Goal: Task Accomplishment & Management: Manage account settings

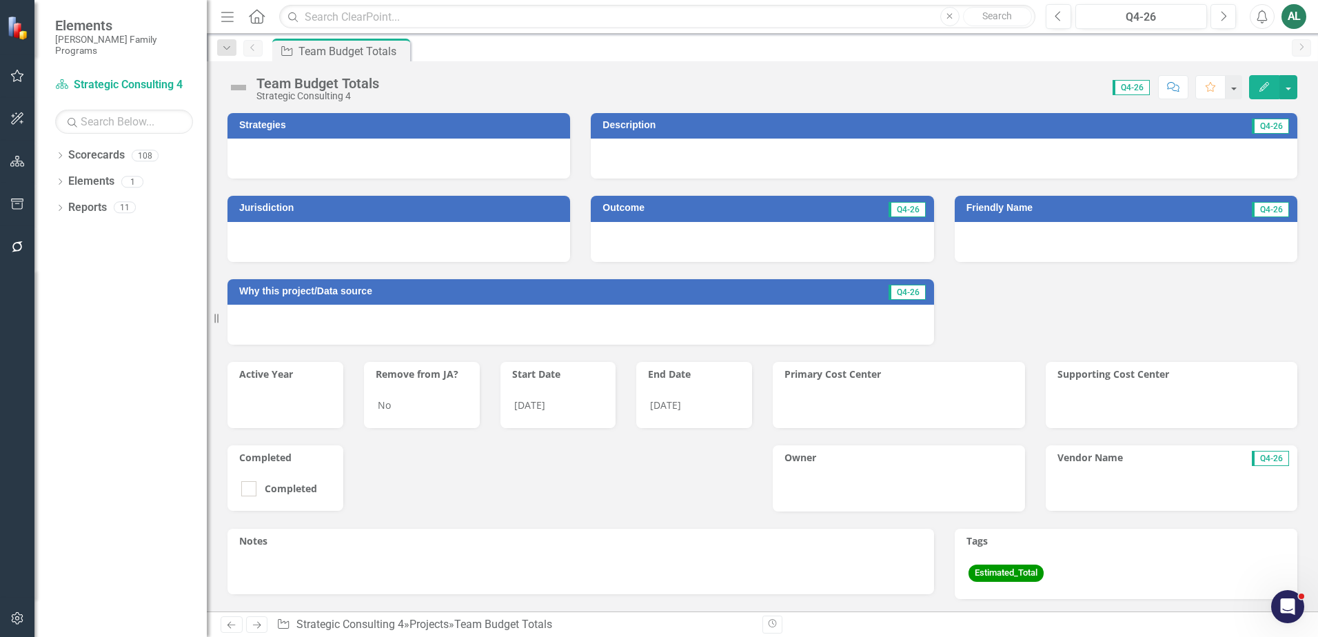
click at [982, 296] on div "Jurisdiction Outcome Q4-26 Friendly Name Q4-26 Why this project/Data source Q4-…" at bounding box center [762, 262] width 1091 height 166
click at [60, 205] on icon at bounding box center [60, 208] width 3 height 6
click at [58, 179] on icon "Dropdown" at bounding box center [60, 183] width 10 height 8
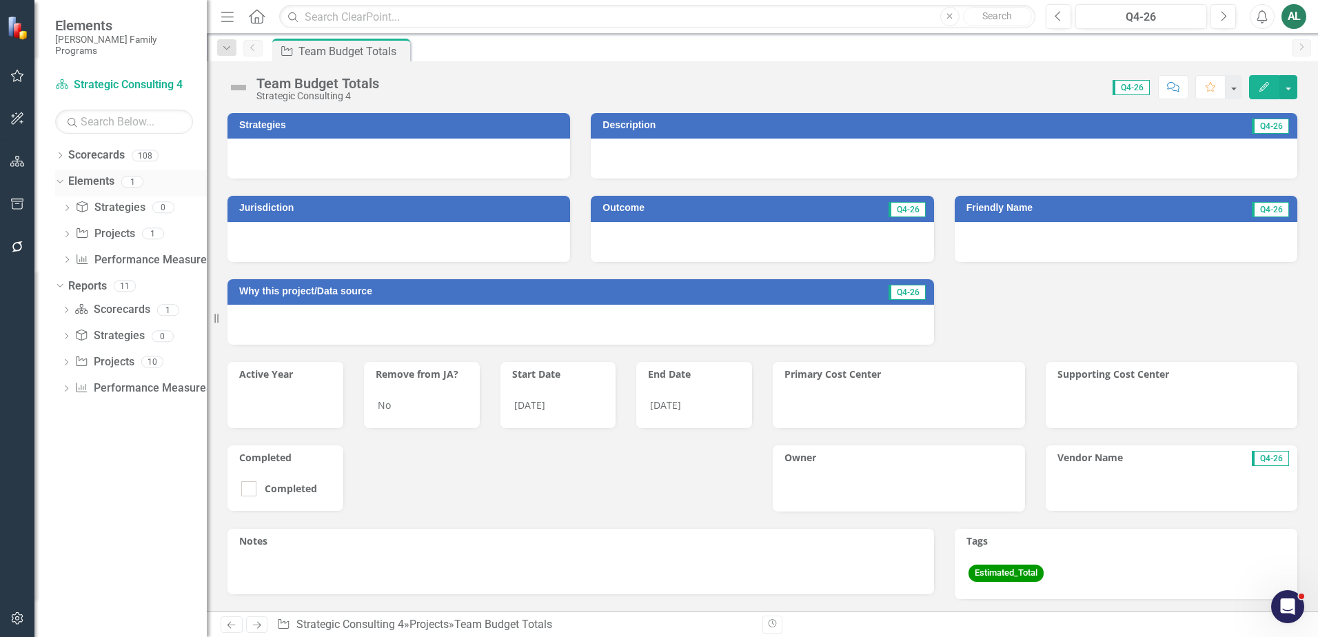
click at [58, 176] on icon "Dropdown" at bounding box center [58, 181] width 8 height 10
click at [67, 230] on icon "Dropdown" at bounding box center [66, 234] width 10 height 8
click at [62, 153] on icon "Dropdown" at bounding box center [60, 157] width 10 height 8
click at [72, 177] on icon "Dropdown" at bounding box center [67, 181] width 10 height 8
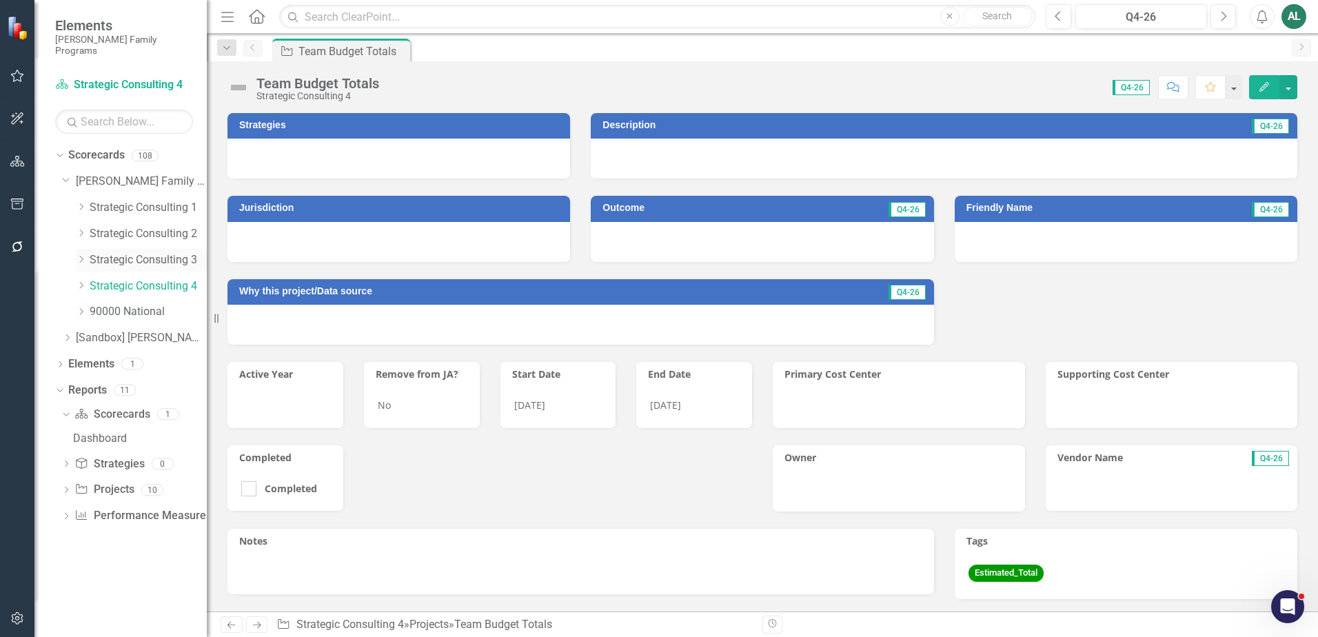
click at [81, 256] on icon at bounding box center [81, 259] width 3 height 7
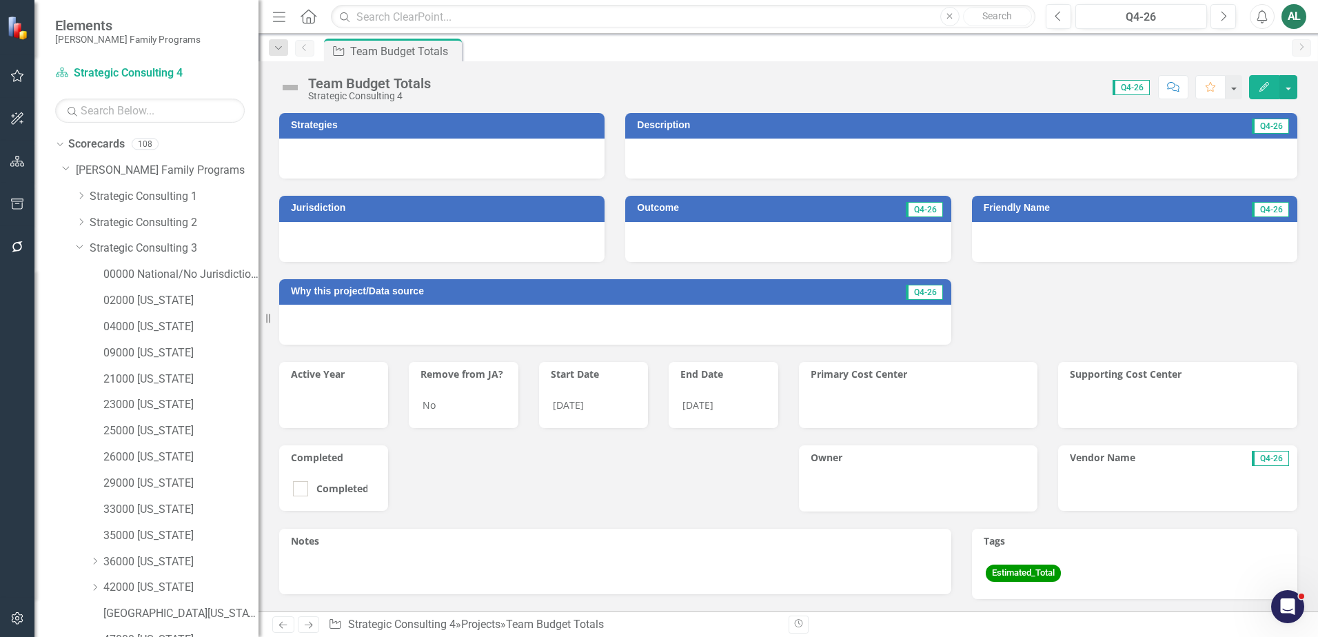
drag, startPoint x: 208, startPoint y: 243, endPoint x: 259, endPoint y: 230, distance: 52.7
click at [259, 230] on div "Resize" at bounding box center [264, 318] width 11 height 637
click at [147, 245] on link "Strategic Consulting 3" at bounding box center [174, 249] width 169 height 16
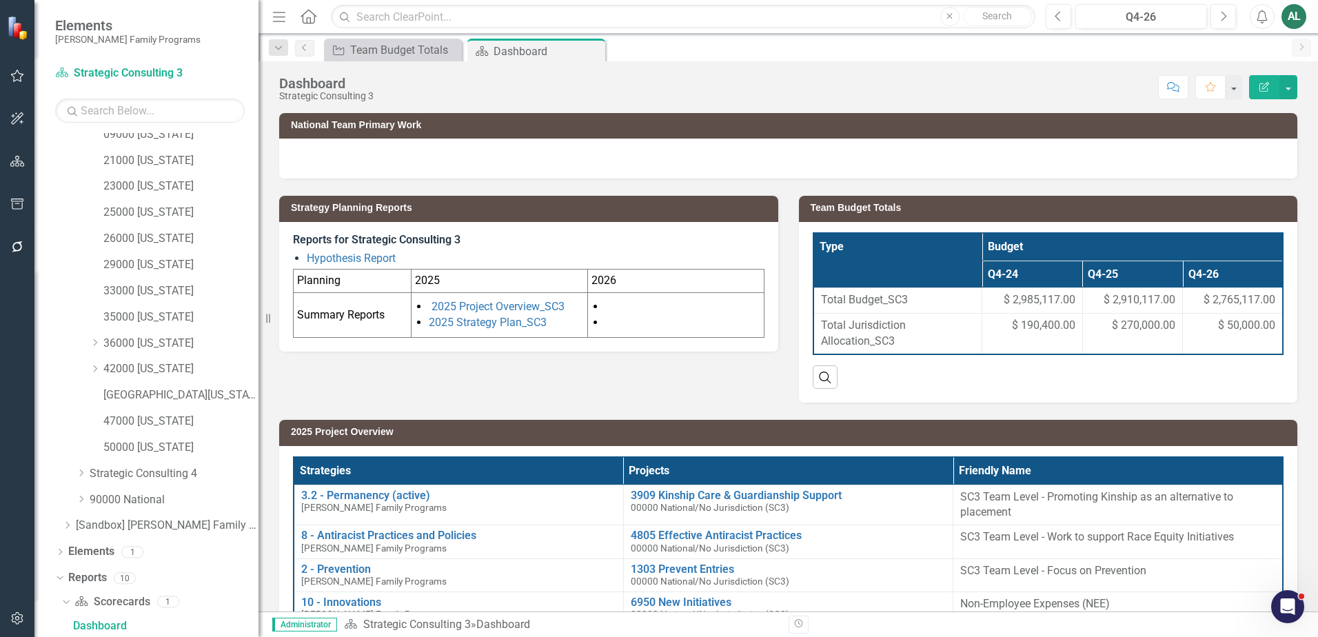
scroll to position [81, 0]
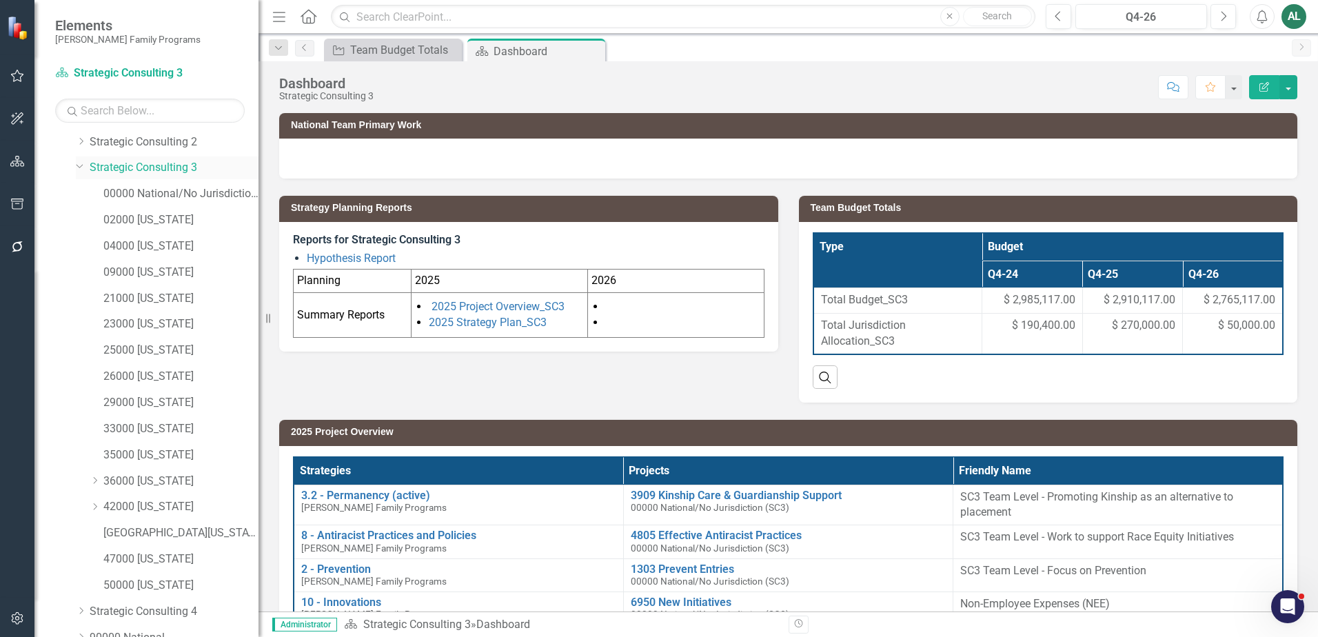
click at [77, 170] on icon "Dropdown" at bounding box center [80, 166] width 8 height 10
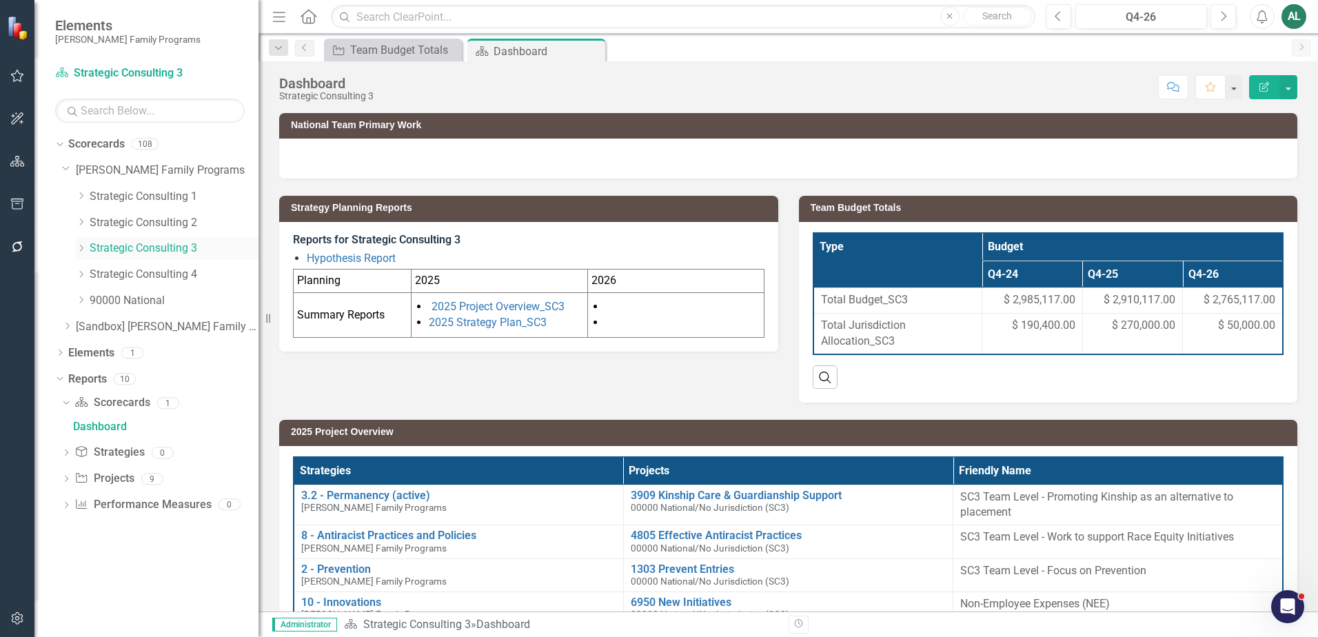
scroll to position [0, 0]
click at [63, 351] on icon "Dropdown" at bounding box center [60, 354] width 10 height 8
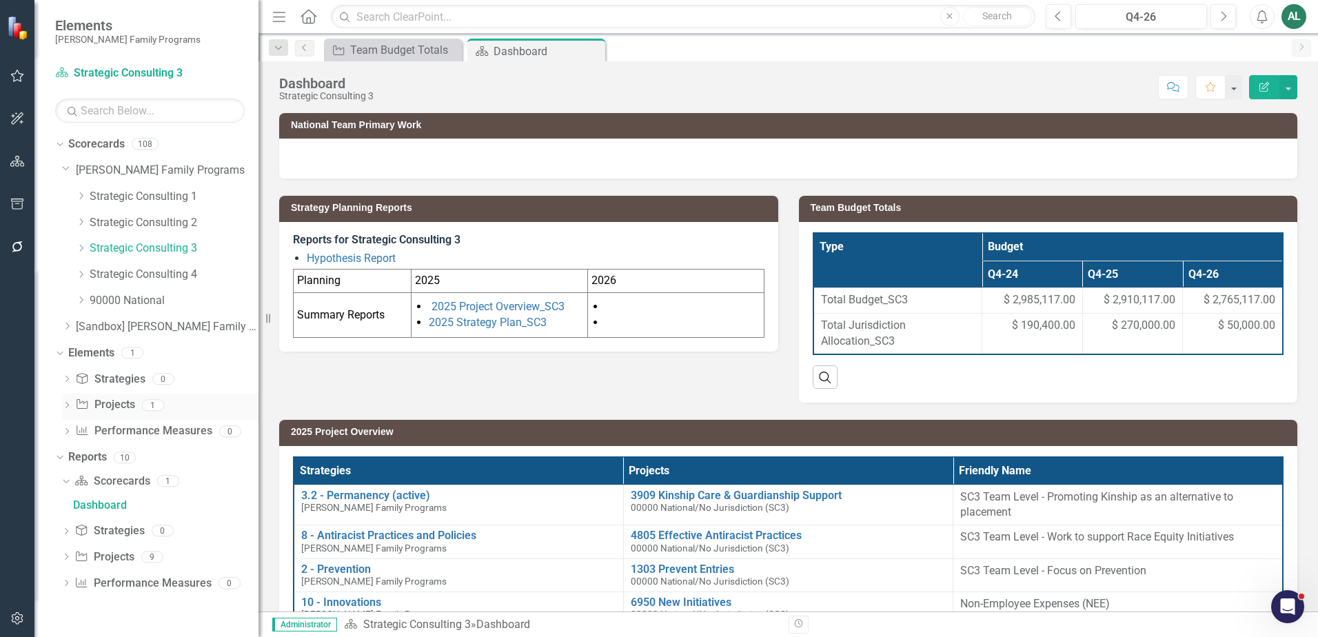
click at [70, 406] on icon "Dropdown" at bounding box center [67, 407] width 10 height 8
click at [171, 429] on div "Team Budget Totals" at bounding box center [161, 427] width 98 height 12
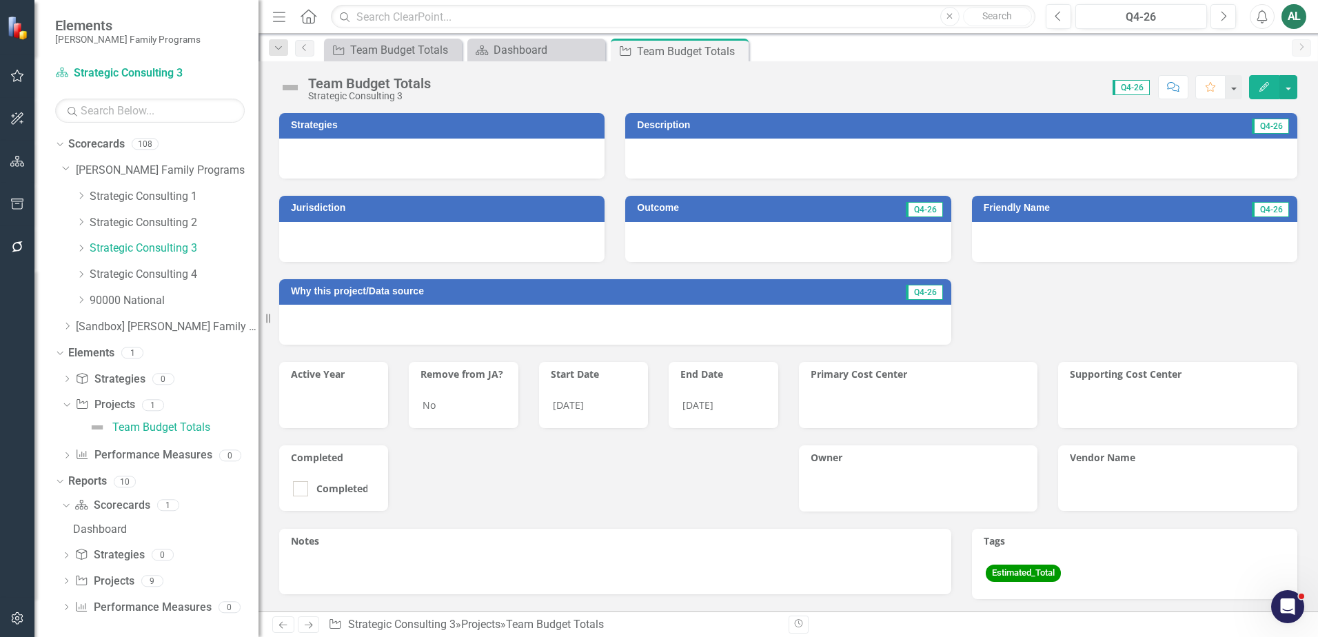
click at [1267, 82] on icon "button" at bounding box center [1265, 87] width 10 height 10
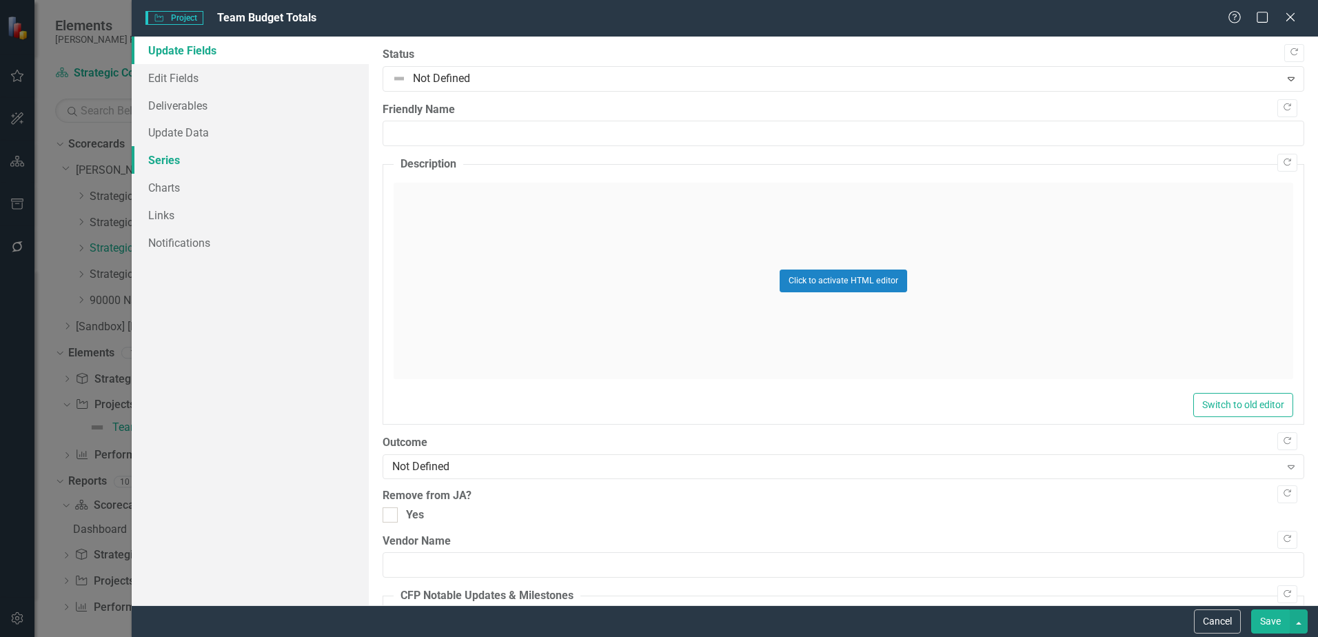
click at [186, 170] on link "Series" at bounding box center [250, 160] width 237 height 28
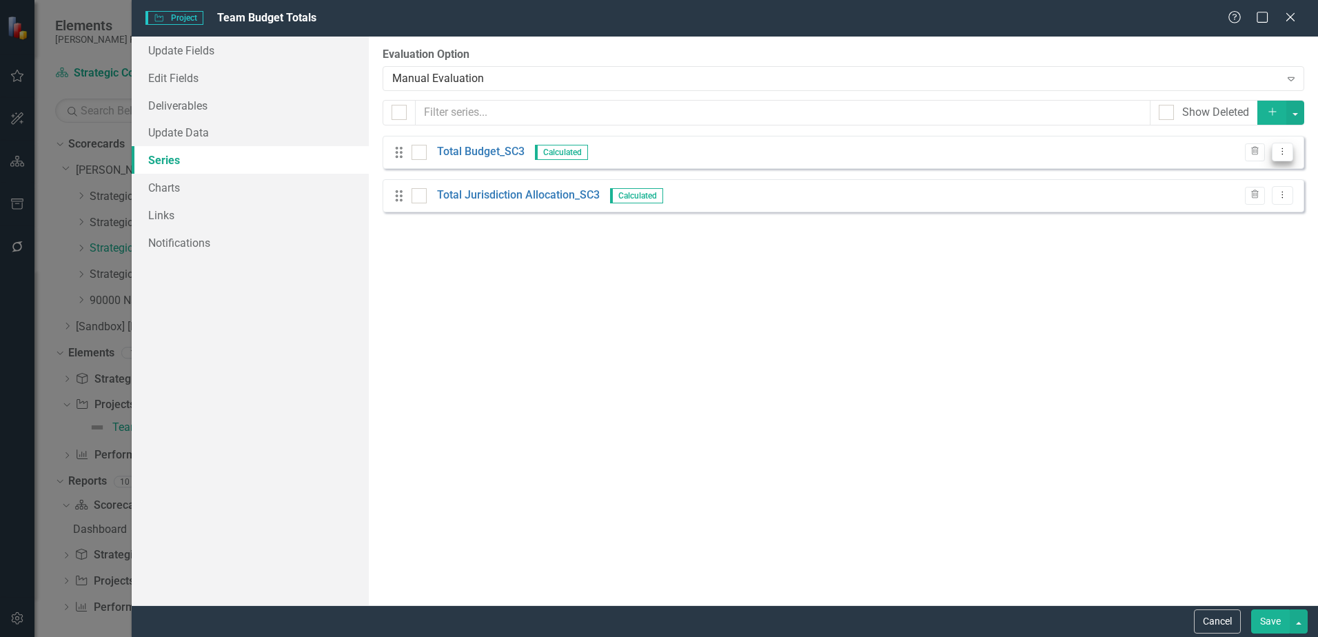
click at [1279, 150] on icon "Dropdown Menu" at bounding box center [1283, 151] width 12 height 9
click at [1264, 170] on link "Edit Edit Measure Series" at bounding box center [1214, 175] width 156 height 26
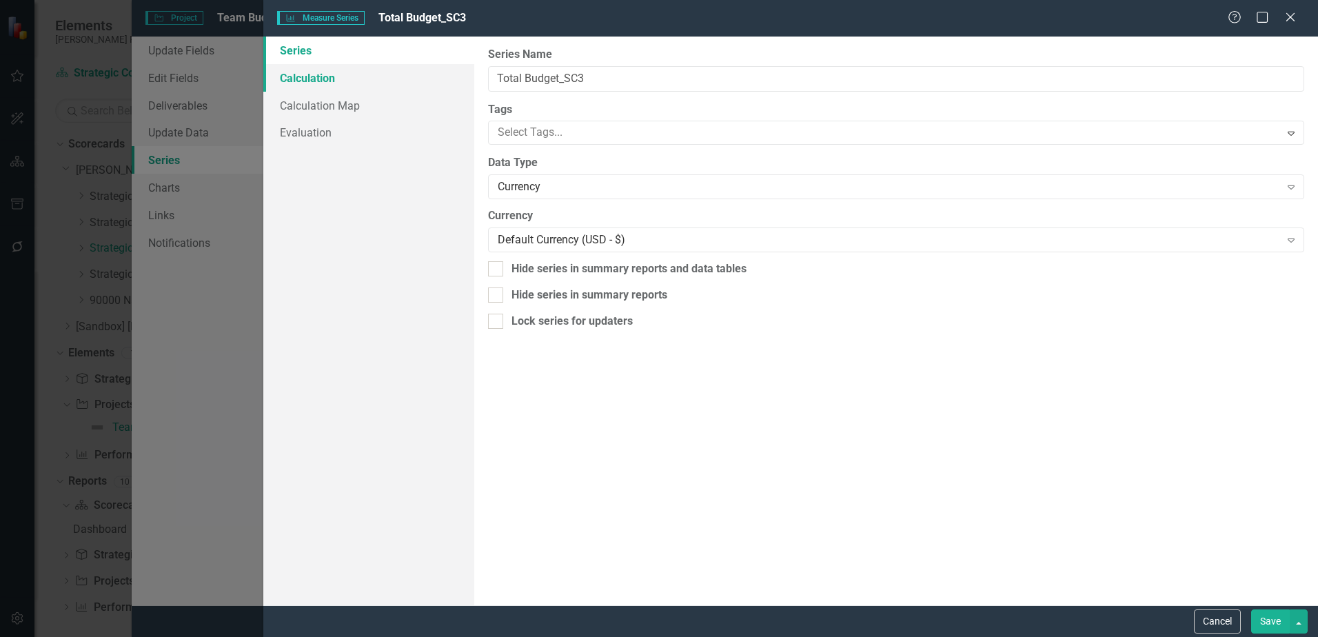
click at [401, 77] on link "Calculation" at bounding box center [368, 78] width 211 height 28
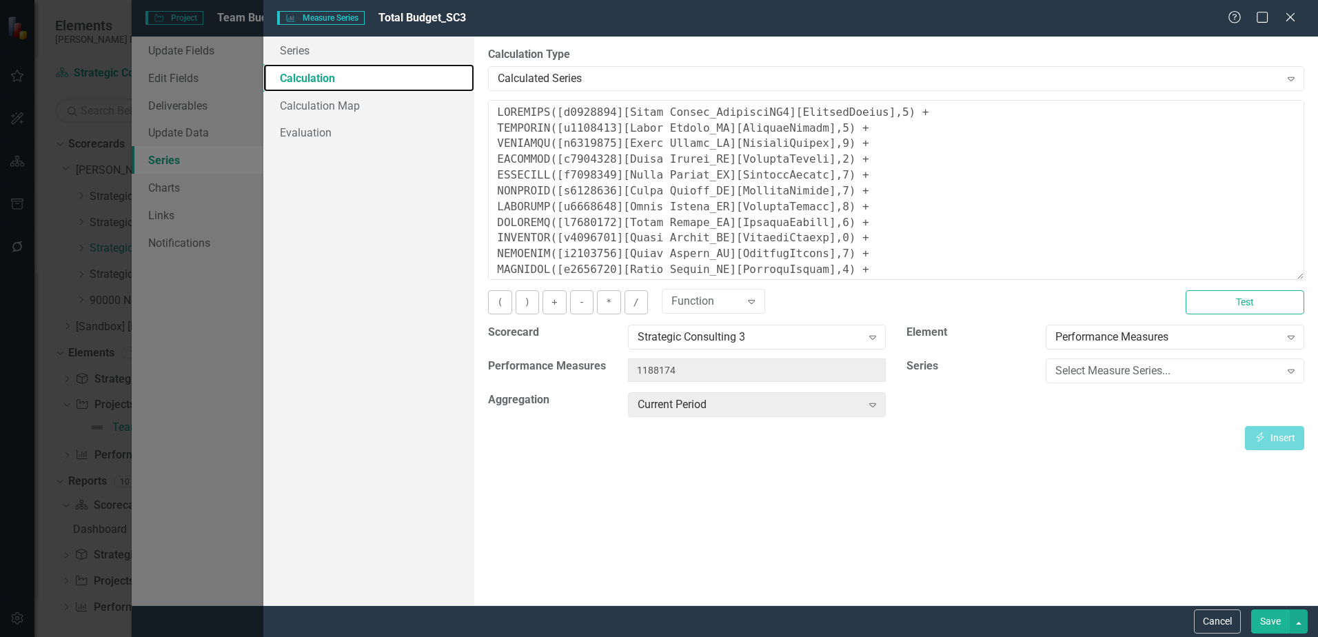
drag, startPoint x: 1300, startPoint y: 184, endPoint x: 1278, endPoint y: 275, distance: 93.6
click at [1278, 275] on textarea at bounding box center [896, 190] width 816 height 180
click at [1224, 613] on button "Cancel" at bounding box center [1217, 621] width 47 height 24
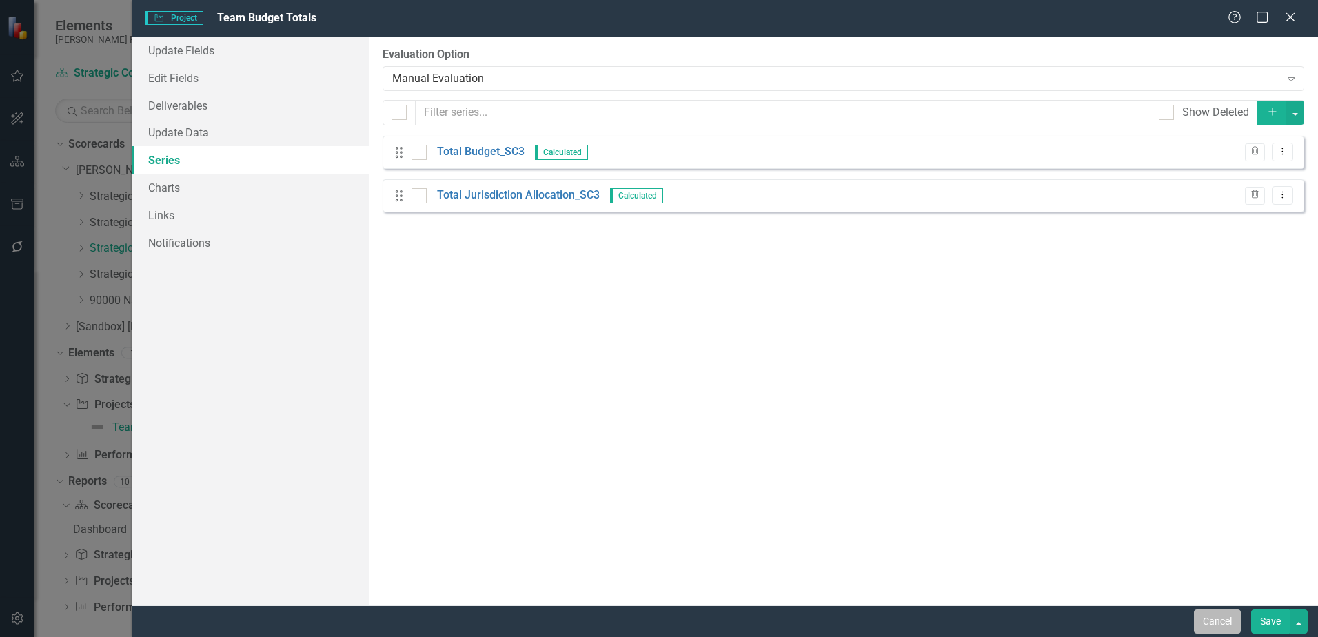
click at [1213, 616] on button "Cancel" at bounding box center [1217, 621] width 47 height 24
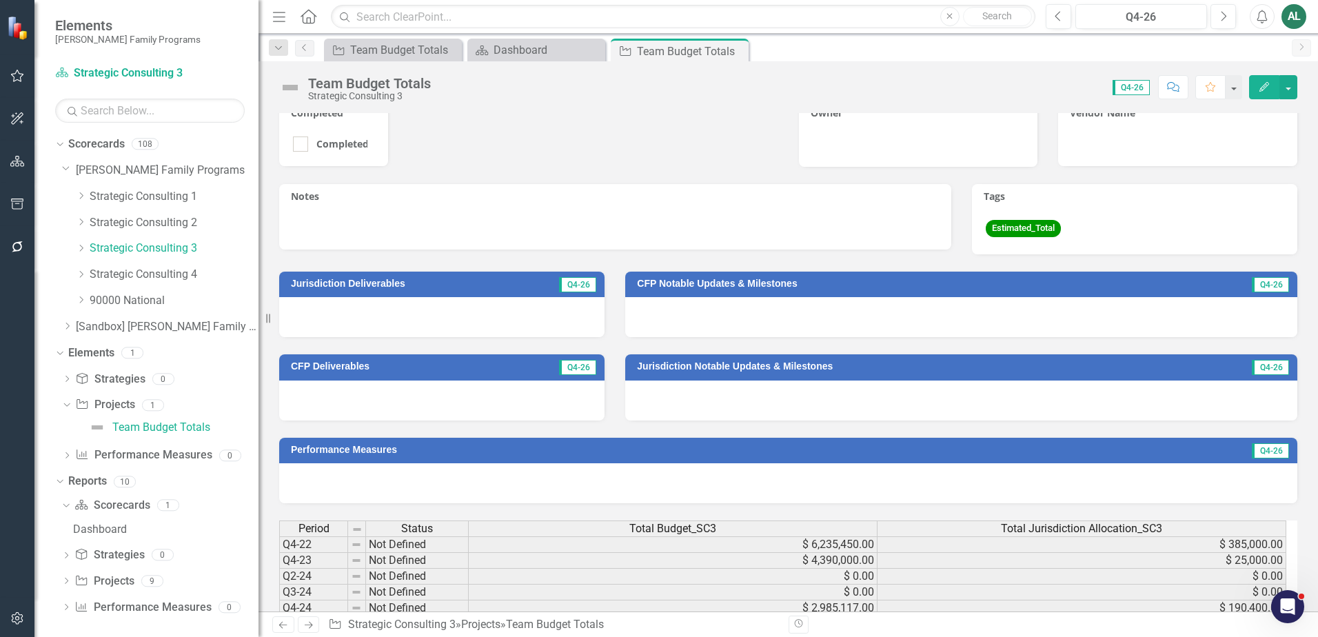
scroll to position [497, 0]
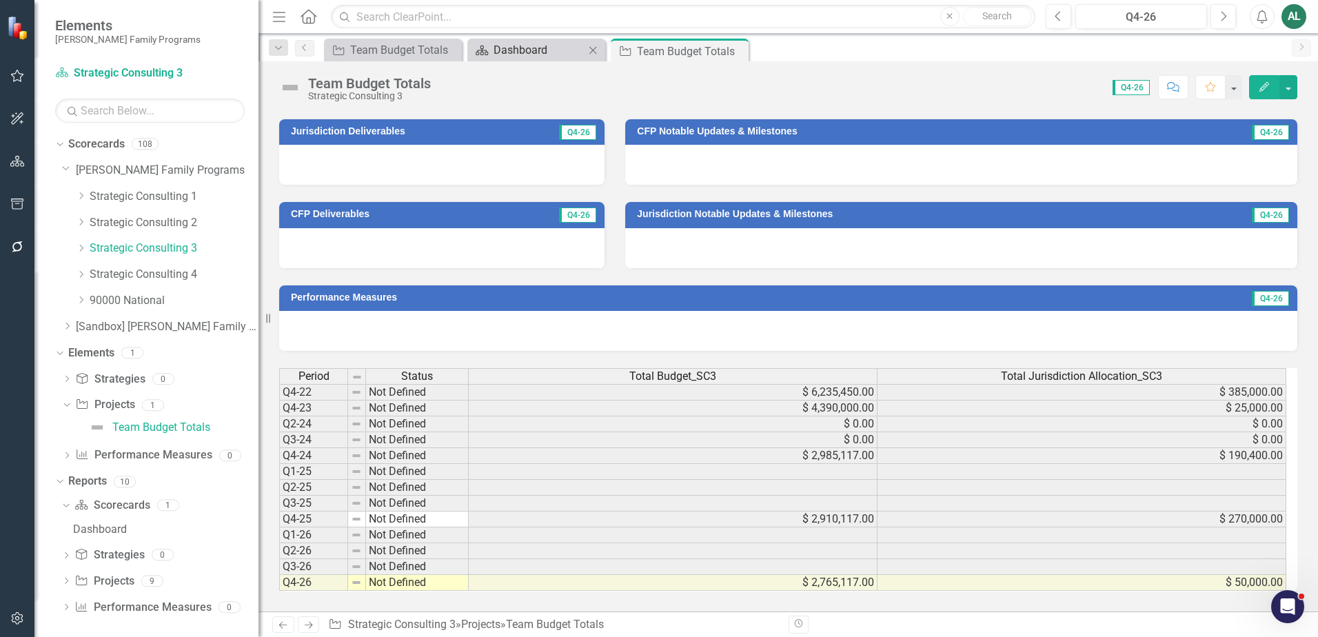
click at [560, 51] on div "Dashboard" at bounding box center [539, 49] width 91 height 17
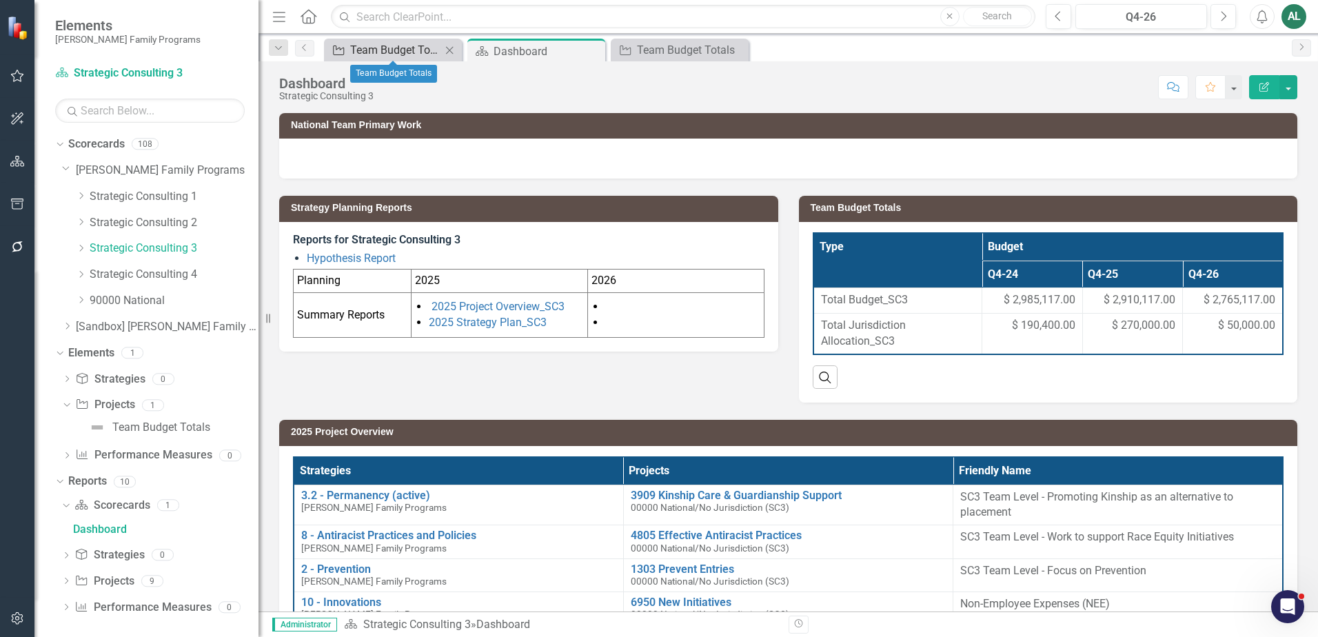
click at [425, 43] on div "Team Budget Totals" at bounding box center [395, 49] width 91 height 17
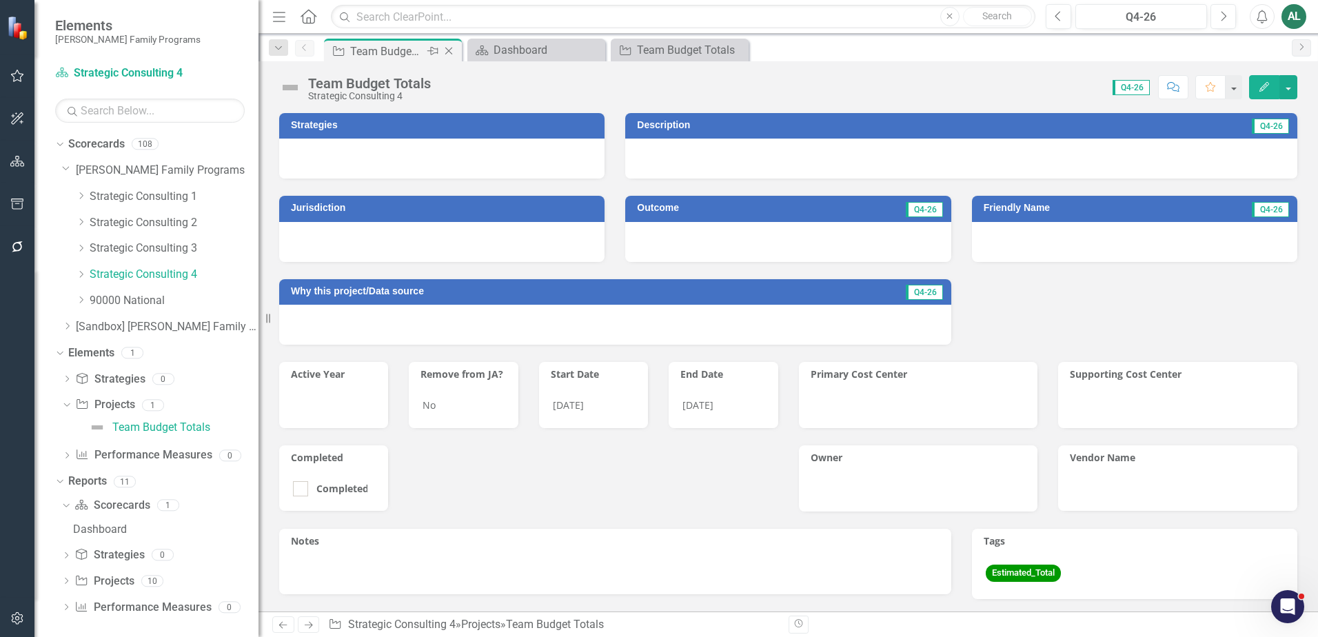
click at [452, 48] on icon "Close" at bounding box center [449, 51] width 14 height 11
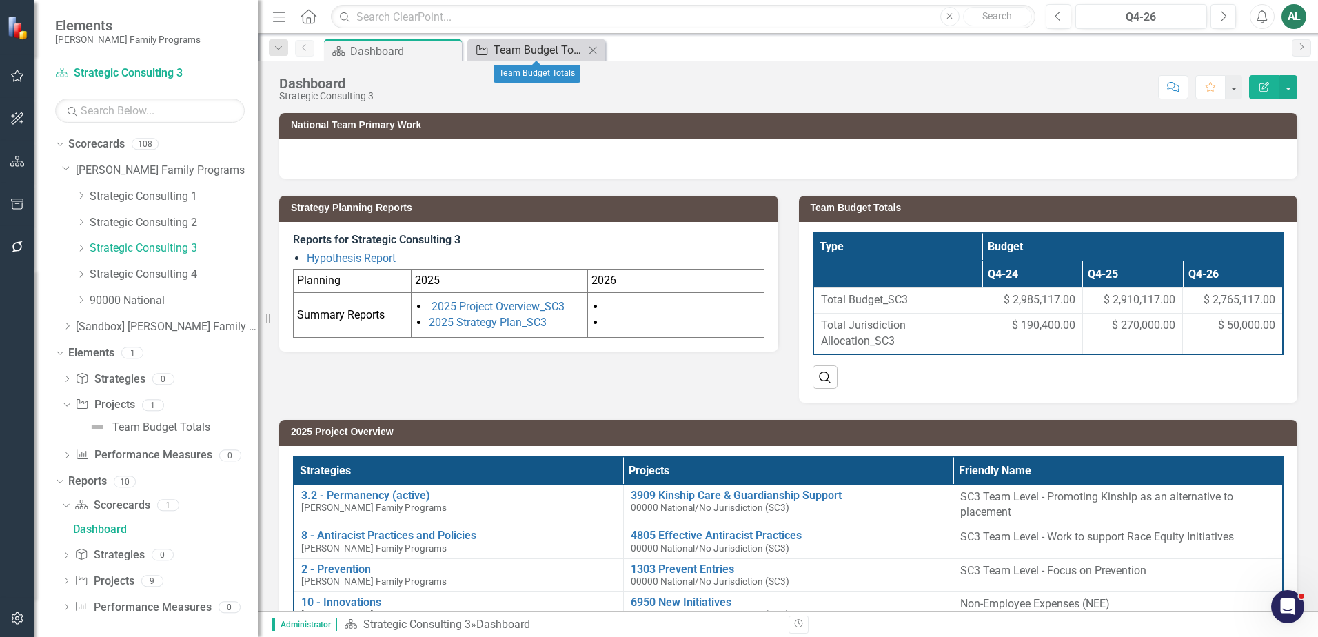
click at [530, 51] on div "Team Budget Totals" at bounding box center [539, 49] width 91 height 17
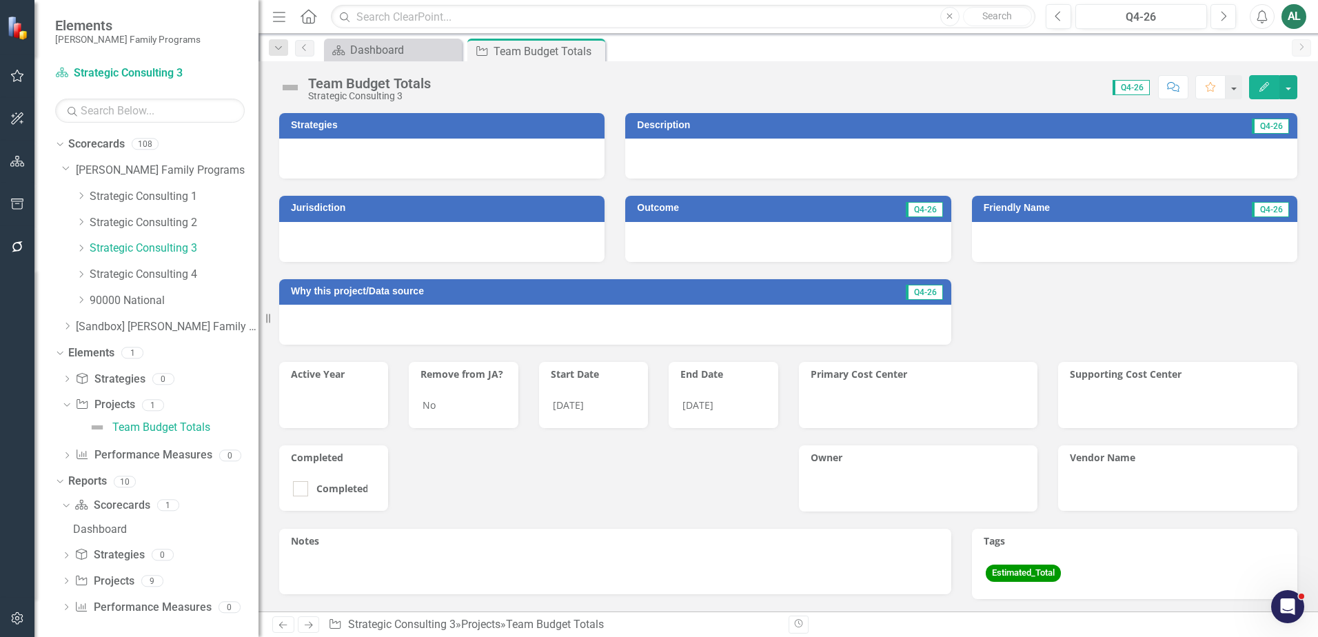
click at [1264, 87] on icon "Edit" at bounding box center [1264, 87] width 12 height 10
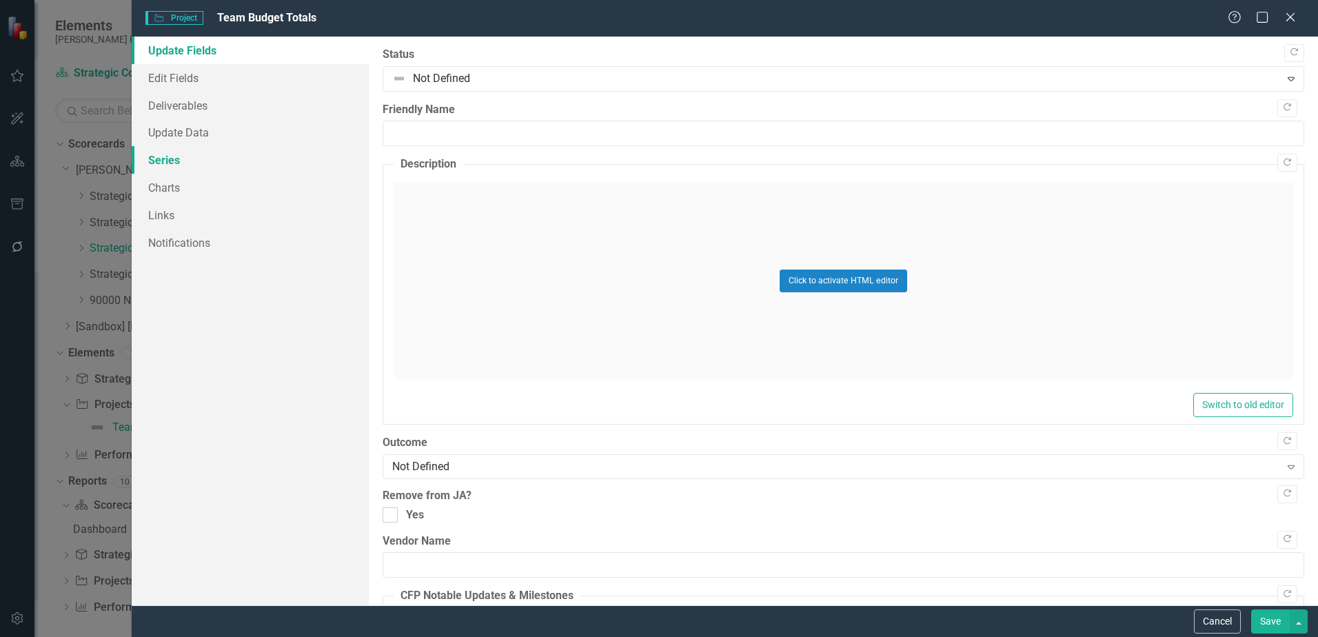
click at [212, 158] on link "Series" at bounding box center [250, 160] width 237 height 28
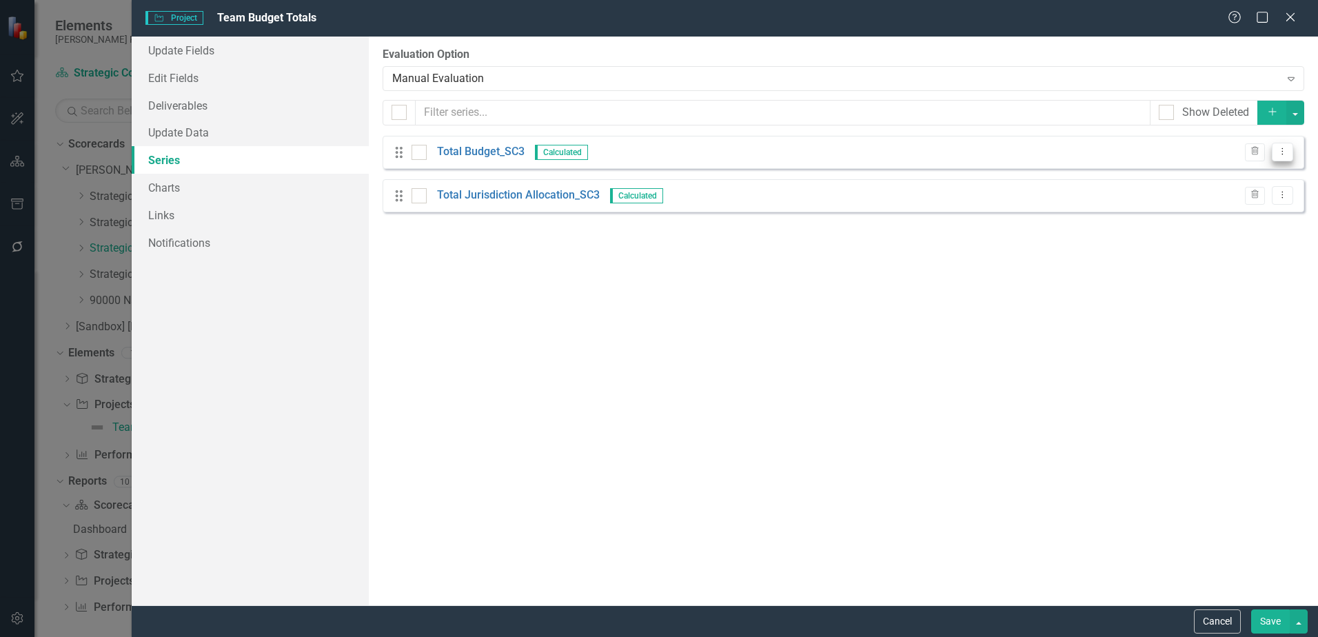
click at [1278, 151] on icon "Dropdown Menu" at bounding box center [1283, 151] width 12 height 9
click at [1240, 170] on link "Edit Edit Measure Series" at bounding box center [1214, 175] width 156 height 26
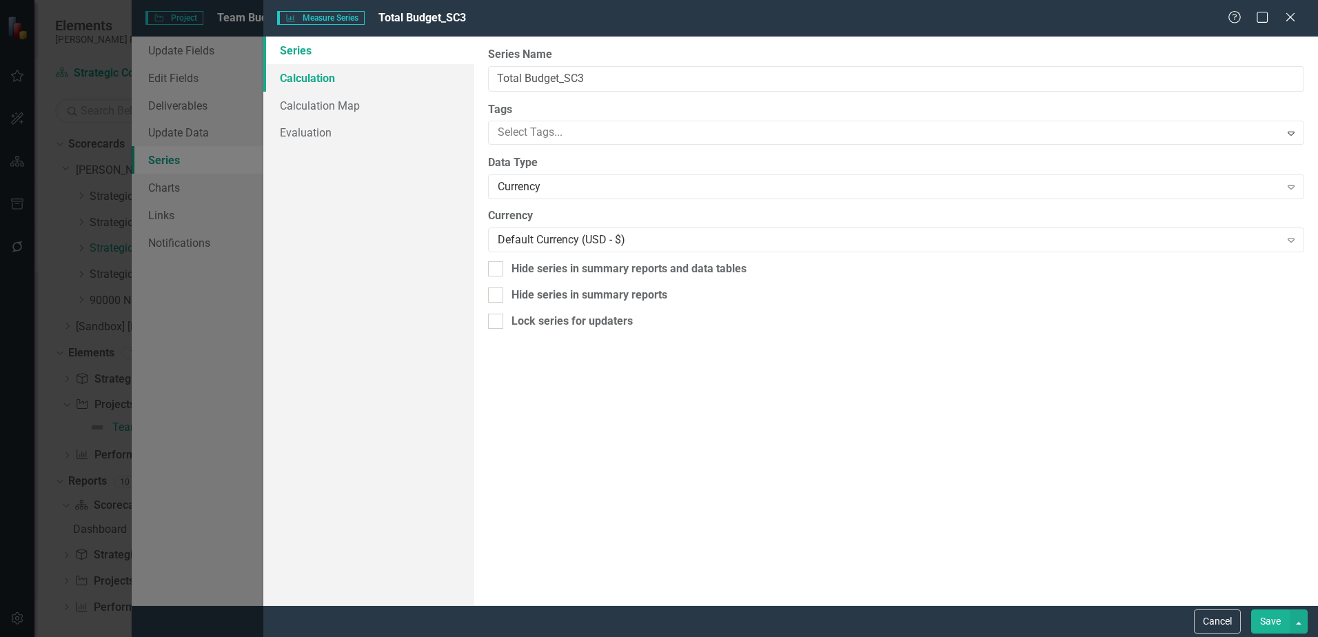
click at [314, 77] on link "Calculation" at bounding box center [368, 78] width 211 height 28
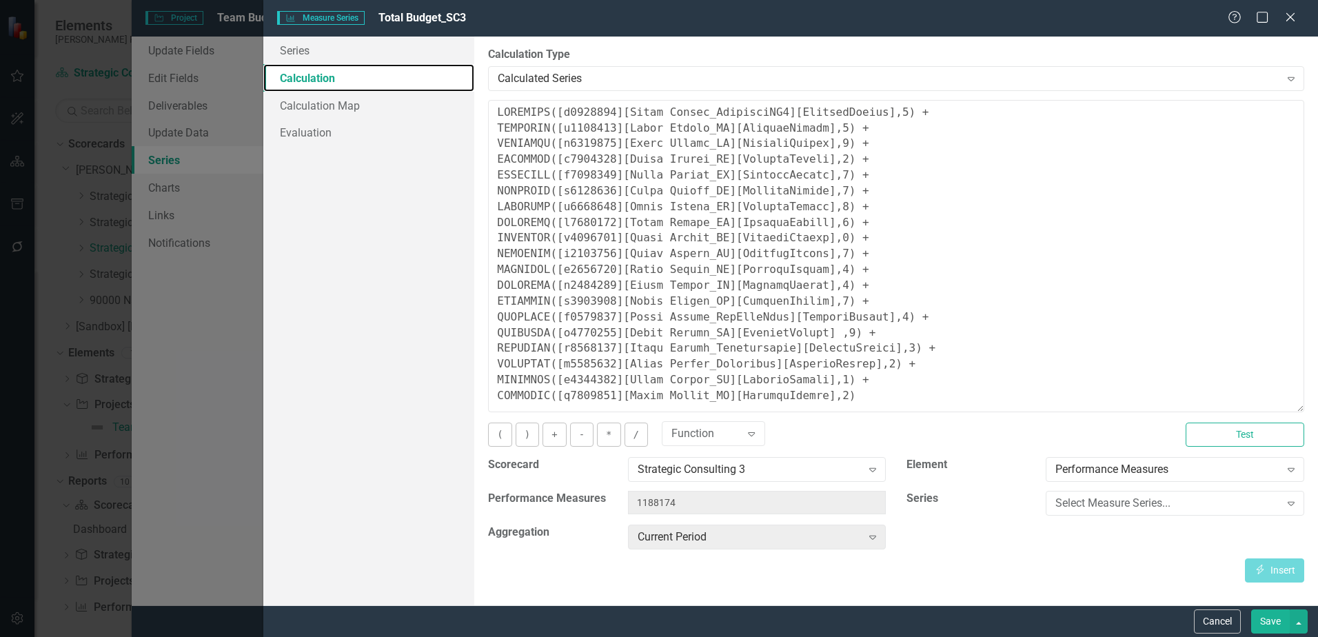
drag, startPoint x: 1302, startPoint y: 184, endPoint x: 1267, endPoint y: 407, distance: 225.4
click at [1267, 407] on textarea at bounding box center [896, 256] width 816 height 312
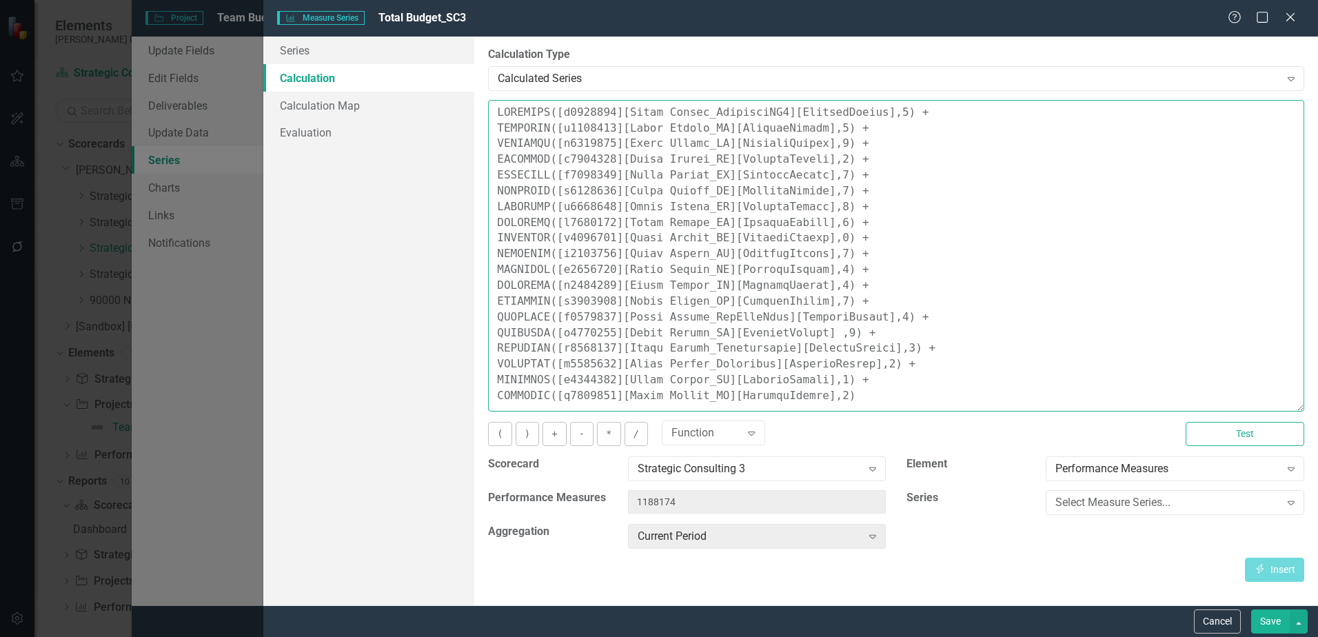
drag, startPoint x: 849, startPoint y: 271, endPoint x: 490, endPoint y: 272, distance: 359.2
click at [490, 272] on textarea at bounding box center [896, 256] width 816 height 312
click at [734, 273] on textarea at bounding box center [896, 256] width 816 height 312
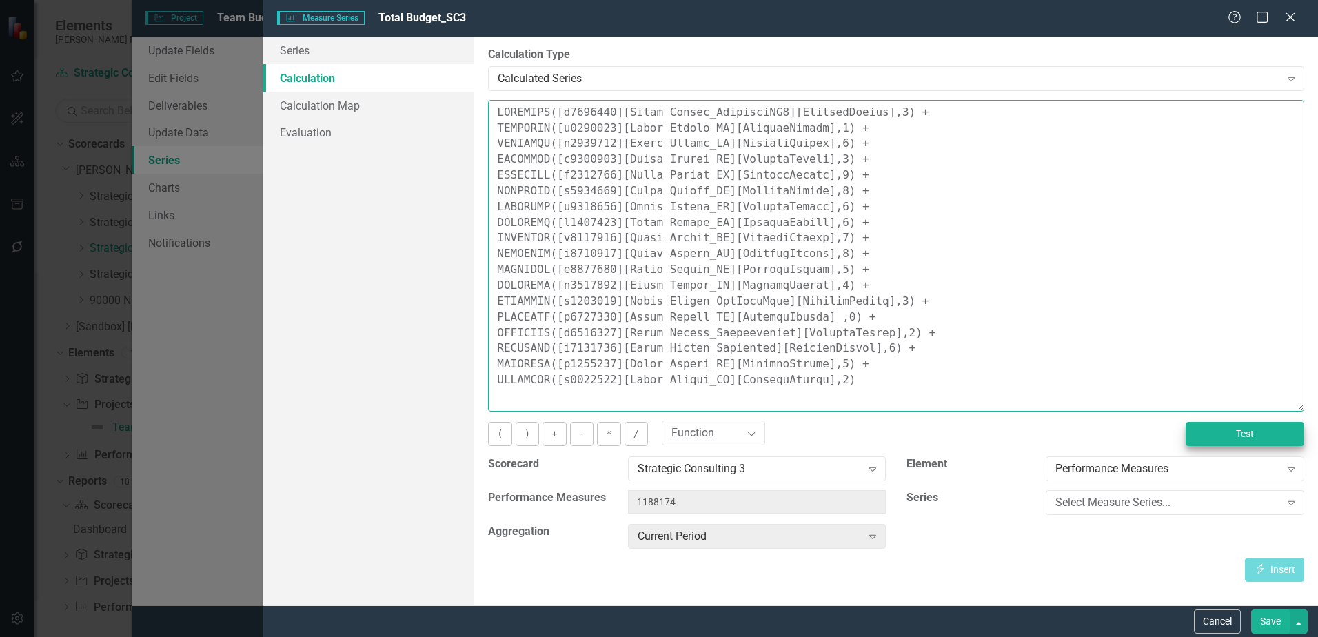
type textarea "COALESCE([m1294260][Total Budget_StrategySC3][CurrentPeriod],0) + COALESCE([m11…"
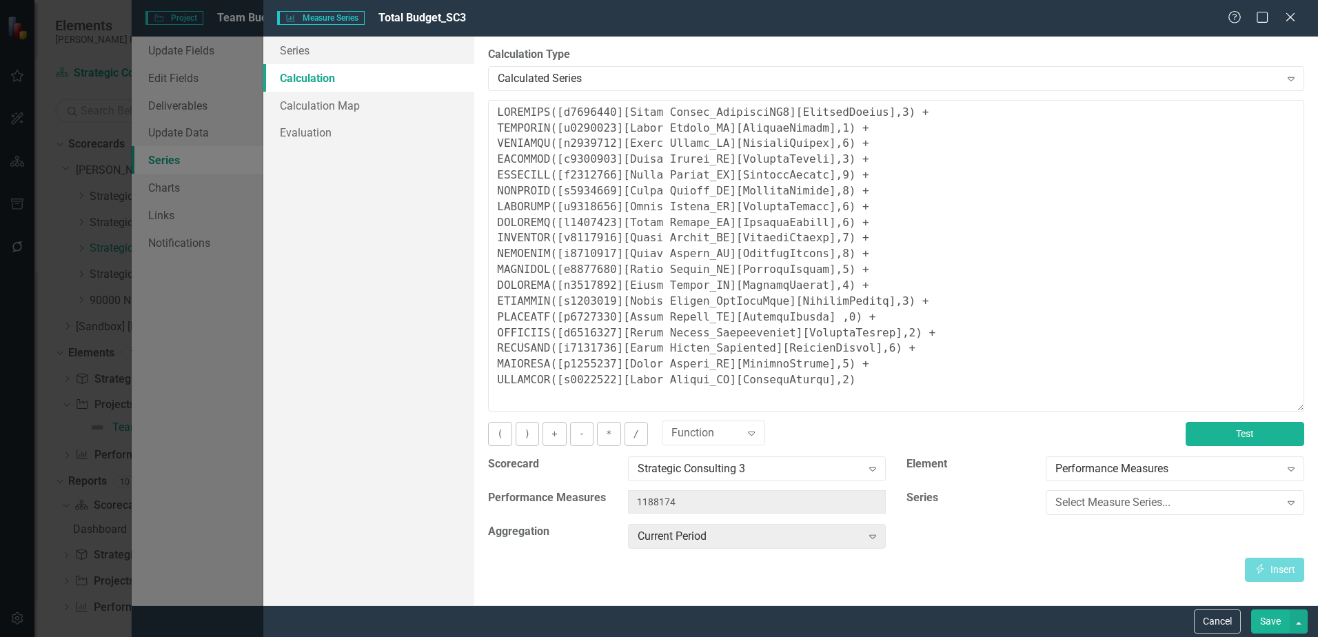
click at [1238, 438] on button "Test" at bounding box center [1245, 434] width 119 height 24
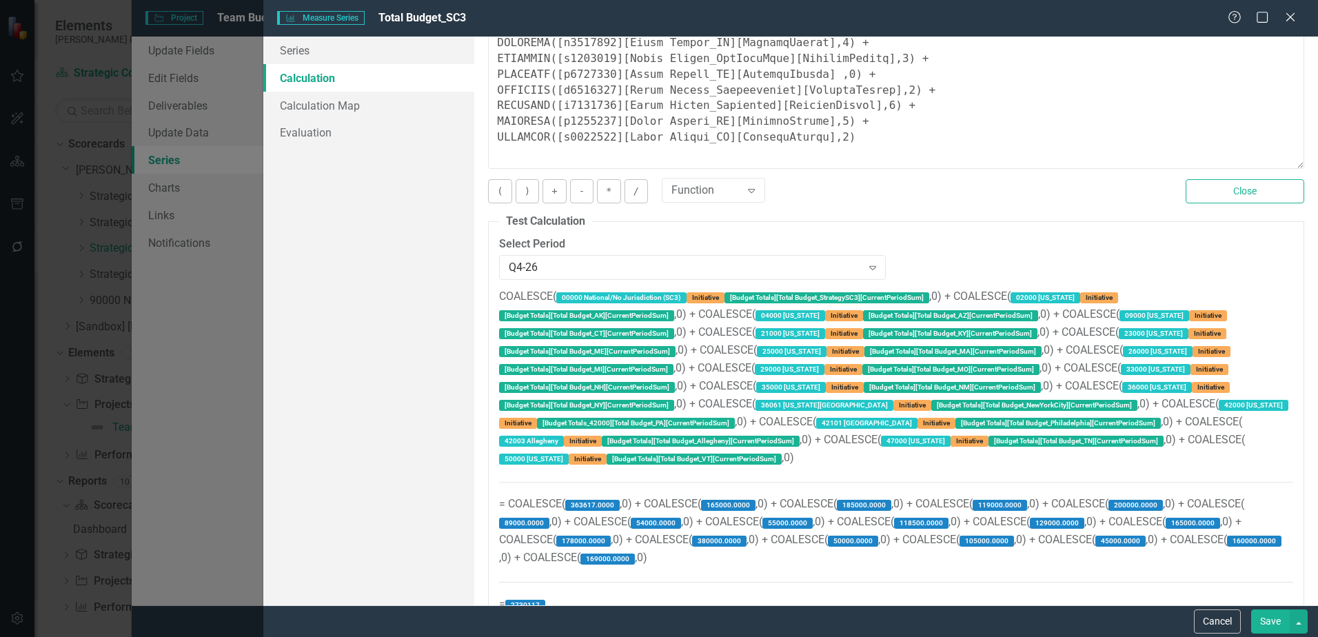
scroll to position [252, 0]
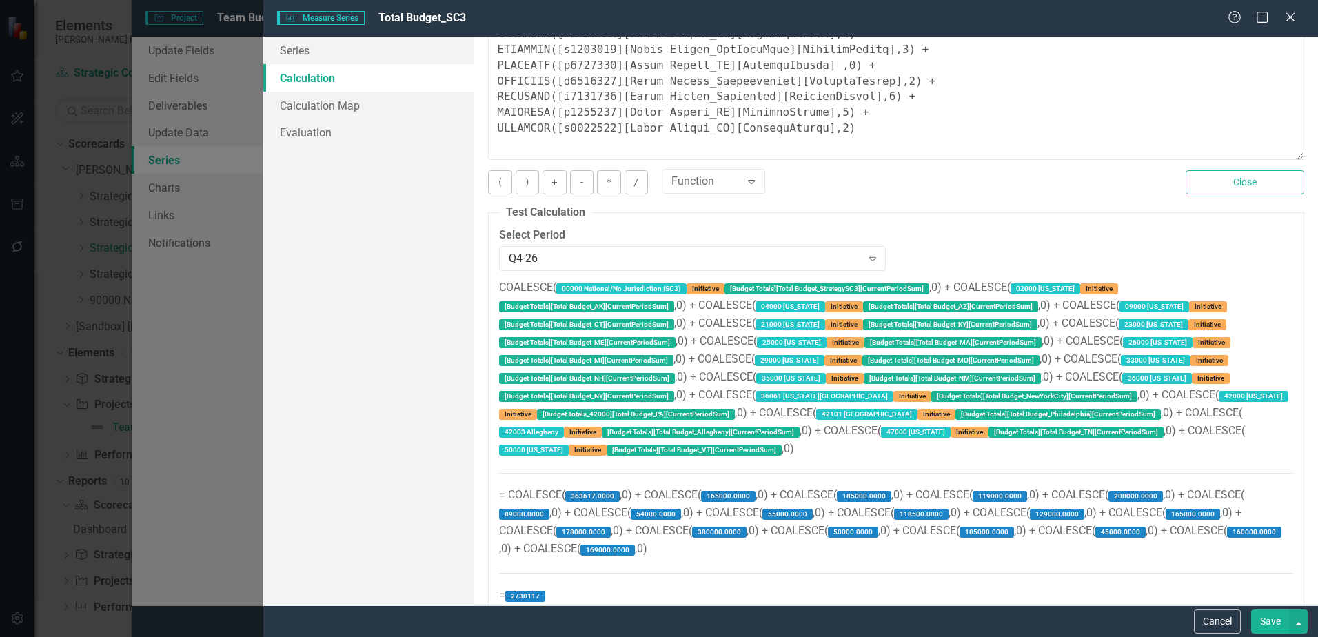
click at [1261, 618] on button "Save" at bounding box center [1270, 621] width 39 height 24
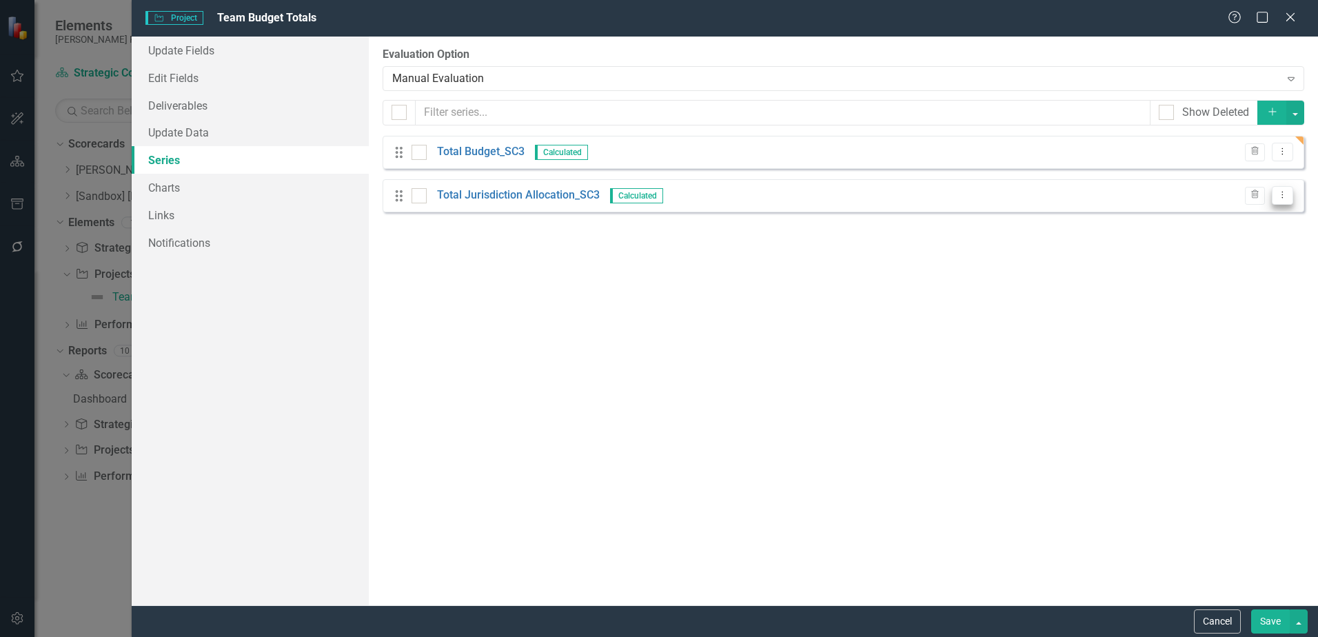
click at [1278, 196] on icon "Dropdown Menu" at bounding box center [1283, 194] width 12 height 9
click at [1261, 212] on link "Edit Edit Measure Series" at bounding box center [1214, 218] width 156 height 26
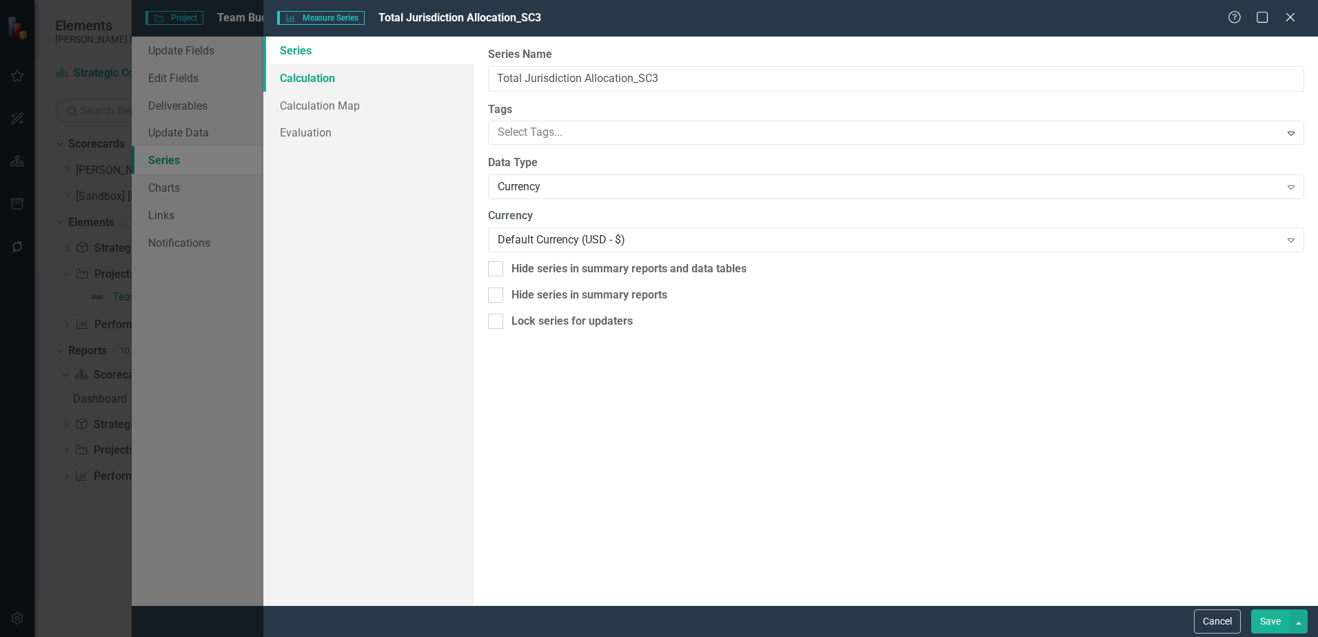
click at [324, 70] on link "Calculation" at bounding box center [368, 78] width 211 height 28
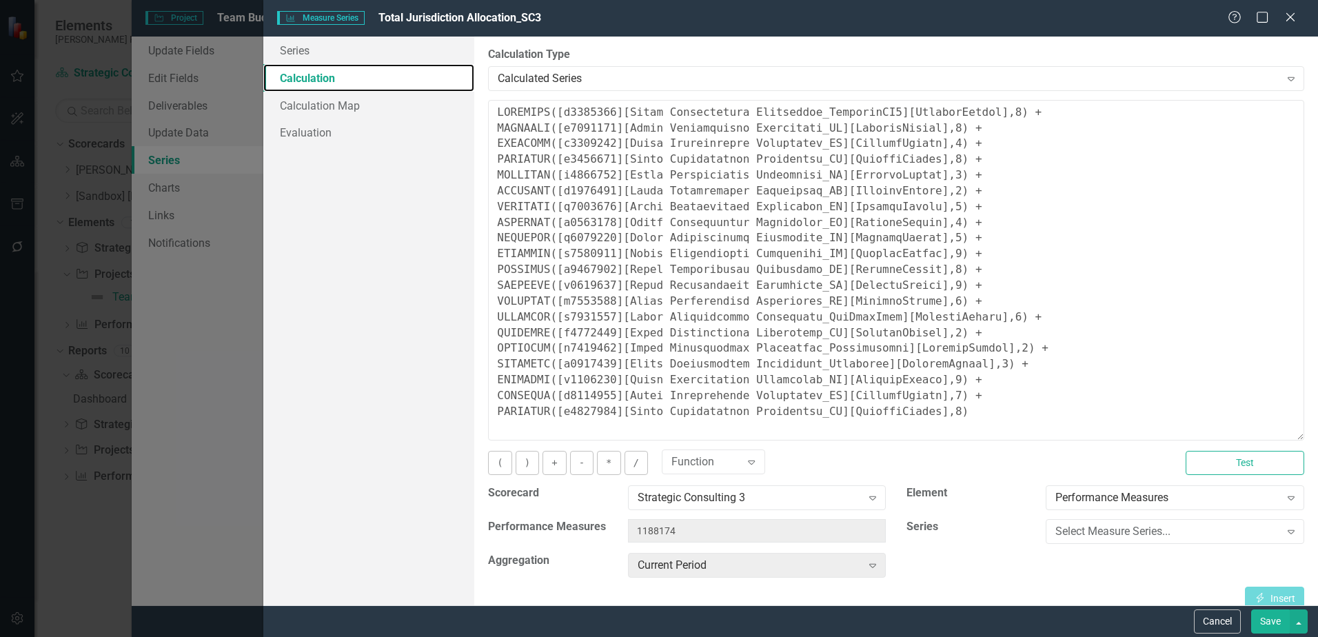
drag, startPoint x: 1300, startPoint y: 183, endPoint x: 1281, endPoint y: 436, distance: 253.7
click at [1281, 436] on textarea at bounding box center [896, 270] width 816 height 341
drag, startPoint x: 936, startPoint y: 265, endPoint x: 491, endPoint y: 267, distance: 445.4
click at [491, 267] on textarea at bounding box center [896, 271] width 816 height 342
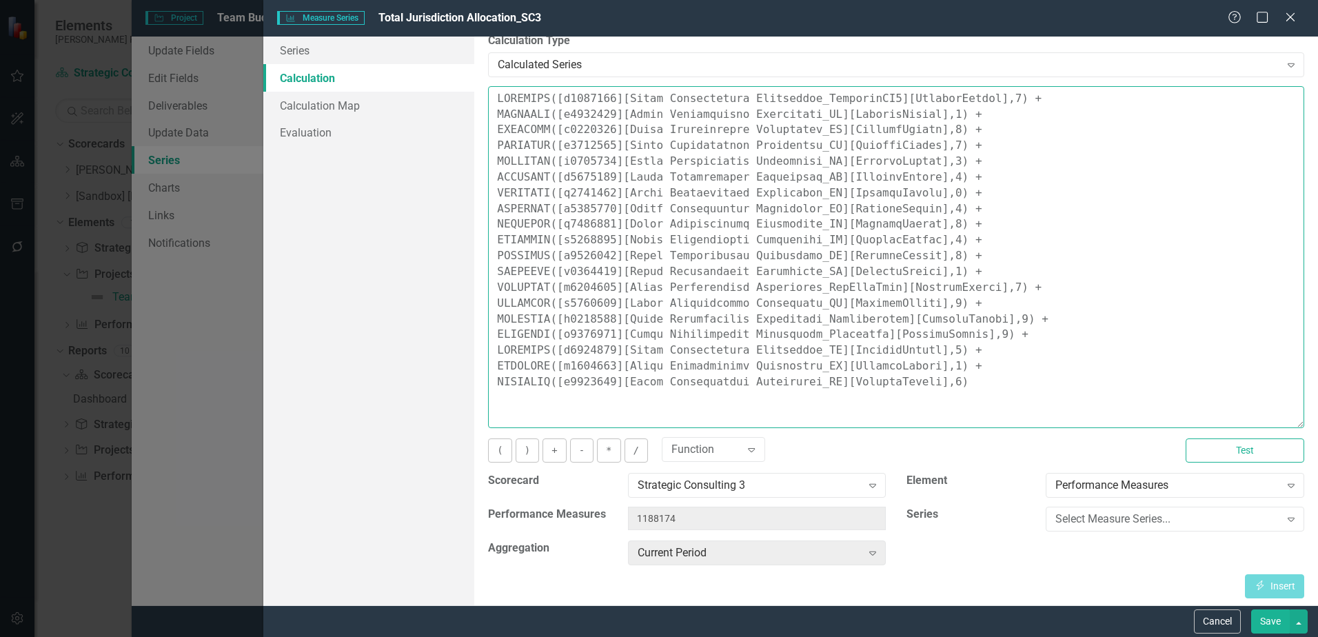
scroll to position [17, 0]
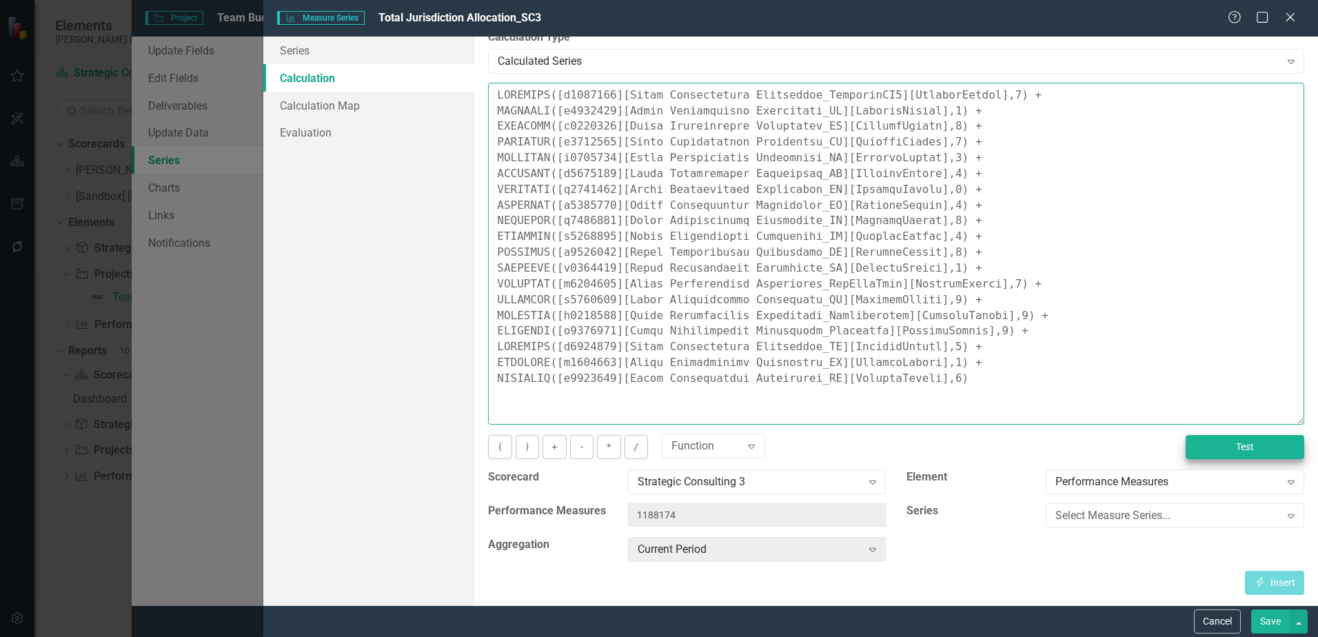
type textarea "COALESCE([m1294260][Total Jurisdiction Allocation_StrategySC3][CurrentPeriod],0…"
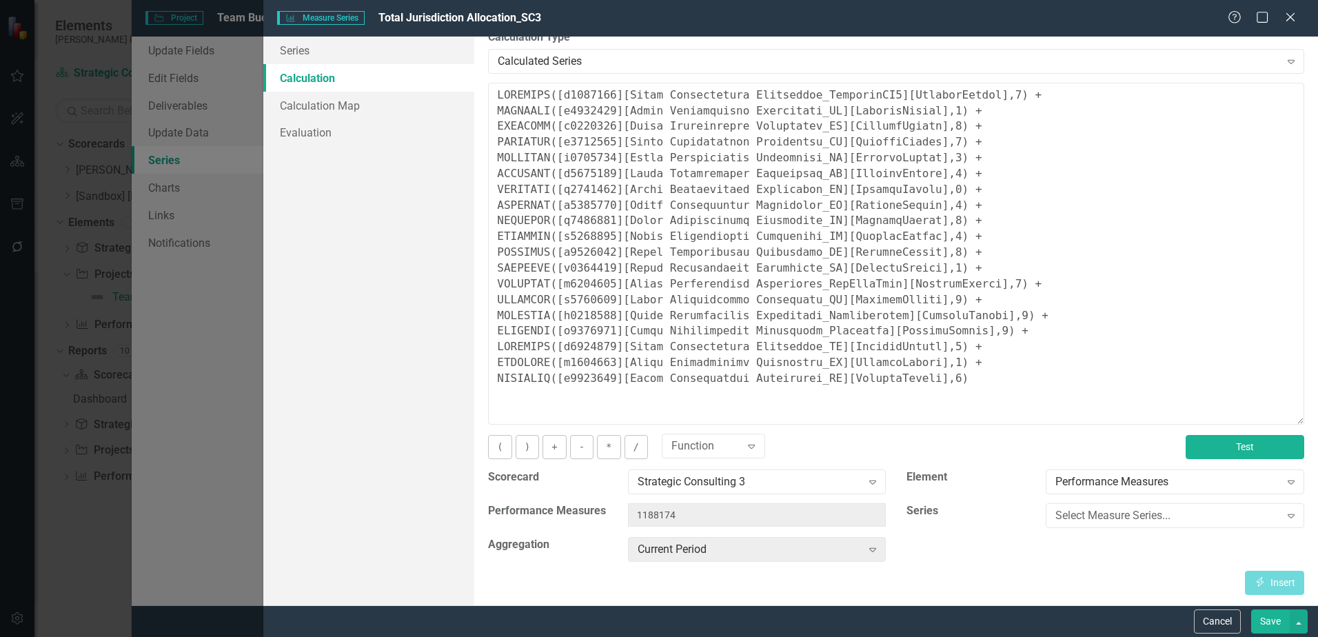
click at [1244, 455] on button "Test" at bounding box center [1245, 447] width 119 height 24
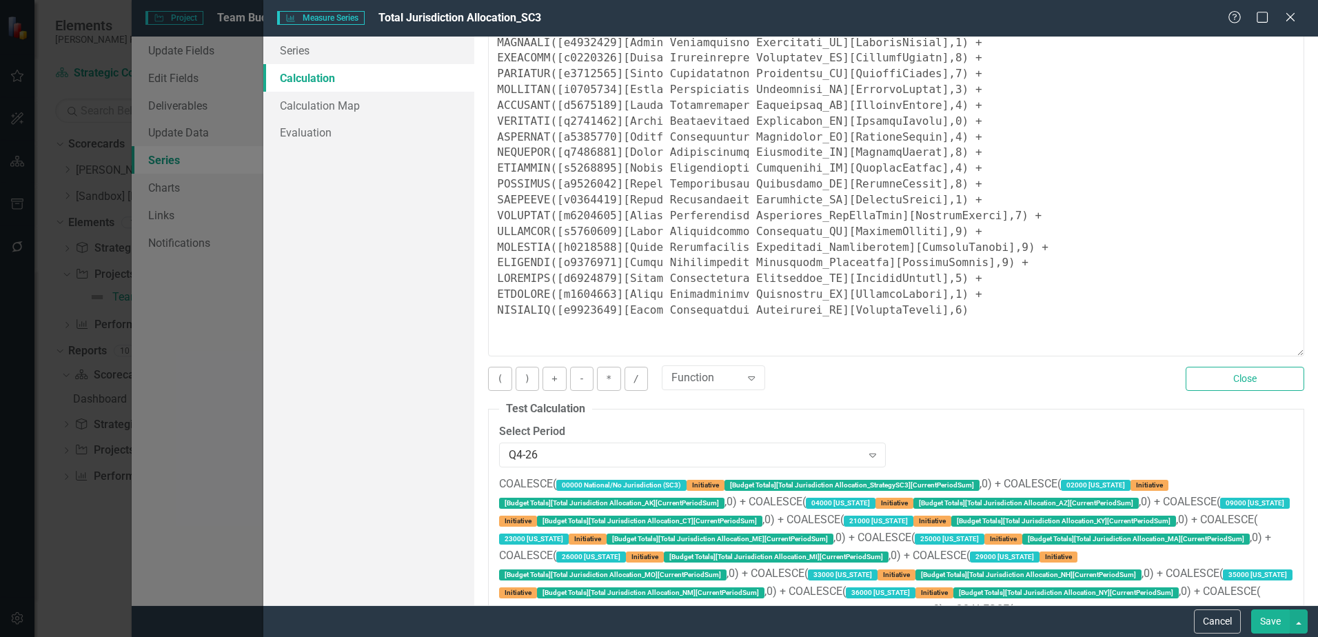
scroll to position [0, 0]
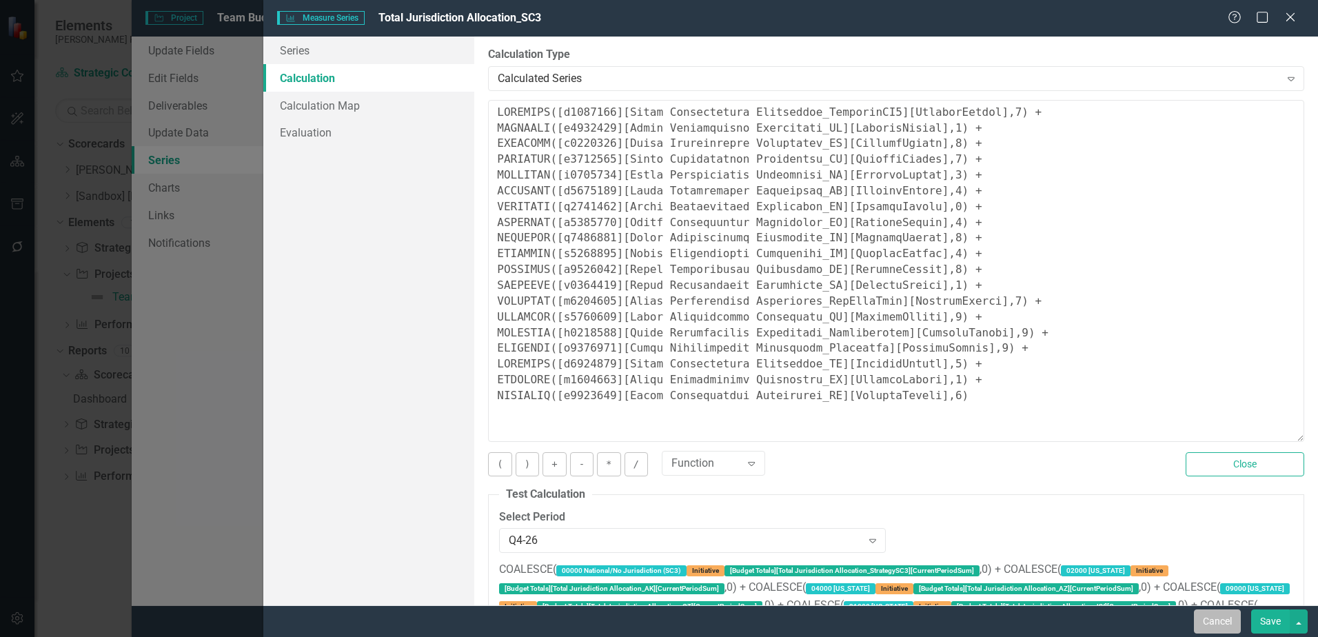
click at [1213, 621] on button "Cancel" at bounding box center [1217, 621] width 47 height 24
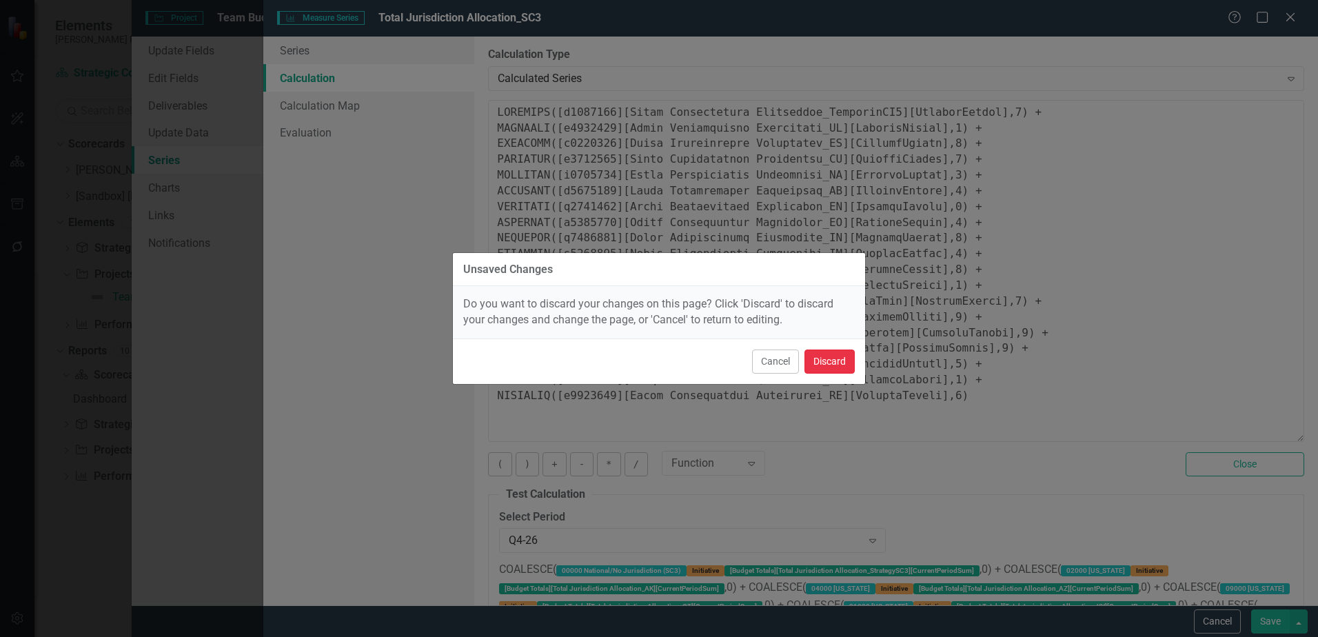
click at [851, 361] on button "Discard" at bounding box center [830, 362] width 50 height 24
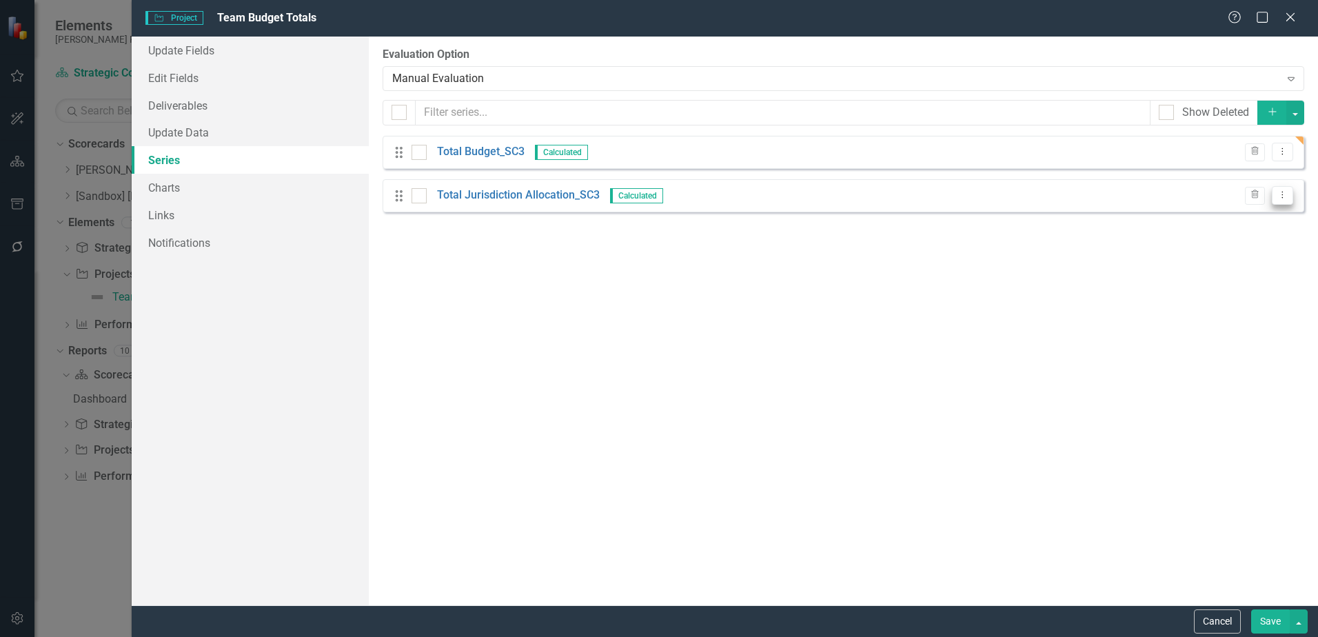
click at [1281, 196] on icon "Dropdown Menu" at bounding box center [1283, 194] width 12 height 9
click at [1238, 214] on link "Edit Edit Measure Series" at bounding box center [1214, 218] width 156 height 26
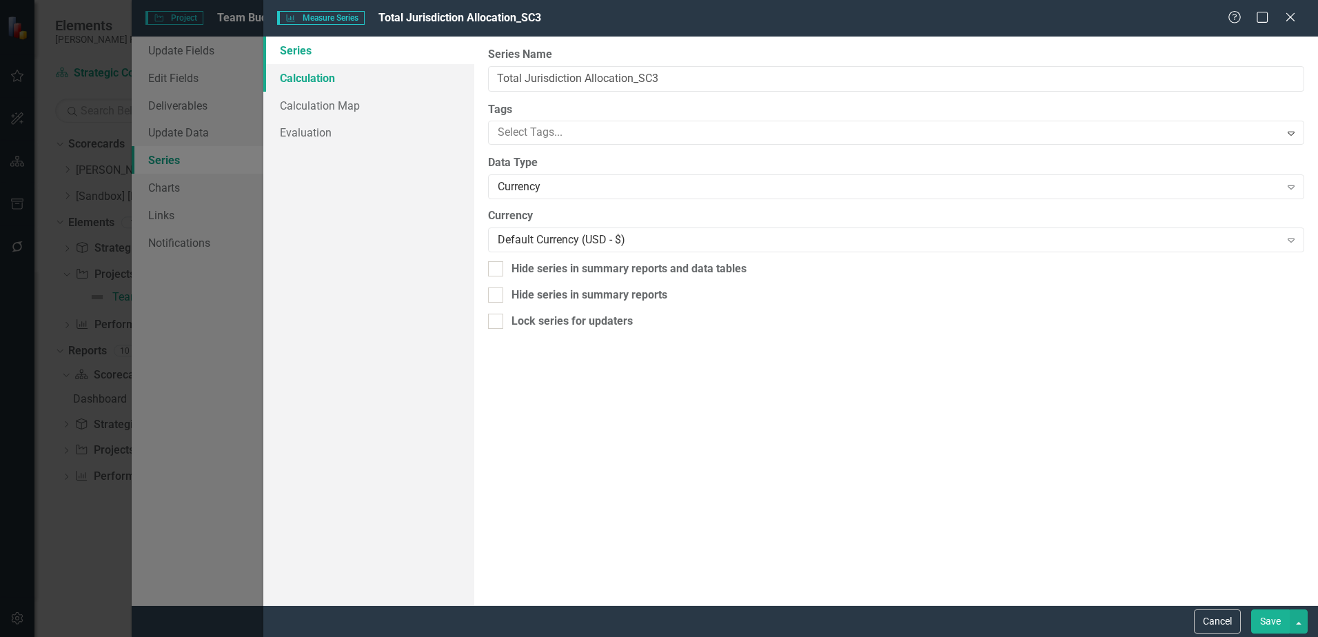
click at [310, 81] on link "Calculation" at bounding box center [368, 78] width 211 height 28
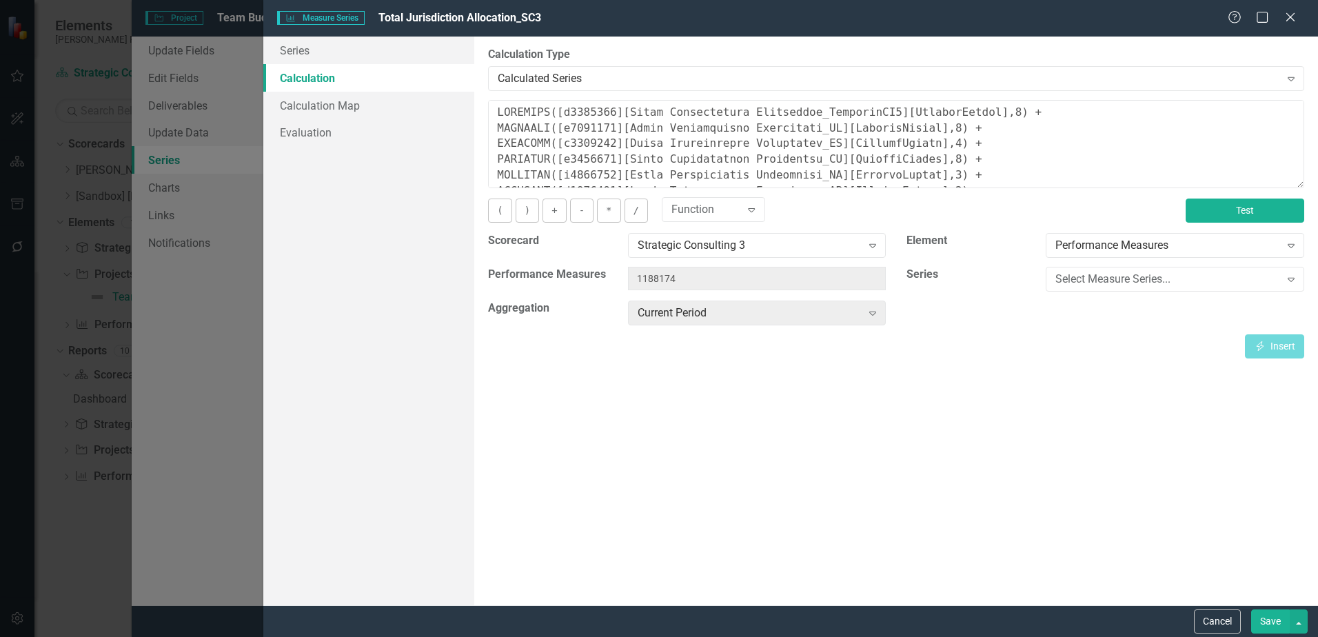
click at [1288, 217] on button "Test" at bounding box center [1245, 211] width 119 height 24
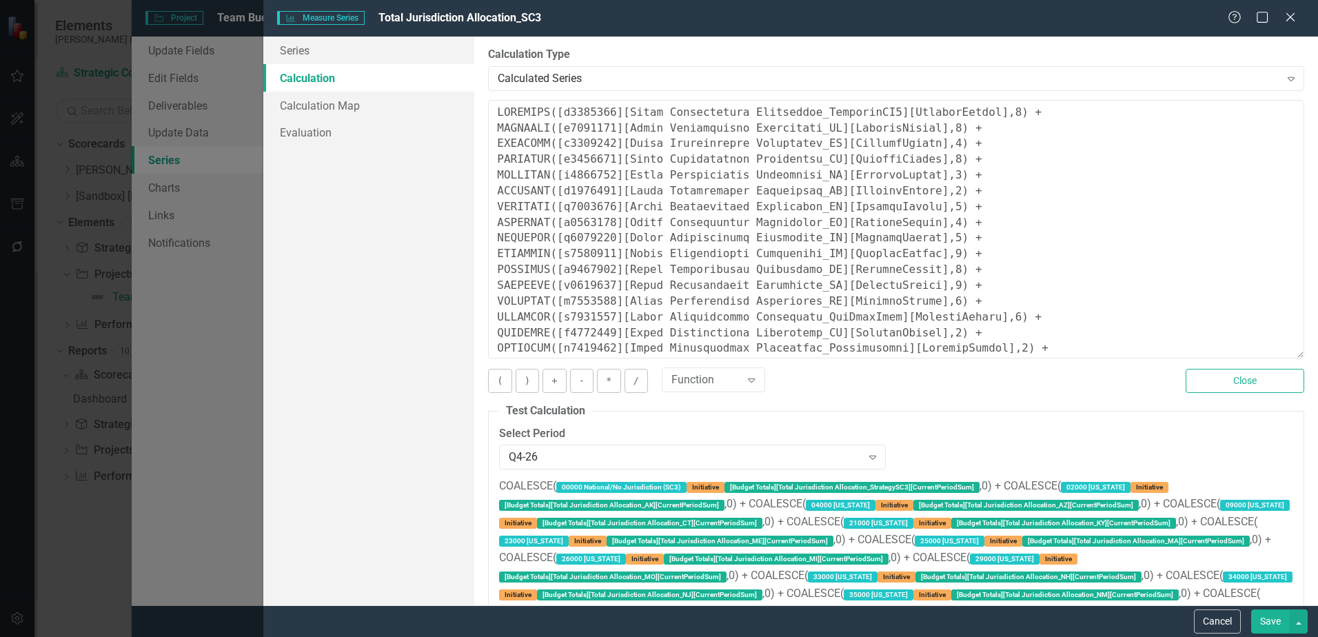
drag, startPoint x: 1286, startPoint y: 185, endPoint x: 1277, endPoint y: 357, distance: 171.9
click at [1277, 357] on textarea at bounding box center [896, 229] width 816 height 259
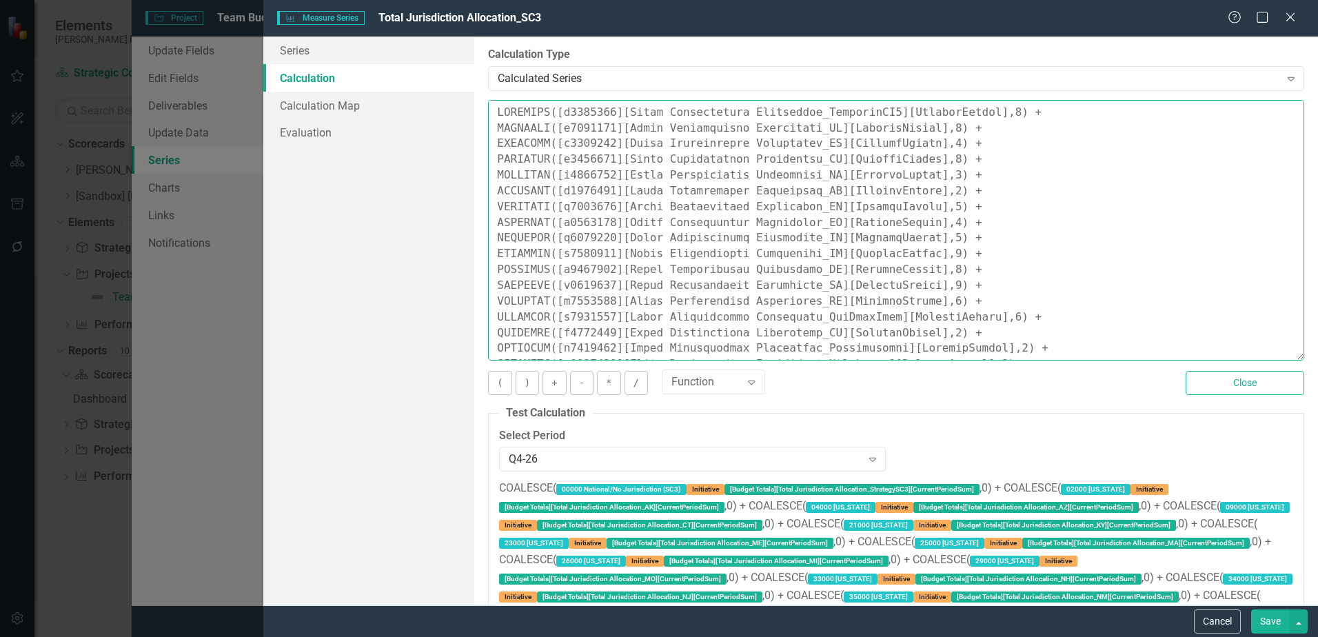
drag, startPoint x: 969, startPoint y: 270, endPoint x: 496, endPoint y: 270, distance: 472.9
click at [496, 270] on textarea at bounding box center [896, 230] width 816 height 261
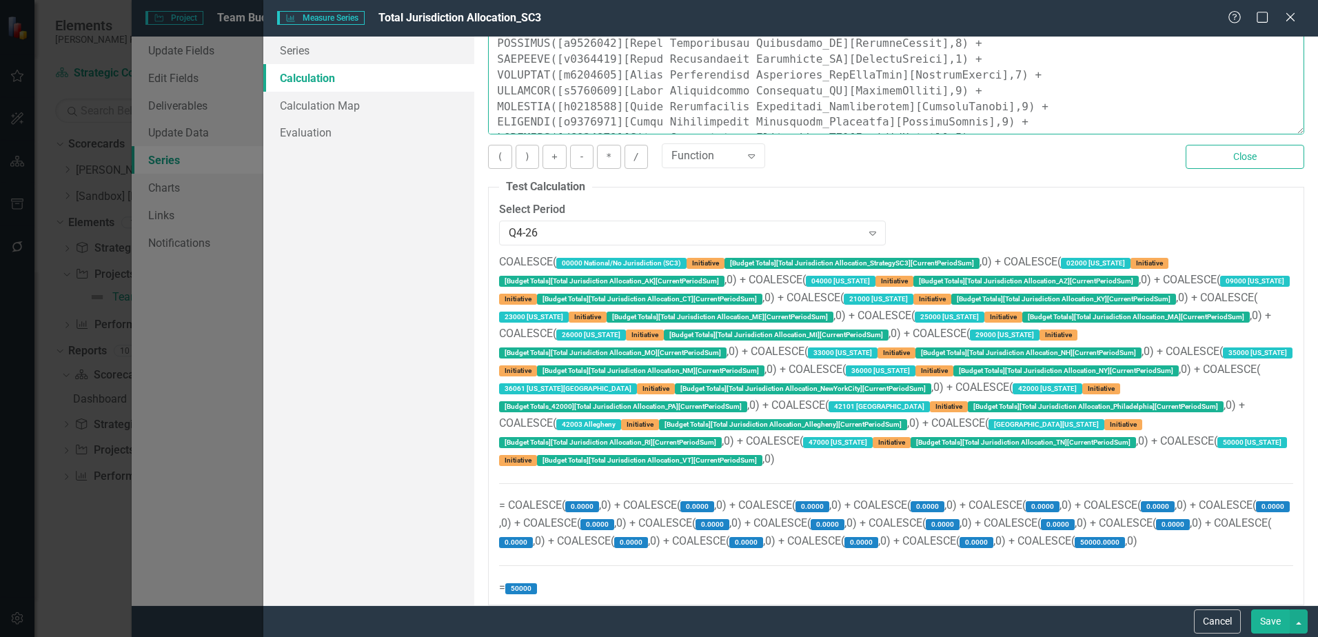
scroll to position [236, 0]
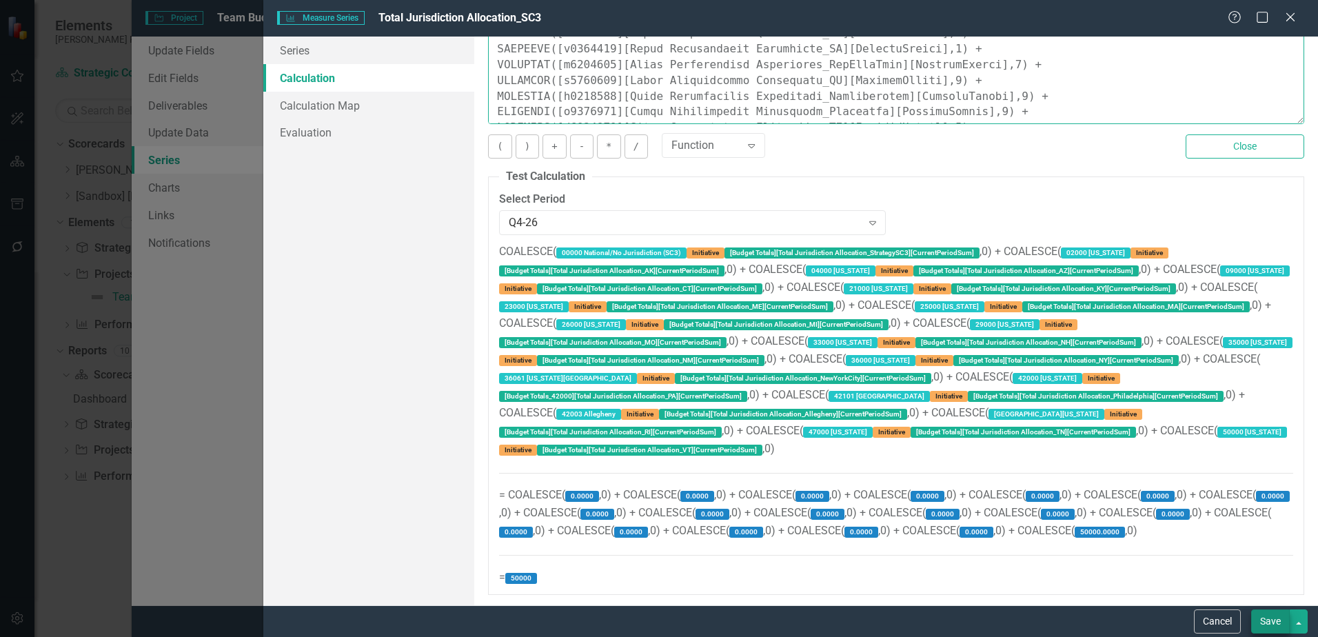
type textarea "COALESCE([m1294260][Total Jurisdiction Allocation_StrategySC3][CurrentPeriod],0…"
click at [1268, 616] on button "Save" at bounding box center [1270, 621] width 39 height 24
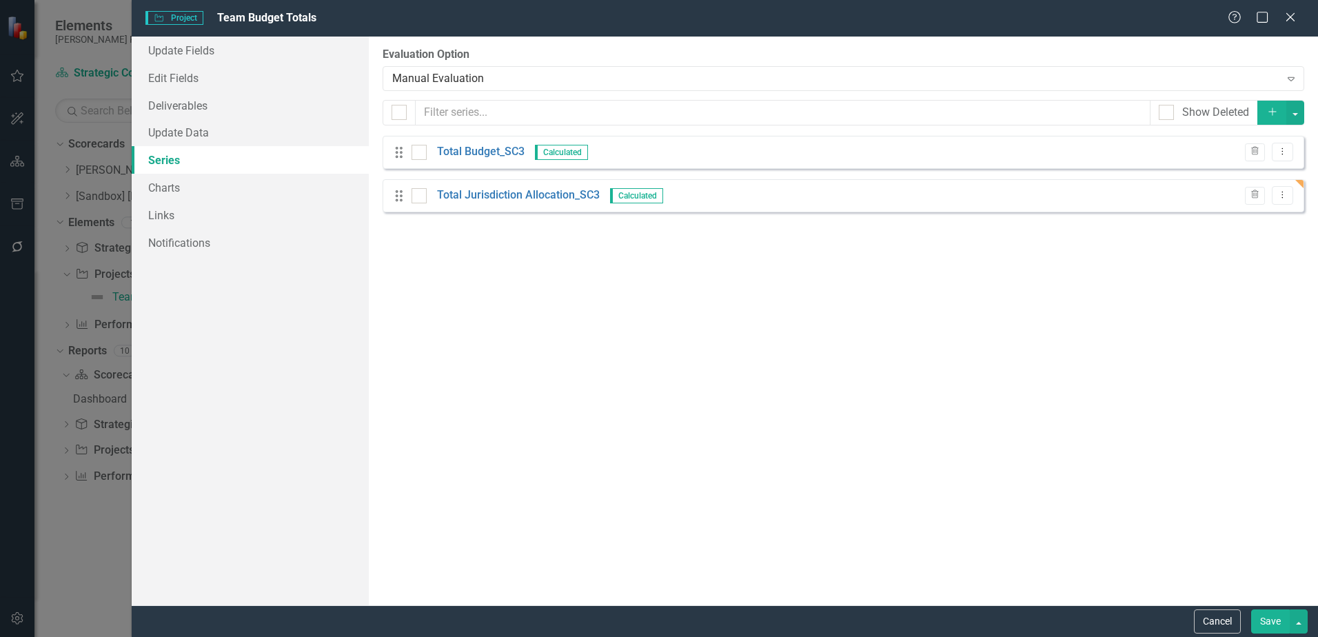
click at [1258, 618] on button "Save" at bounding box center [1270, 621] width 39 height 24
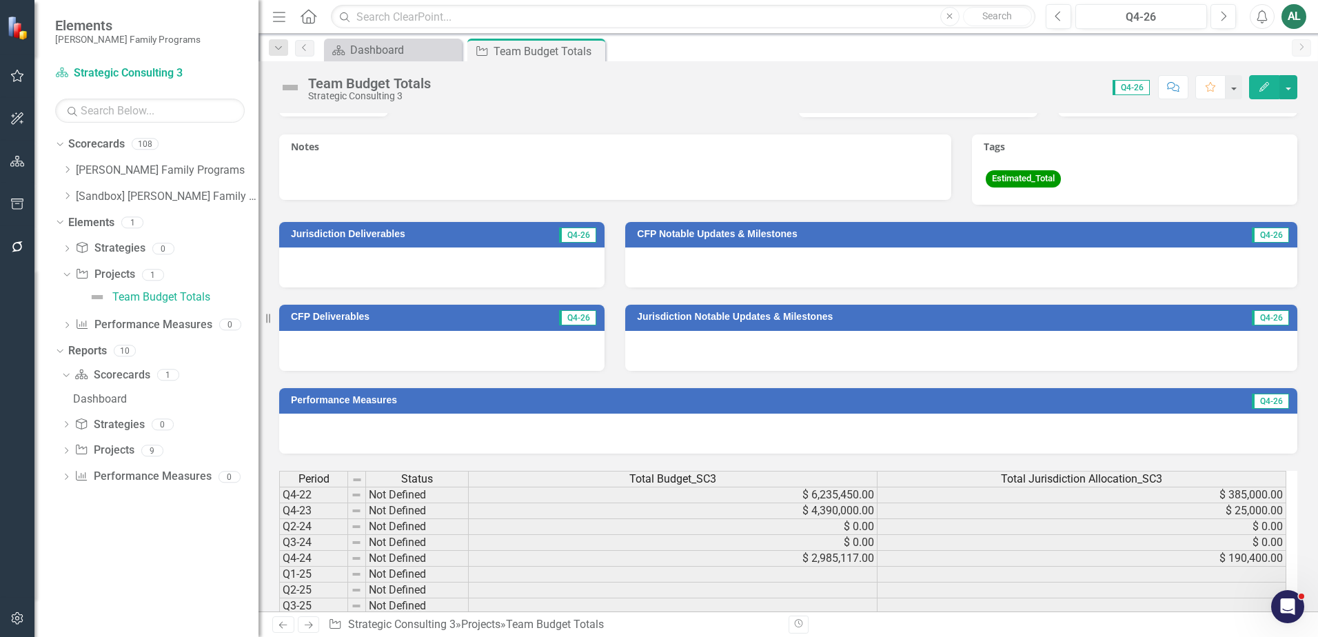
scroll to position [497, 0]
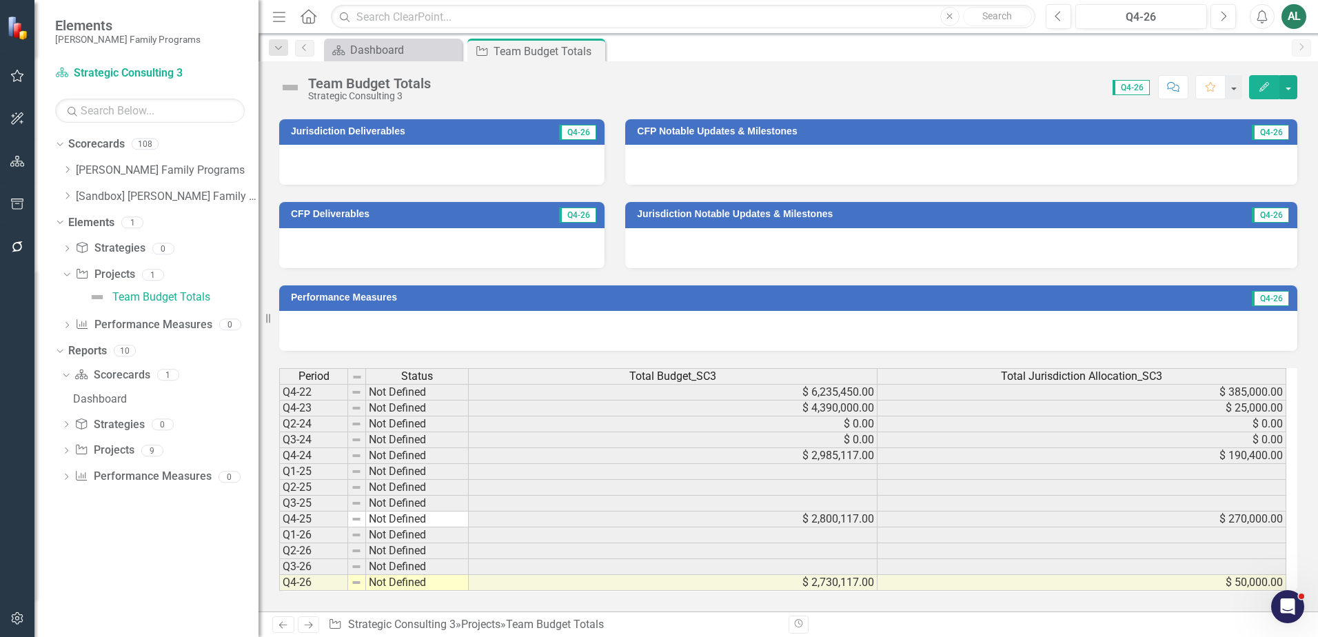
drag, startPoint x: 67, startPoint y: 168, endPoint x: 72, endPoint y: 185, distance: 18.8
click at [67, 168] on icon at bounding box center [67, 169] width 3 height 7
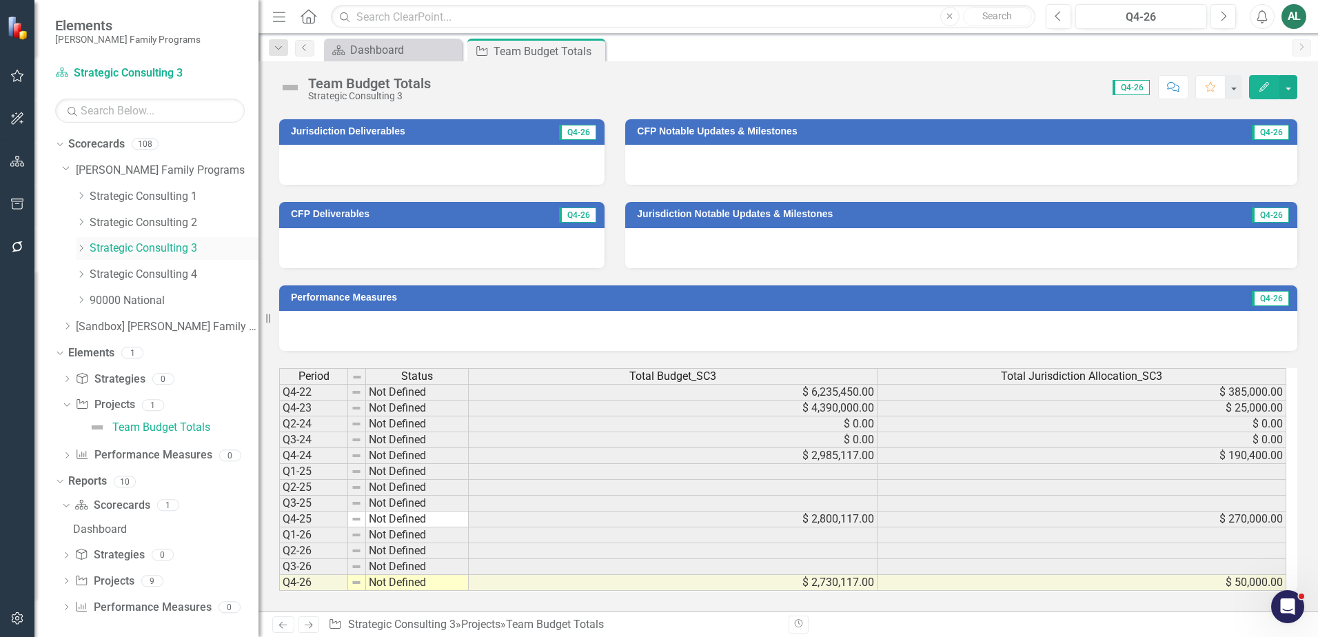
click at [82, 246] on icon "Dropdown" at bounding box center [81, 248] width 10 height 8
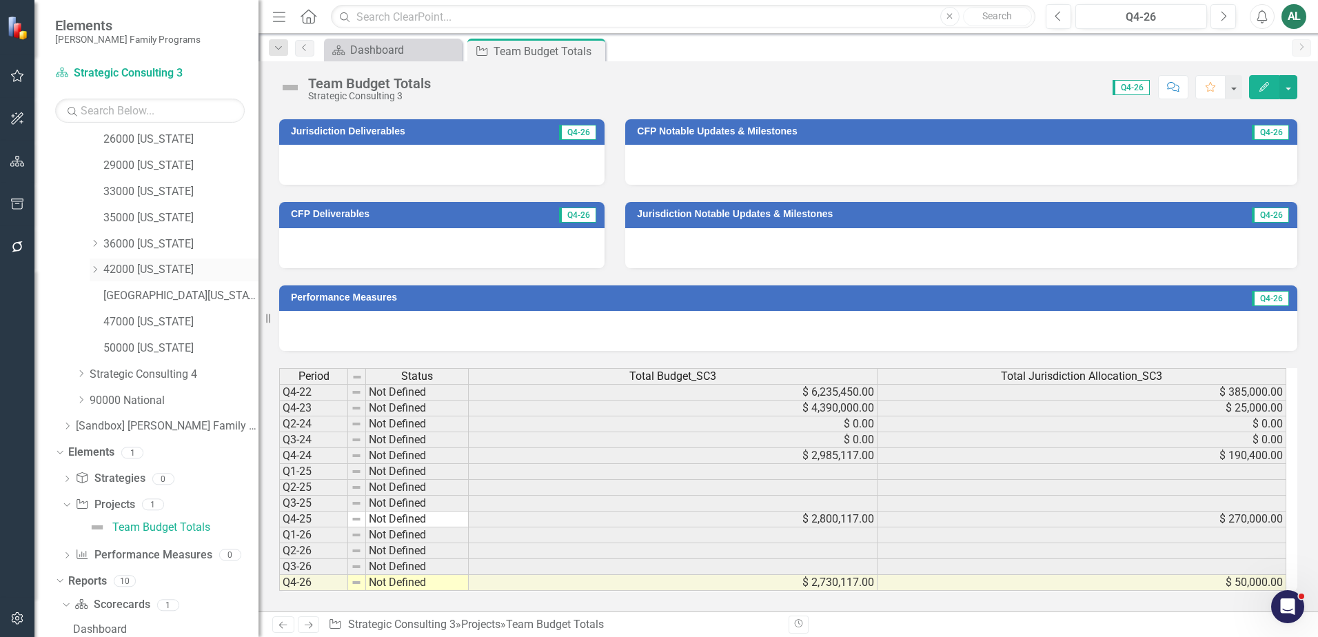
scroll to position [345, 0]
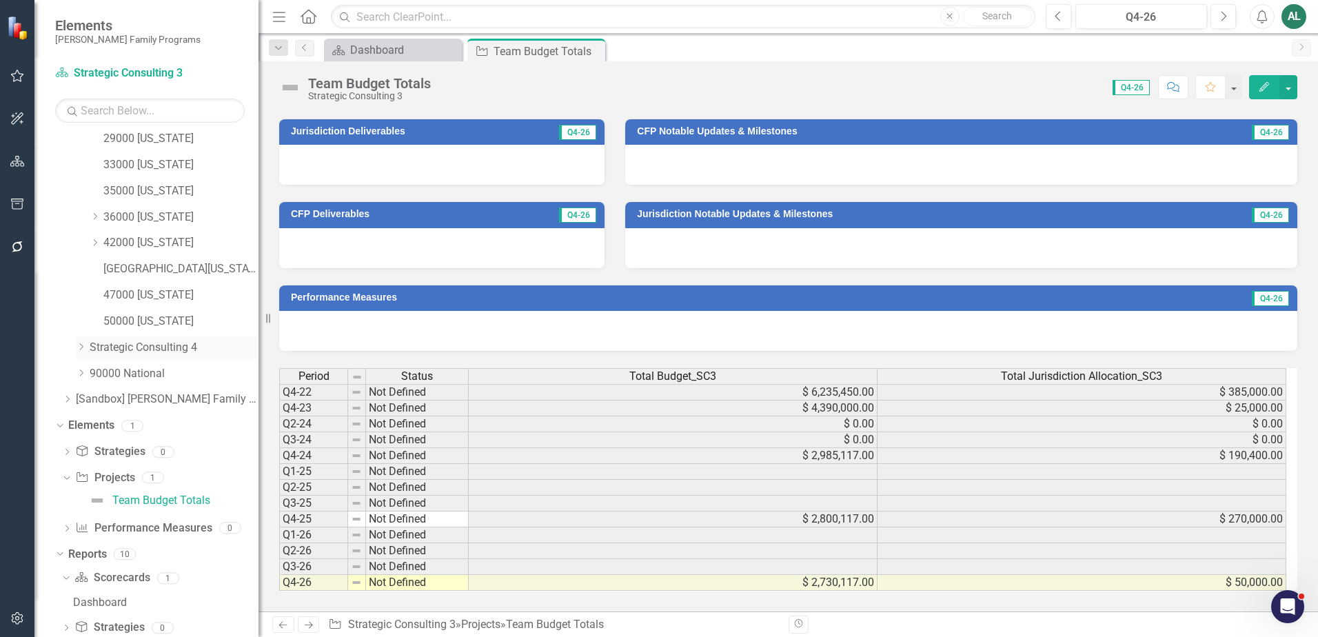
click at [80, 354] on div "Dropdown Strategic Consulting 4" at bounding box center [167, 347] width 183 height 23
click at [83, 345] on icon "Dropdown" at bounding box center [81, 347] width 10 height 8
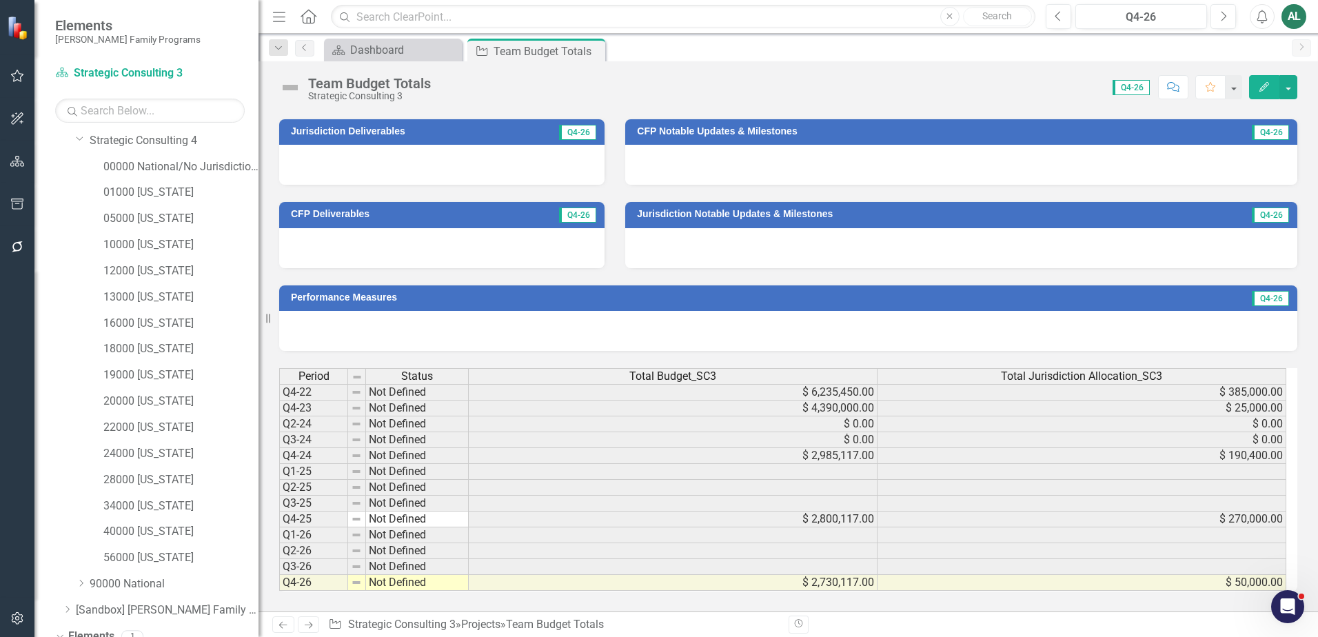
scroll to position [620, 0]
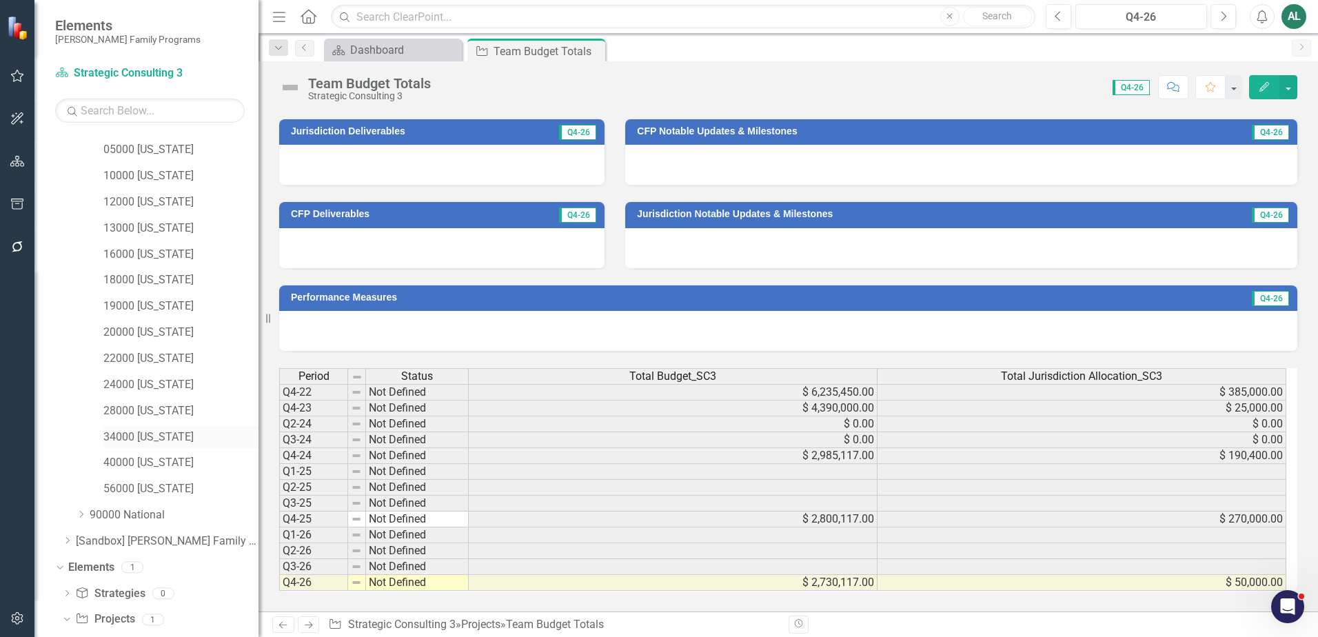
click at [159, 433] on link "34000 [US_STATE]" at bounding box center [180, 437] width 155 height 16
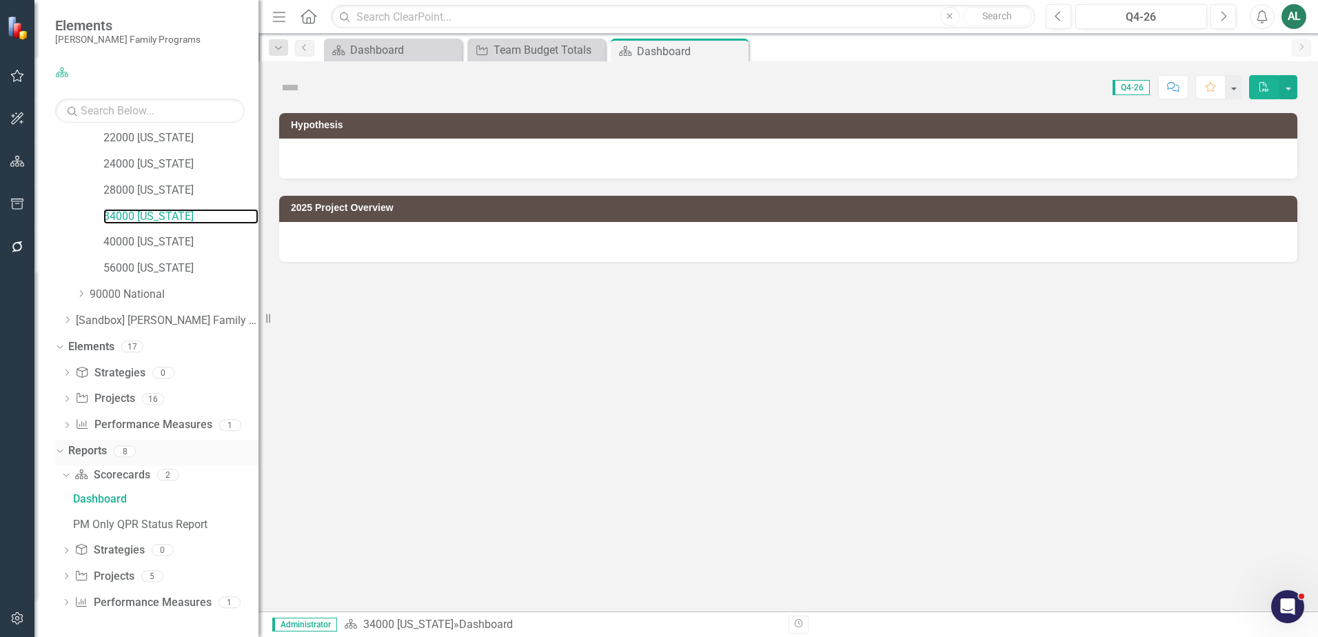
scroll to position [842, 0]
click at [64, 572] on div "Dropdown" at bounding box center [66, 578] width 10 height 12
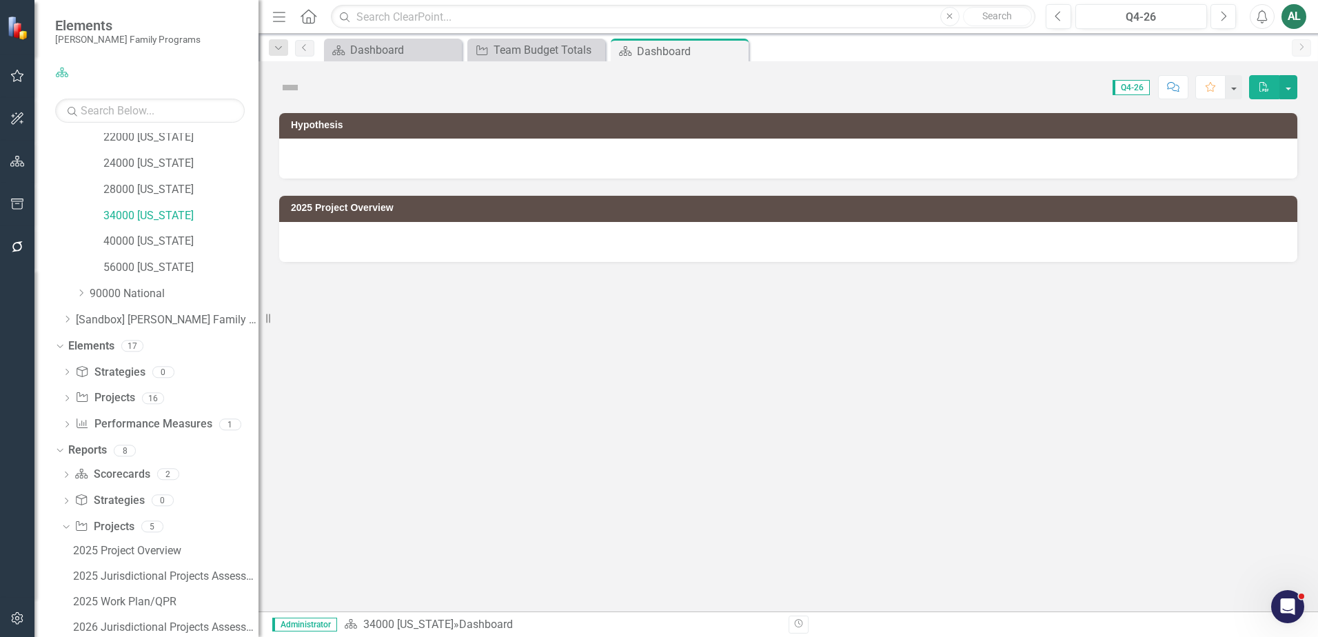
scroll to position [918, 0]
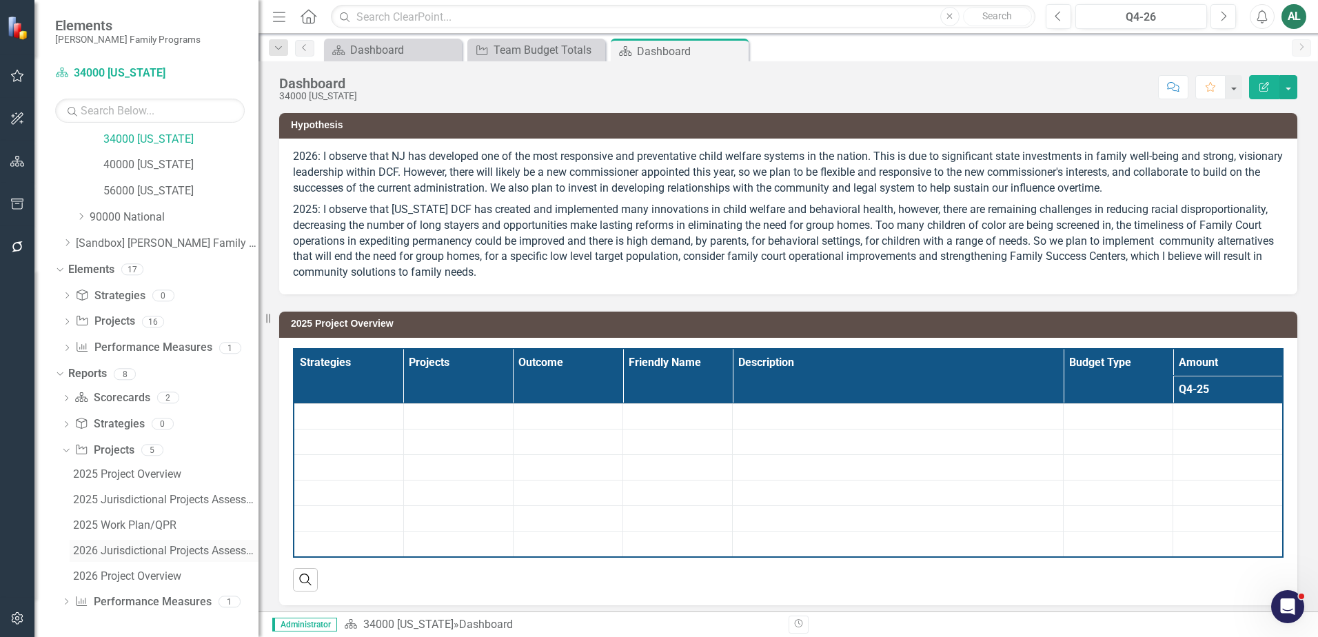
click at [141, 547] on div "2026 Jurisdictional Projects Assessment" at bounding box center [165, 551] width 185 height 12
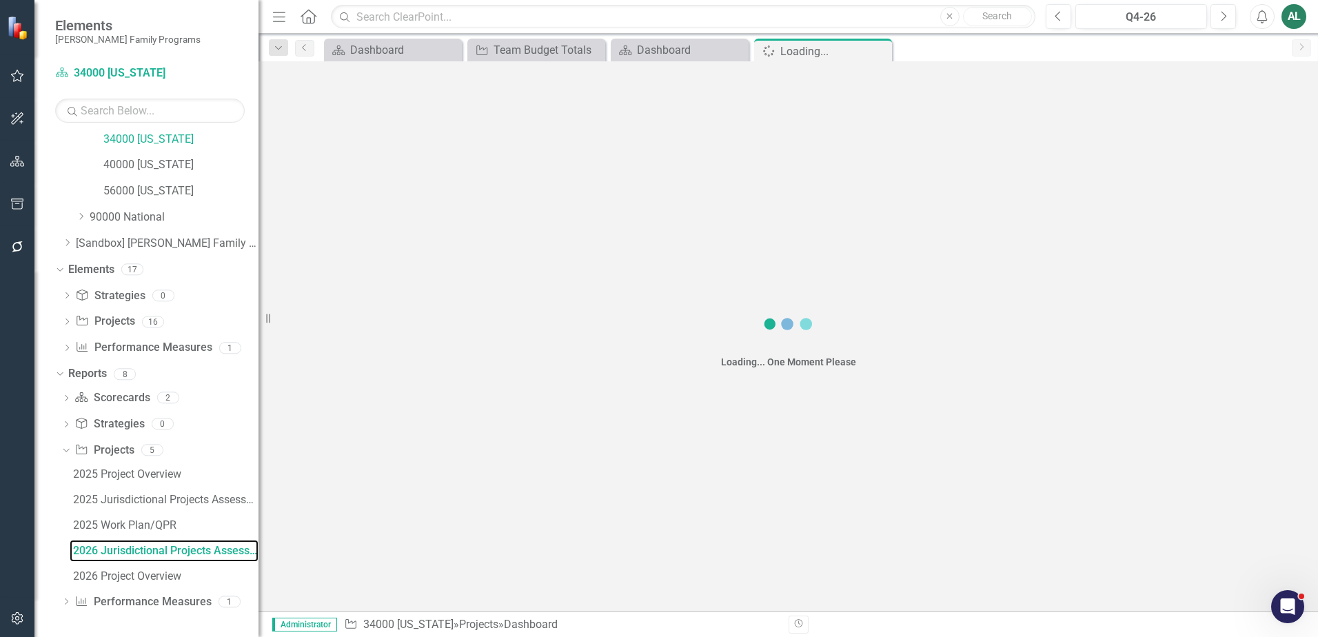
scroll to position [843, 0]
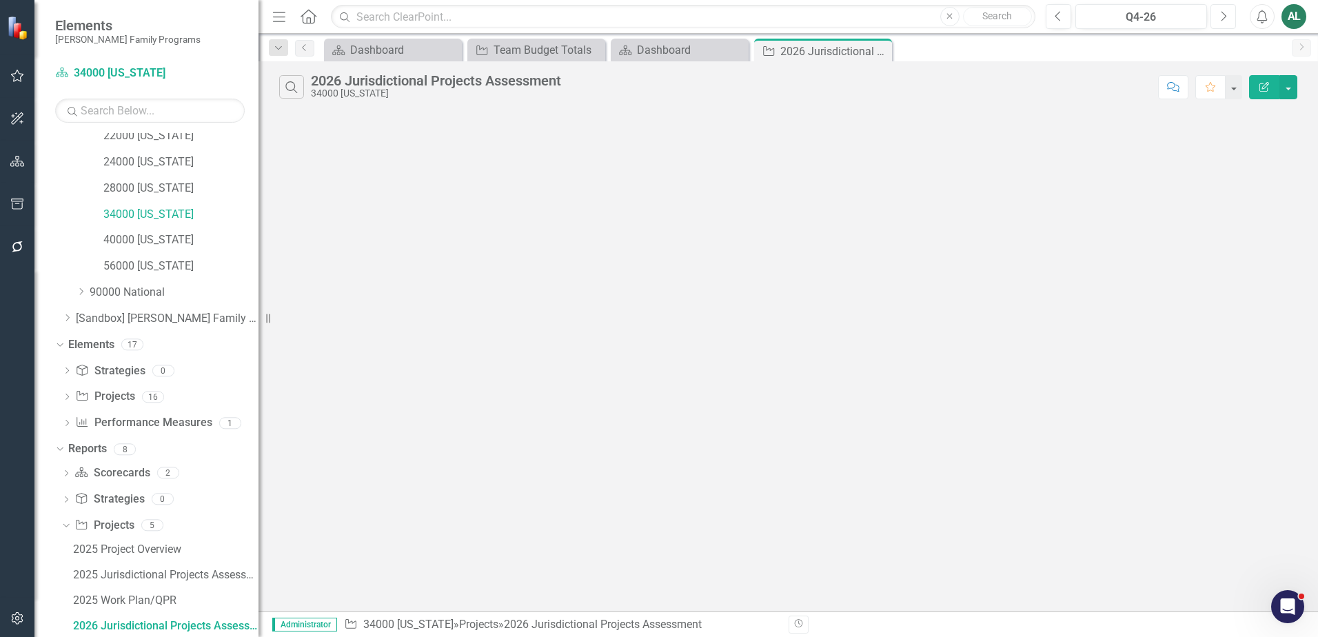
click at [1222, 20] on icon "Next" at bounding box center [1224, 16] width 8 height 12
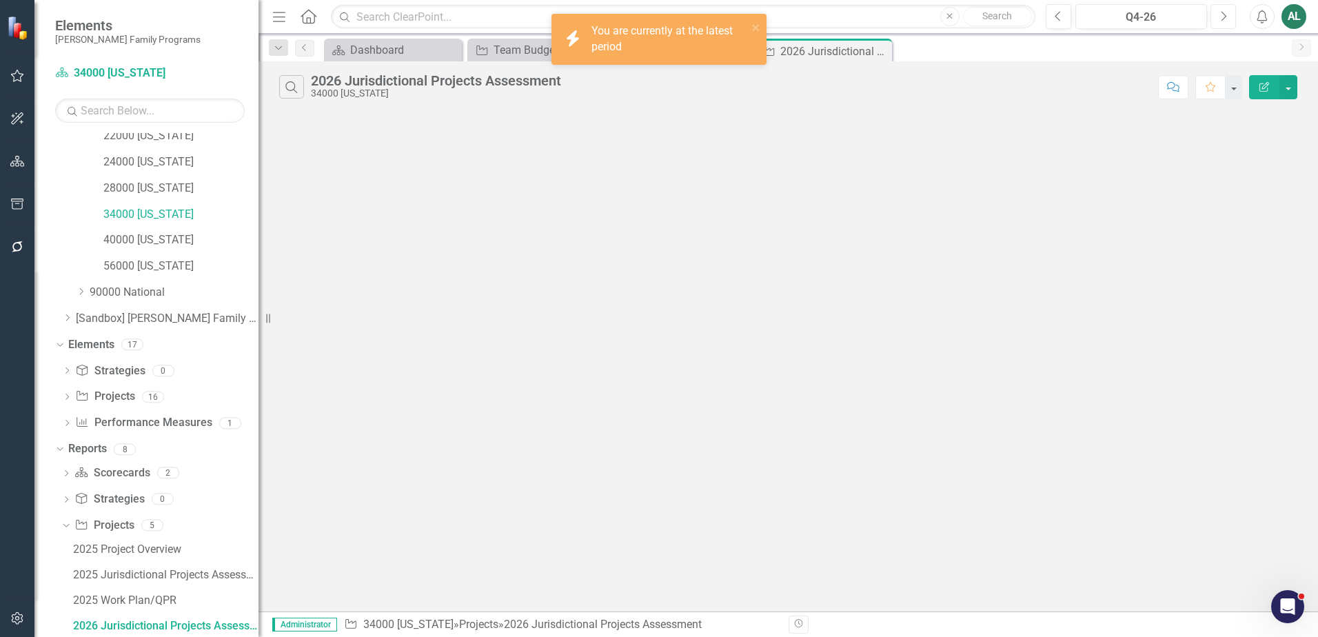
click at [1222, 20] on icon "Next" at bounding box center [1224, 16] width 8 height 12
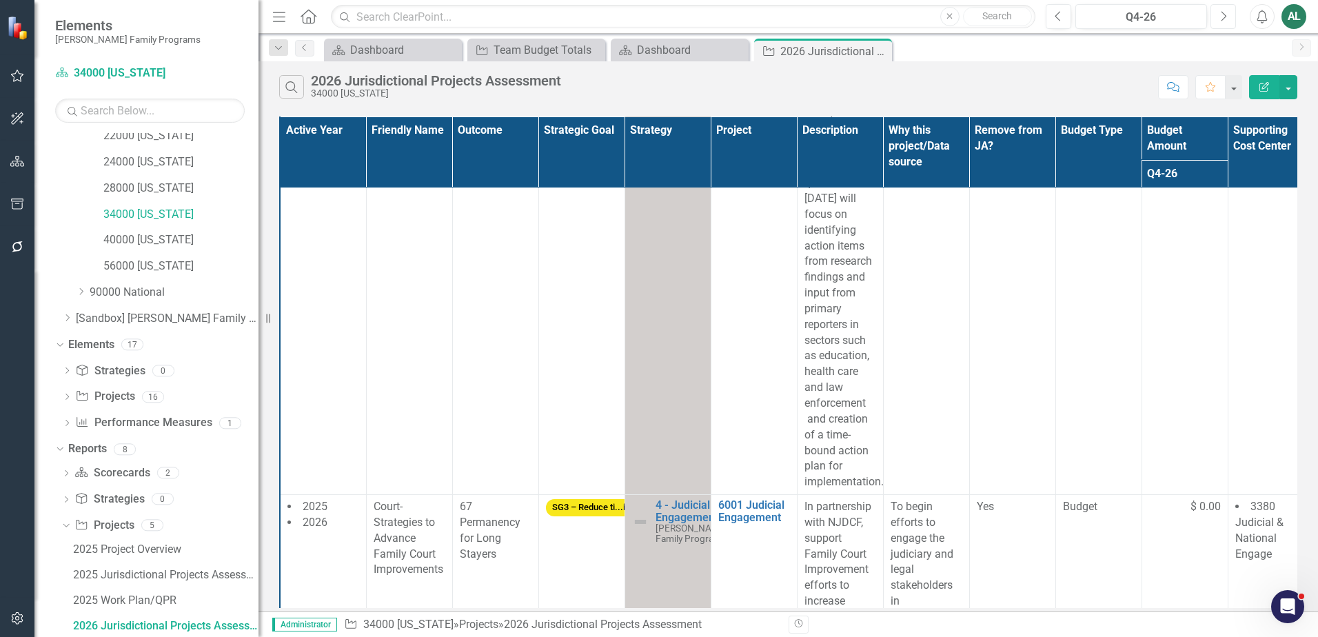
scroll to position [2008, 0]
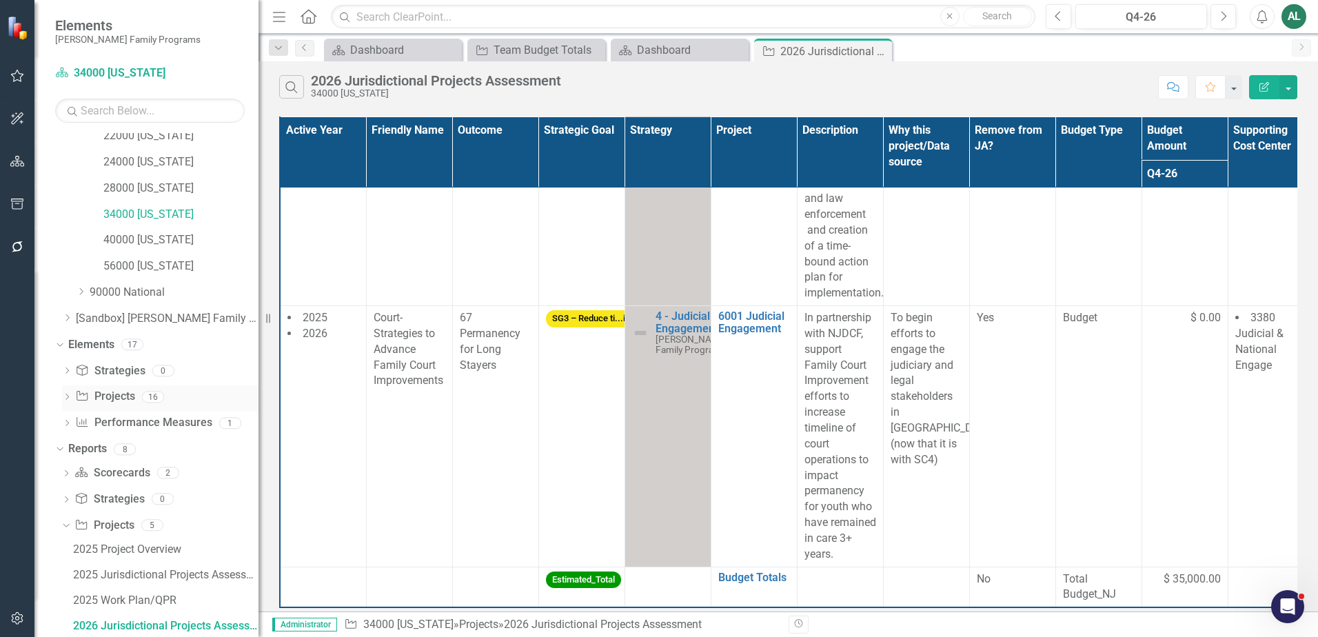
click at [62, 397] on icon "Dropdown" at bounding box center [67, 398] width 10 height 8
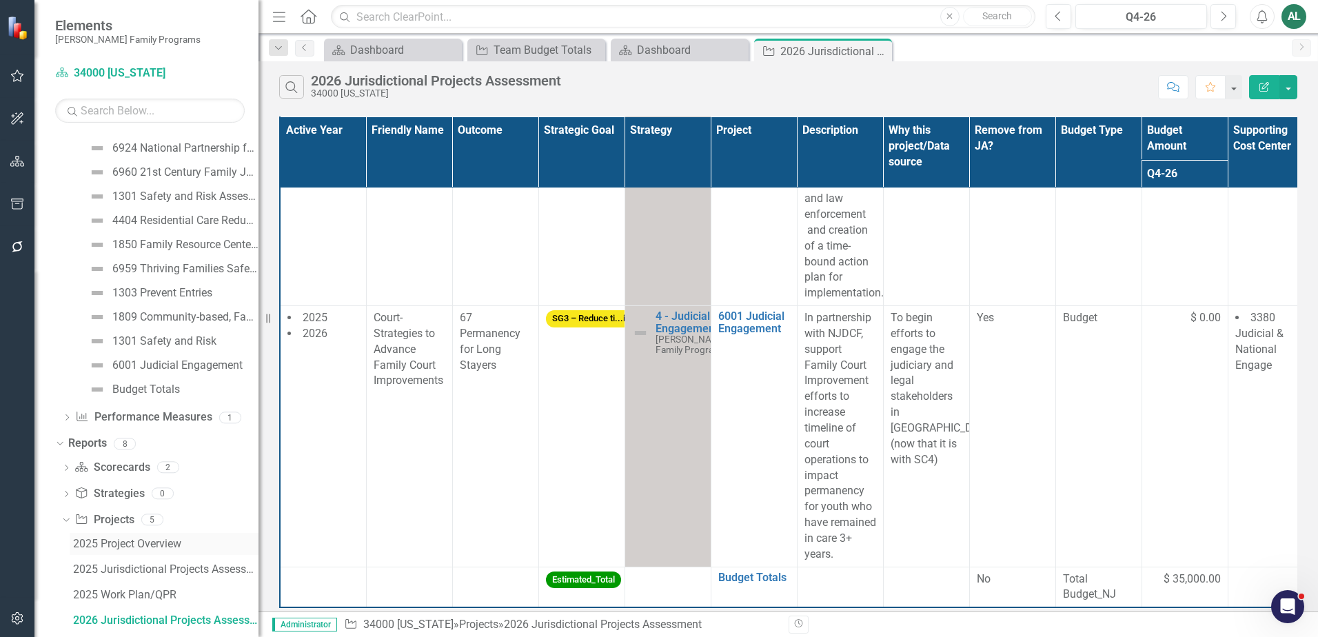
scroll to position [1257, 0]
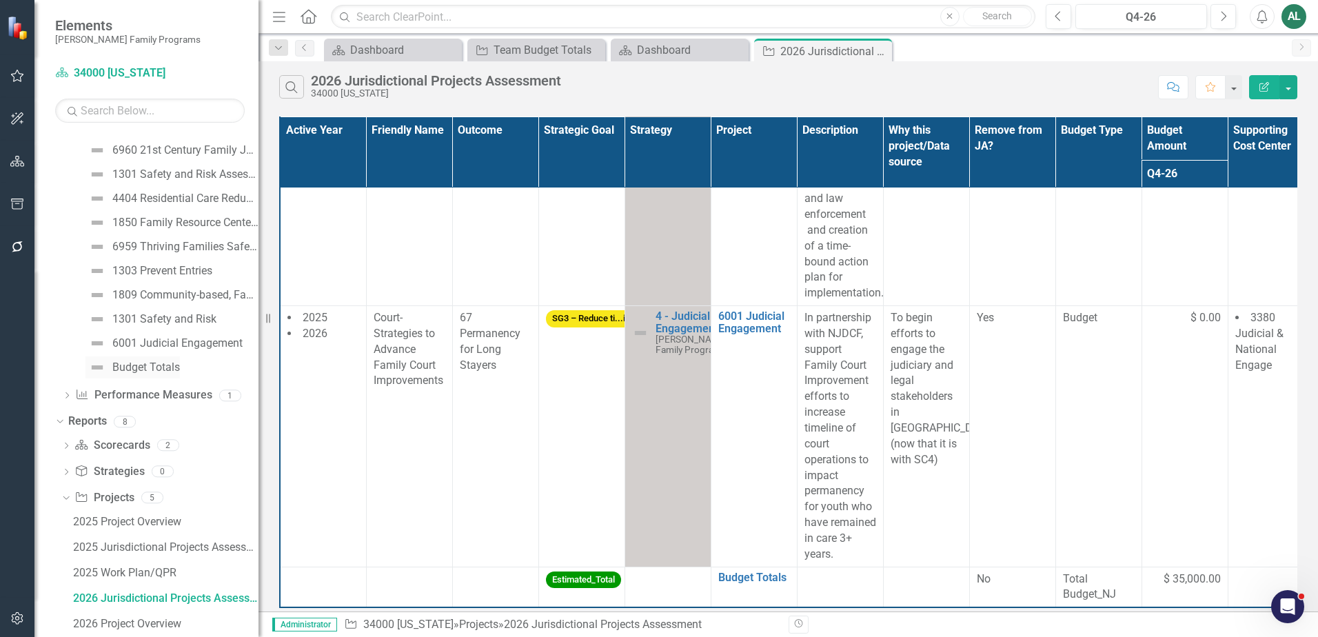
click at [147, 370] on div "Budget Totals" at bounding box center [146, 367] width 68 height 12
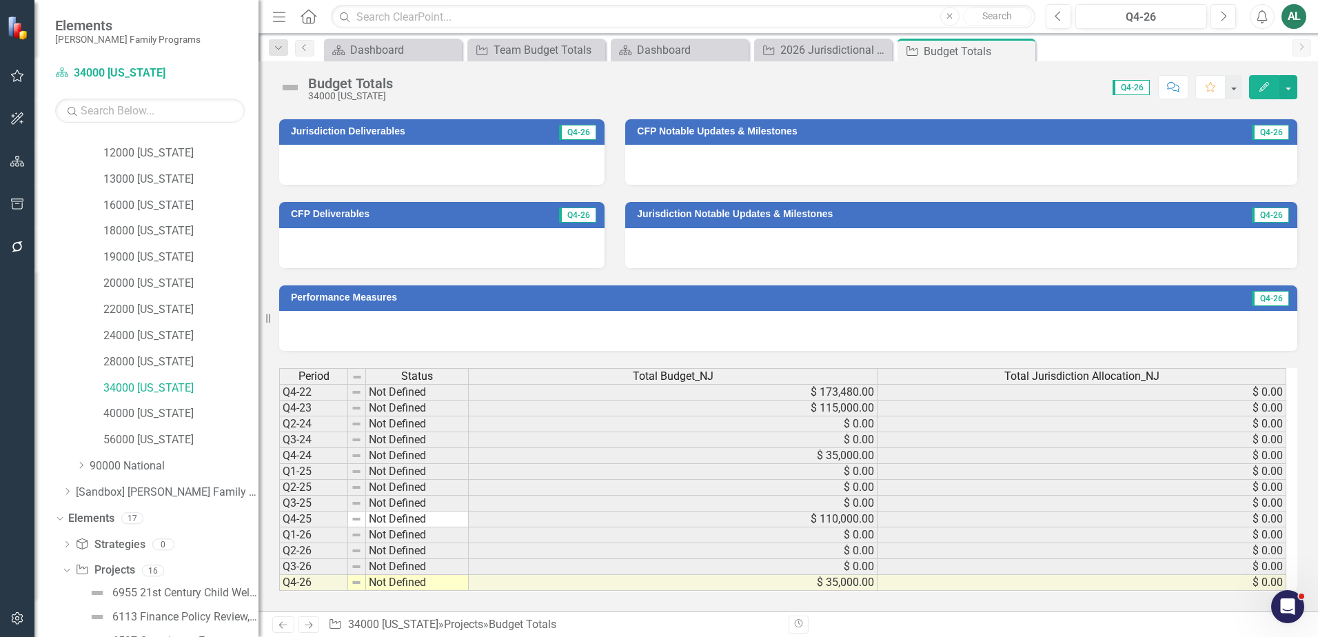
scroll to position [753, 0]
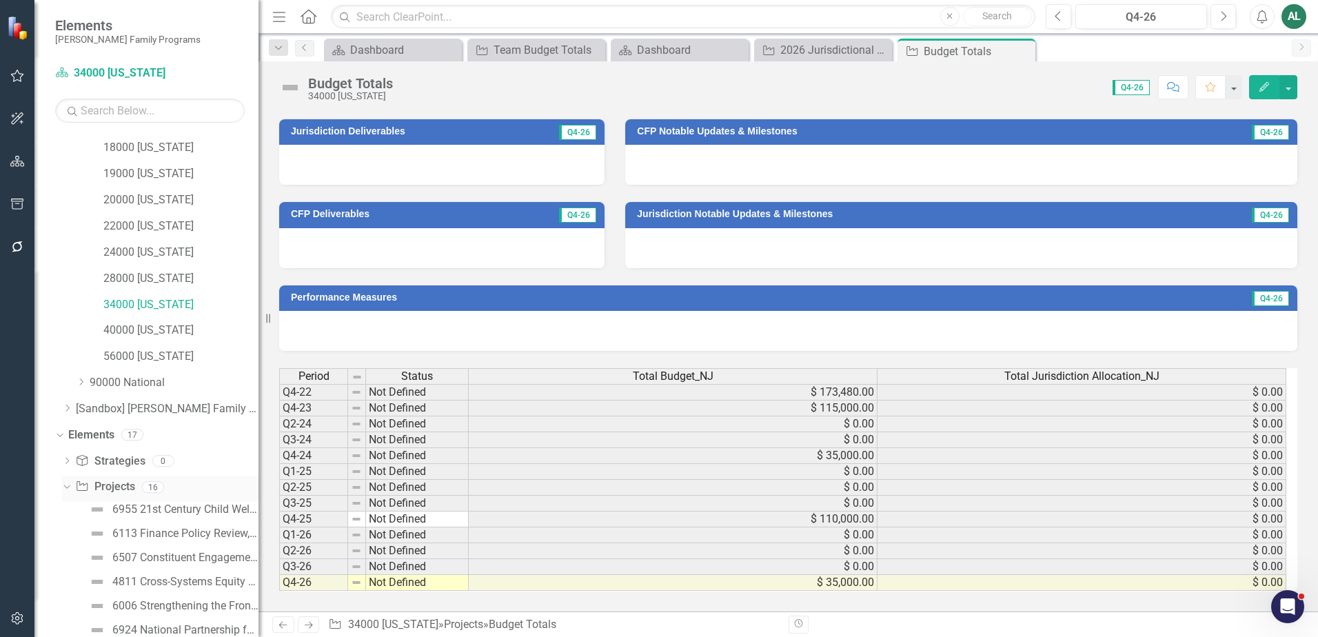
drag, startPoint x: 66, startPoint y: 487, endPoint x: 70, endPoint y: 476, distance: 11.8
click at [66, 487] on icon "Dropdown" at bounding box center [65, 487] width 8 height 10
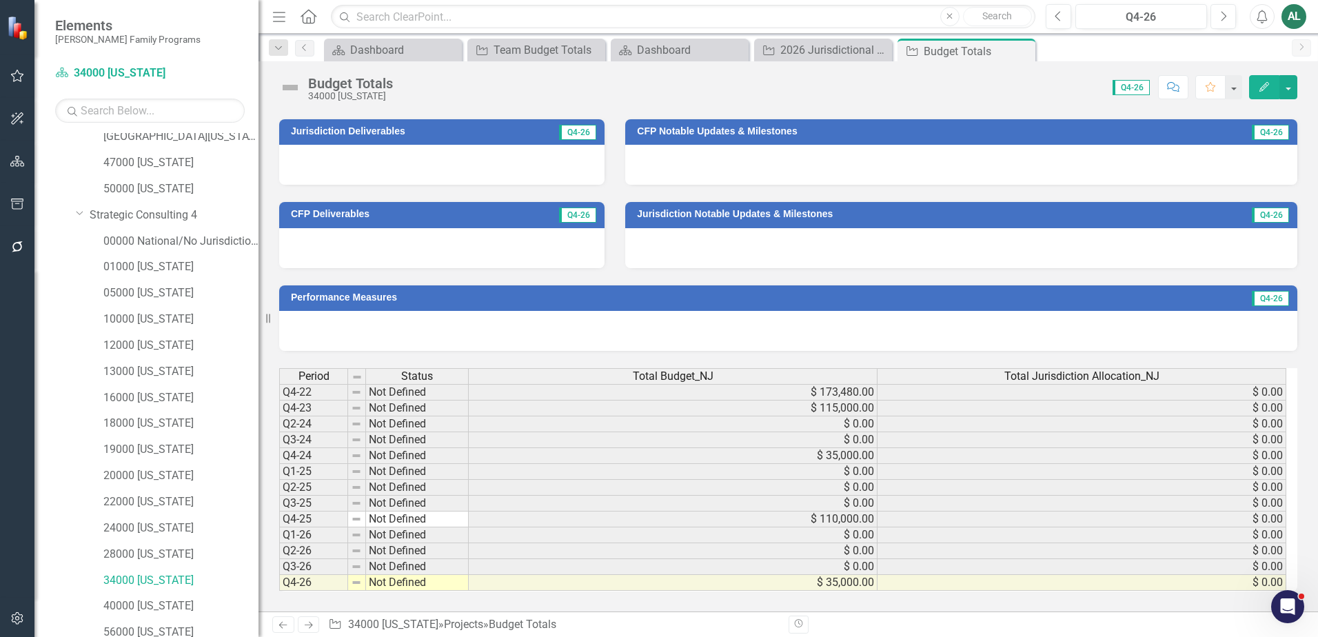
scroll to position [408, 0]
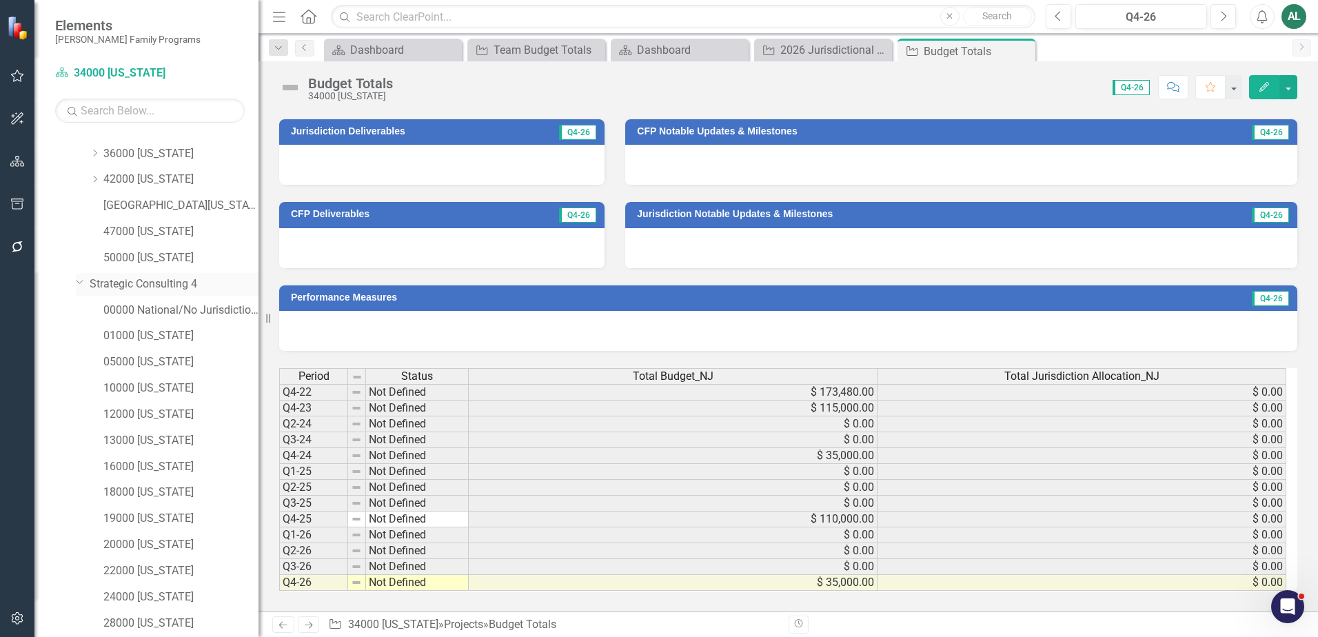
click at [78, 283] on icon "Dropdown" at bounding box center [80, 281] width 8 height 10
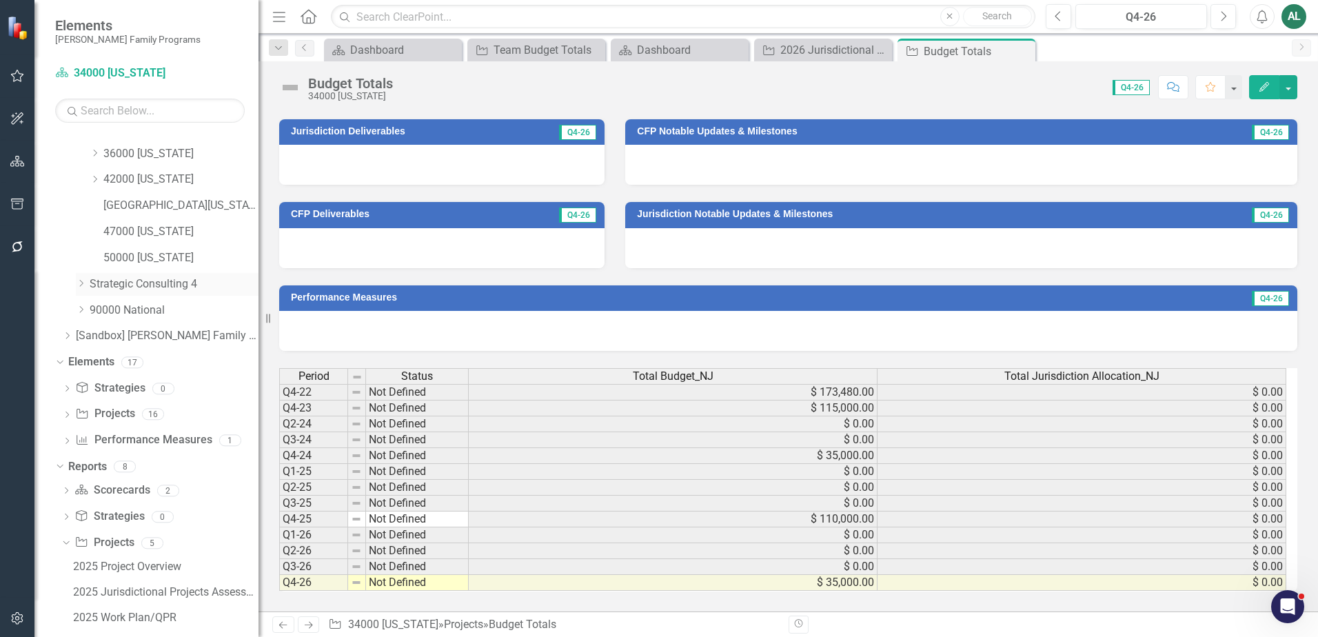
click at [115, 283] on link "Strategic Consulting 4" at bounding box center [174, 284] width 169 height 16
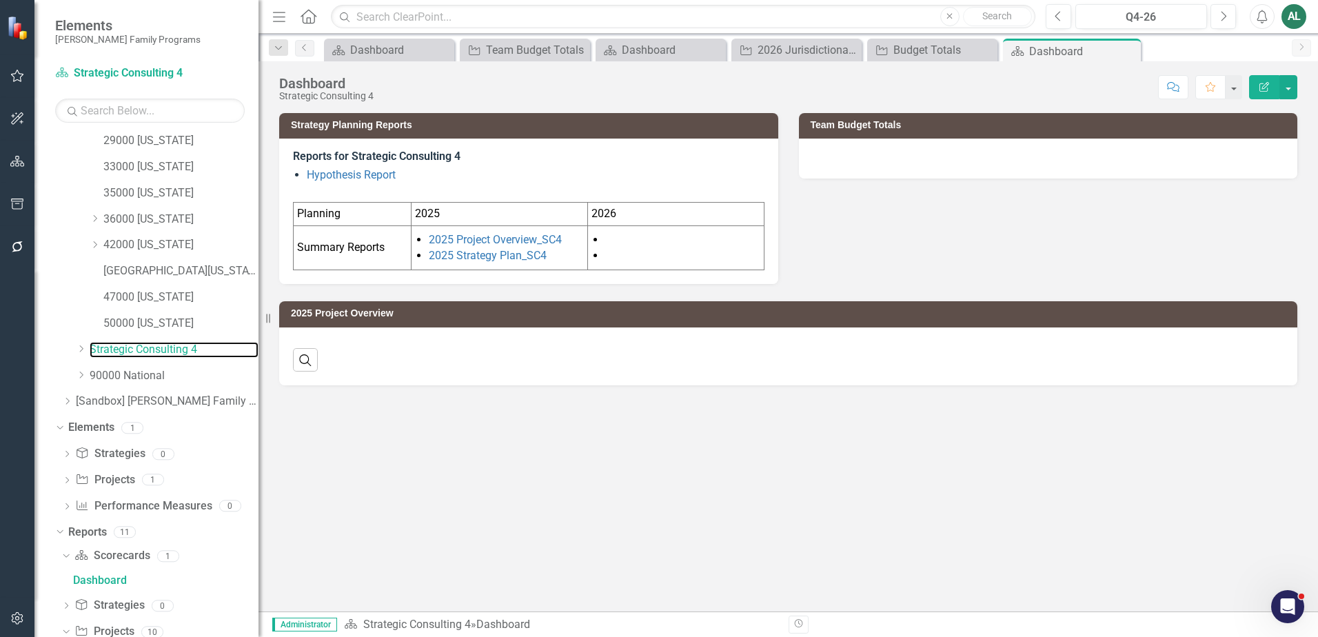
scroll to position [296, 0]
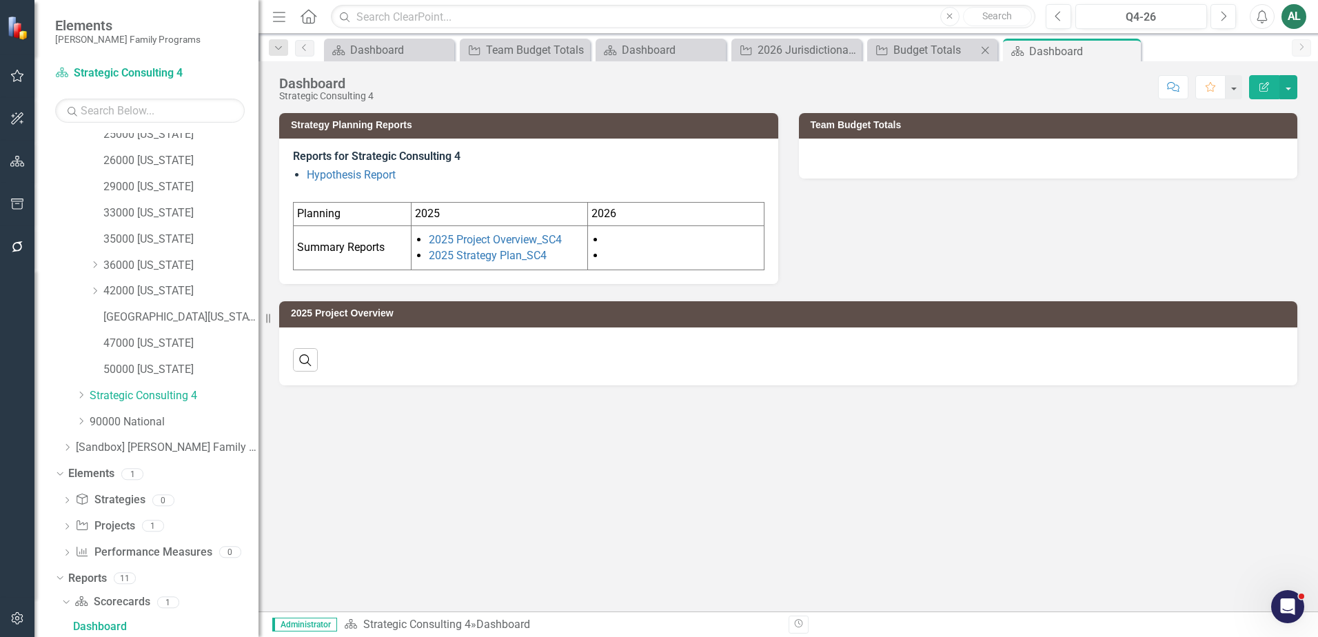
click at [903, 41] on div "Project Budget Totals Close" at bounding box center [932, 50] width 130 height 23
click at [911, 48] on div "Budget Totals" at bounding box center [934, 49] width 83 height 17
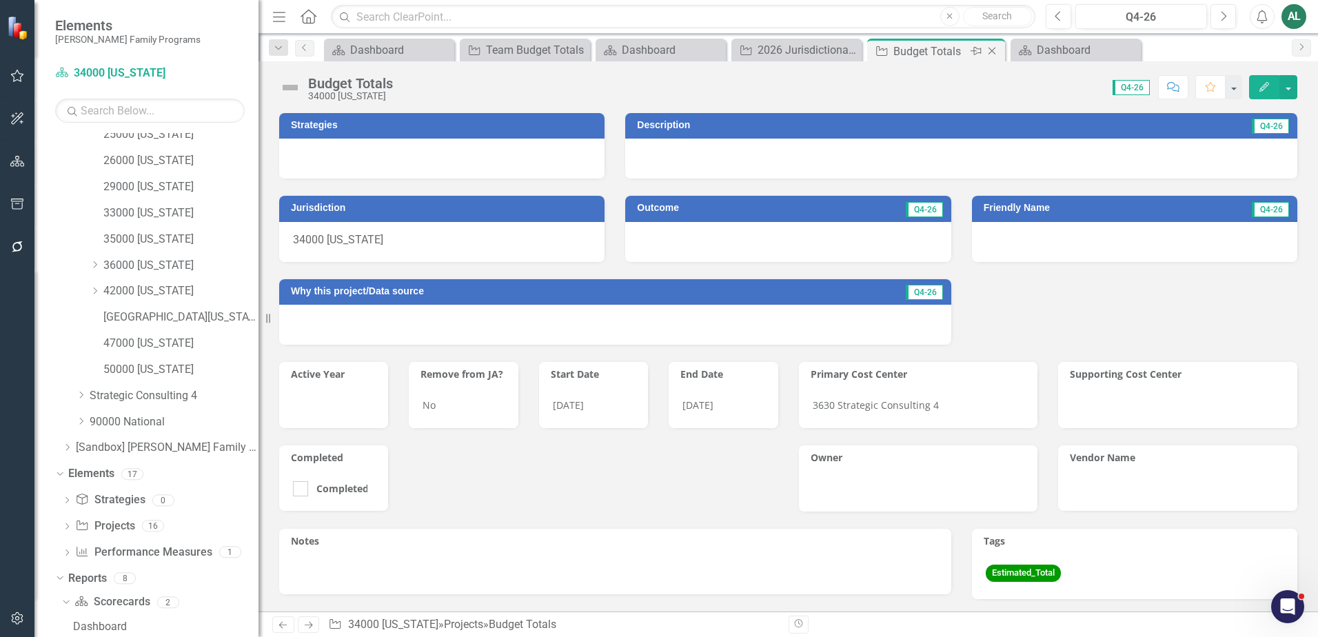
click at [993, 48] on icon "Close" at bounding box center [992, 51] width 14 height 11
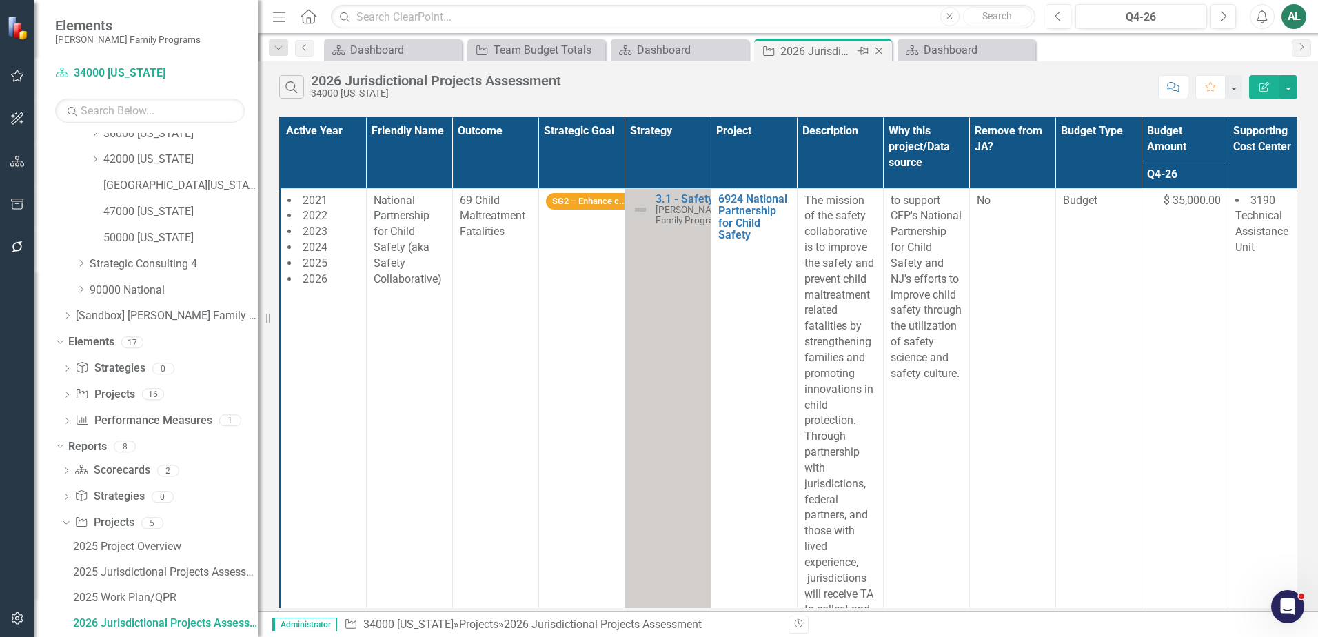
click at [853, 51] on div "2026 Jurisdictional Projects Assessment" at bounding box center [817, 51] width 74 height 17
click at [876, 50] on icon "Close" at bounding box center [879, 51] width 14 height 11
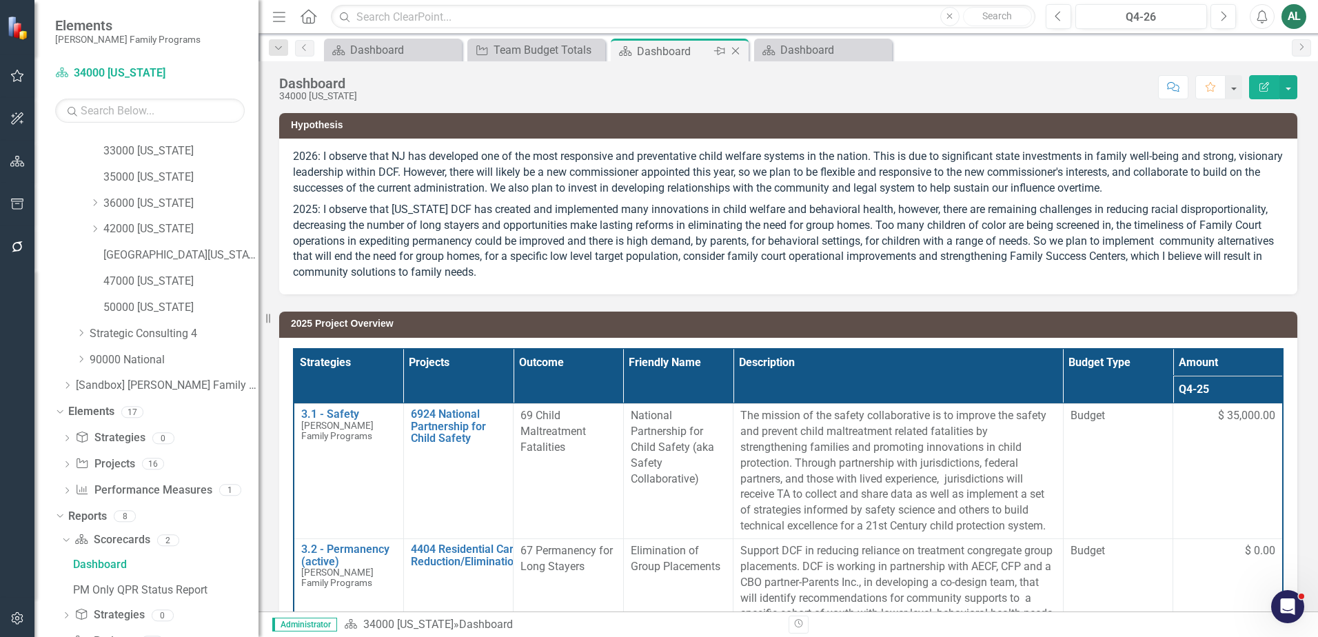
scroll to position [296, 0]
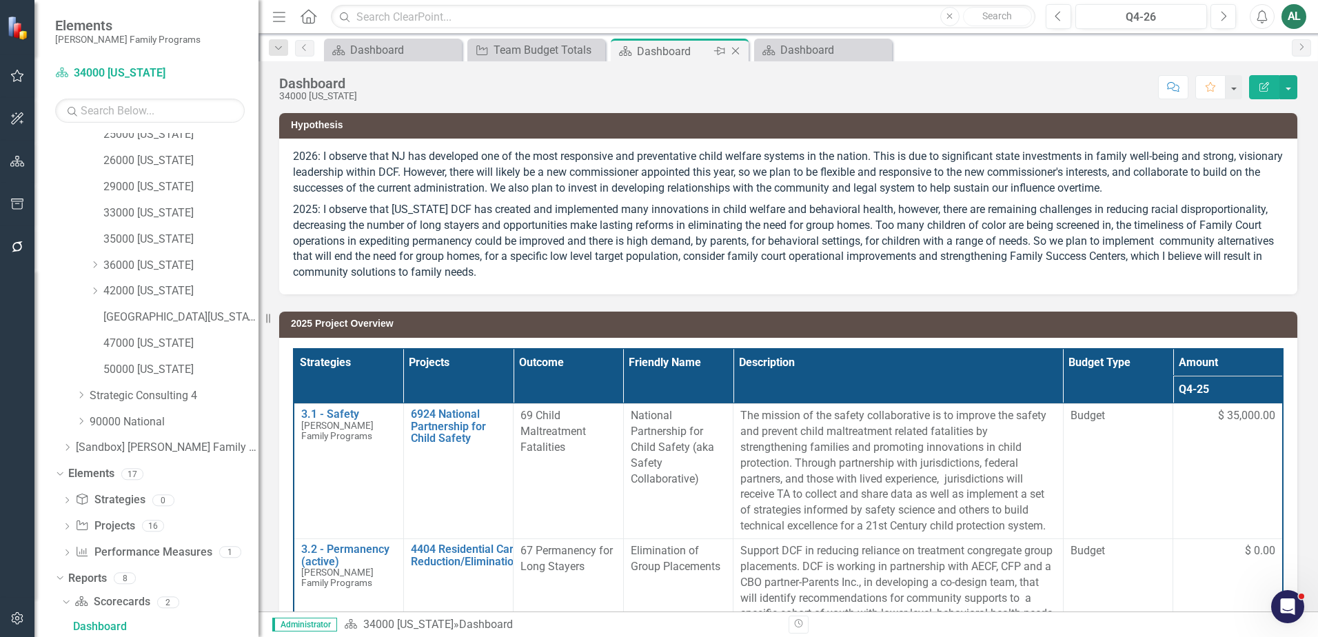
click at [690, 54] on div "Dashboard" at bounding box center [674, 51] width 74 height 17
click at [738, 52] on icon "Close" at bounding box center [736, 51] width 14 height 11
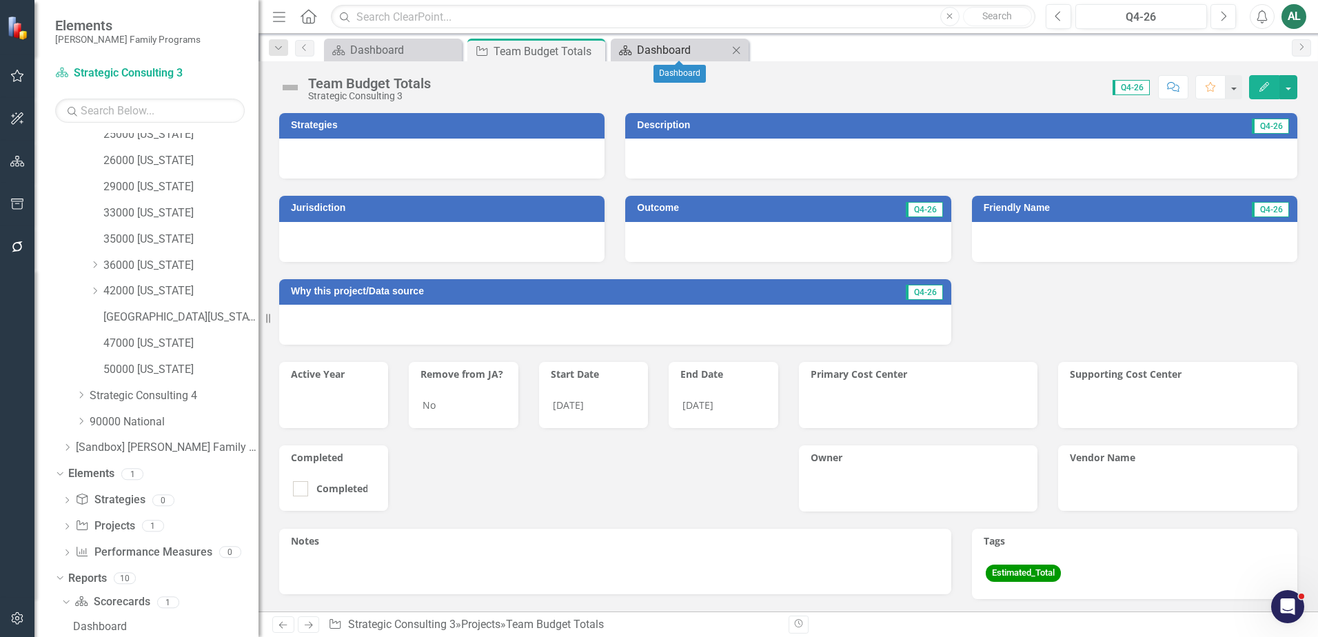
click at [683, 50] on div "Dashboard" at bounding box center [682, 49] width 91 height 17
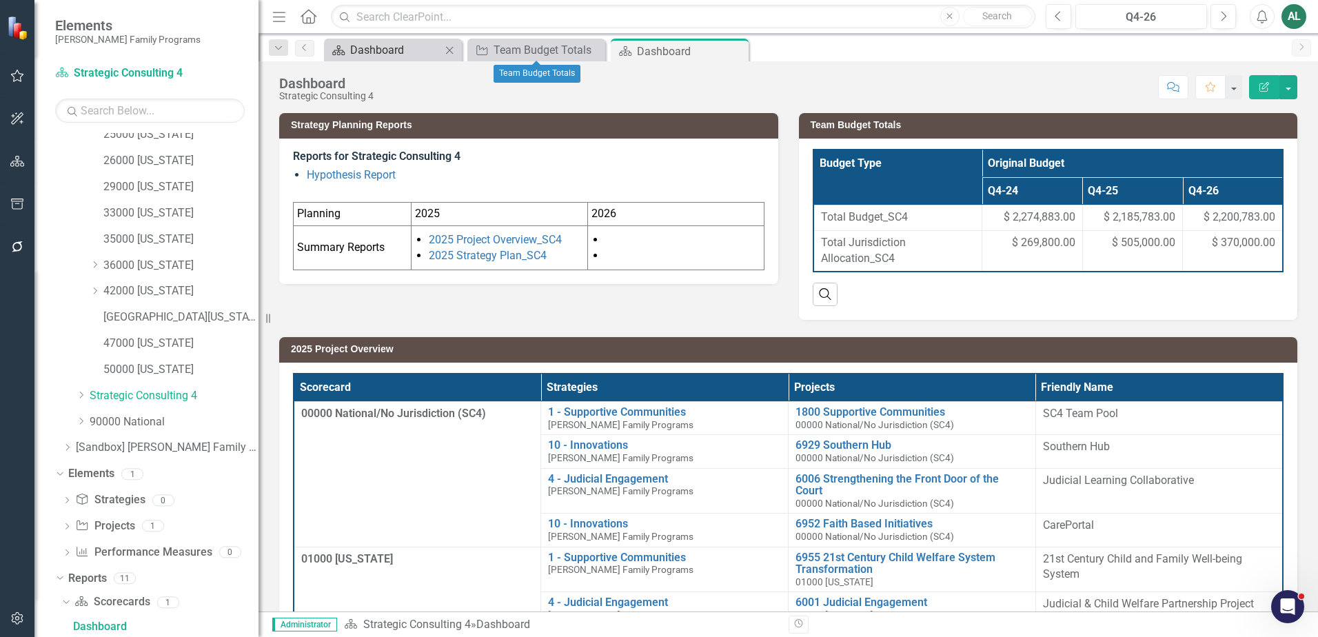
click at [418, 57] on div "Dashboard" at bounding box center [395, 49] width 91 height 17
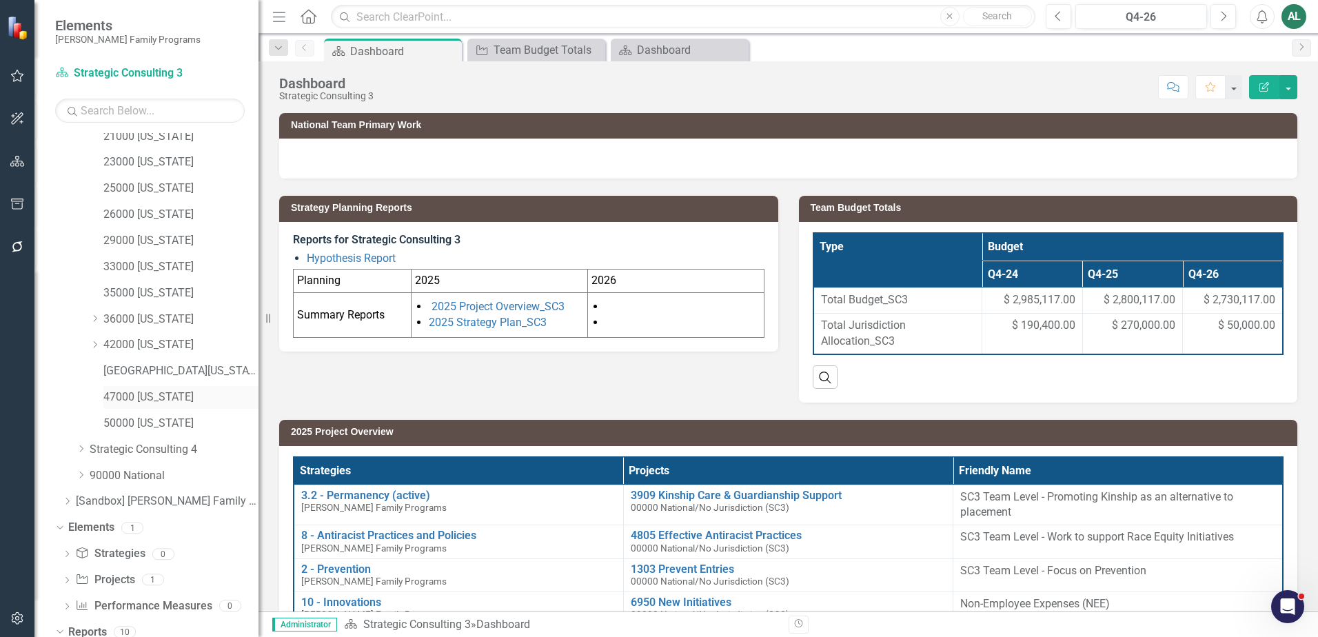
scroll to position [345, 0]
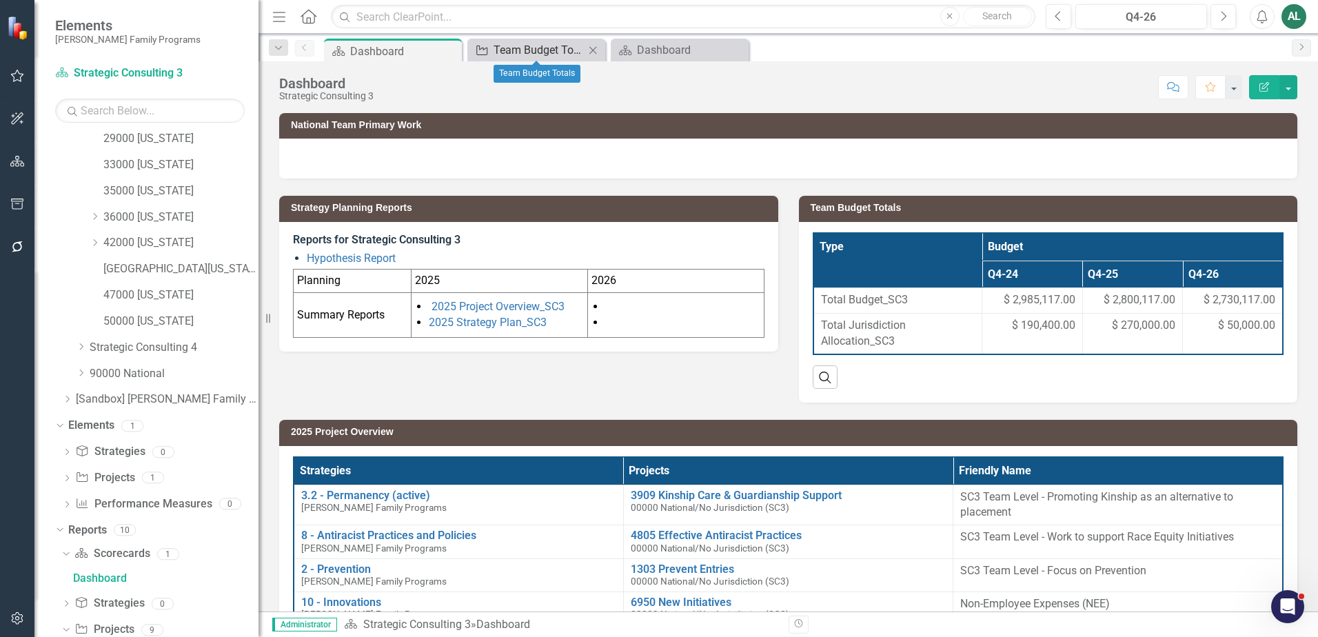
click at [558, 53] on div "Team Budget Totals" at bounding box center [539, 49] width 91 height 17
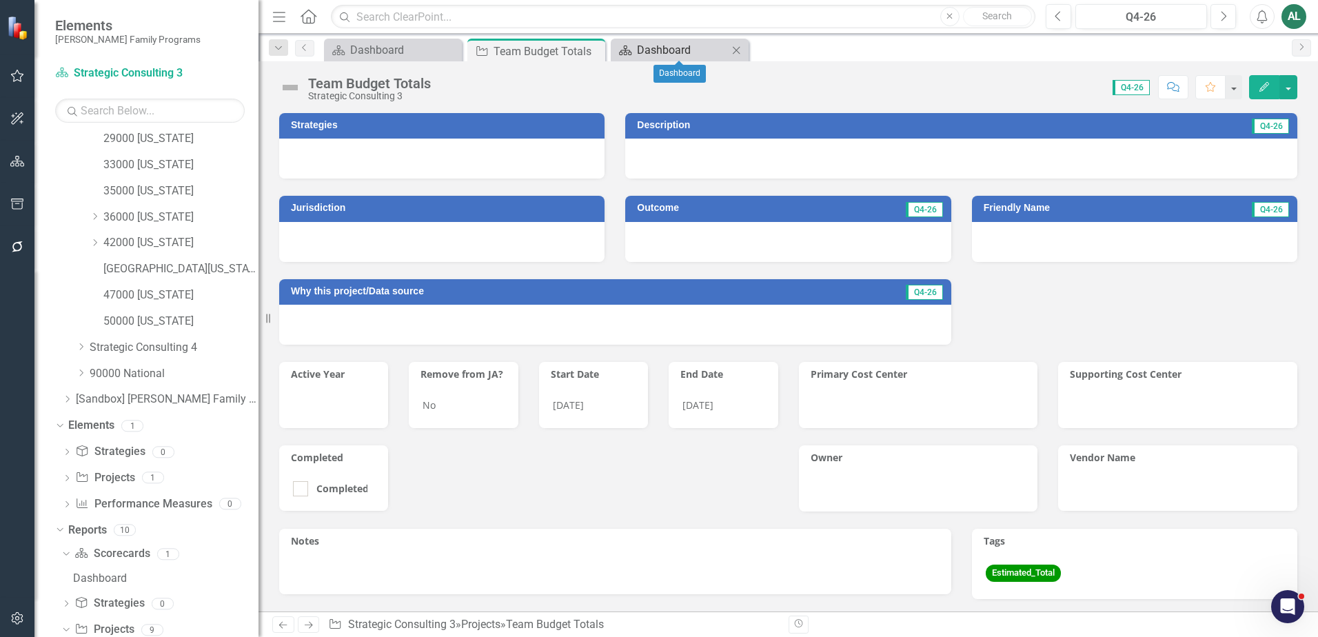
click at [644, 47] on div "Dashboard" at bounding box center [682, 49] width 91 height 17
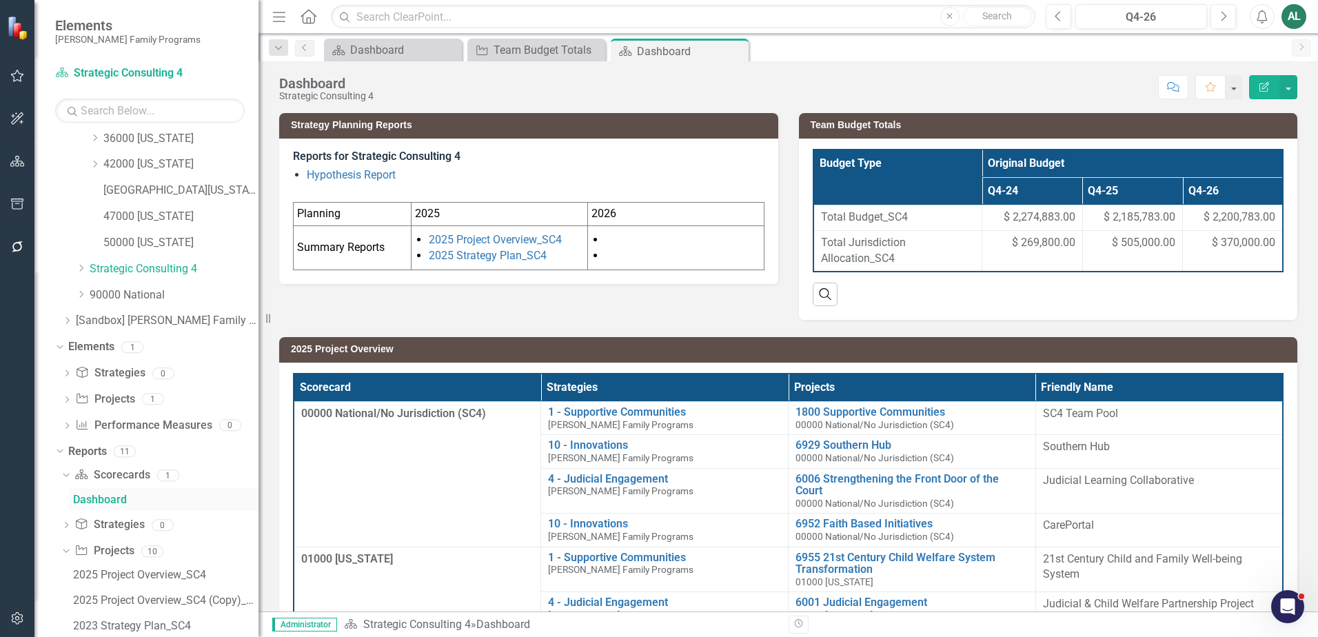
scroll to position [434, 0]
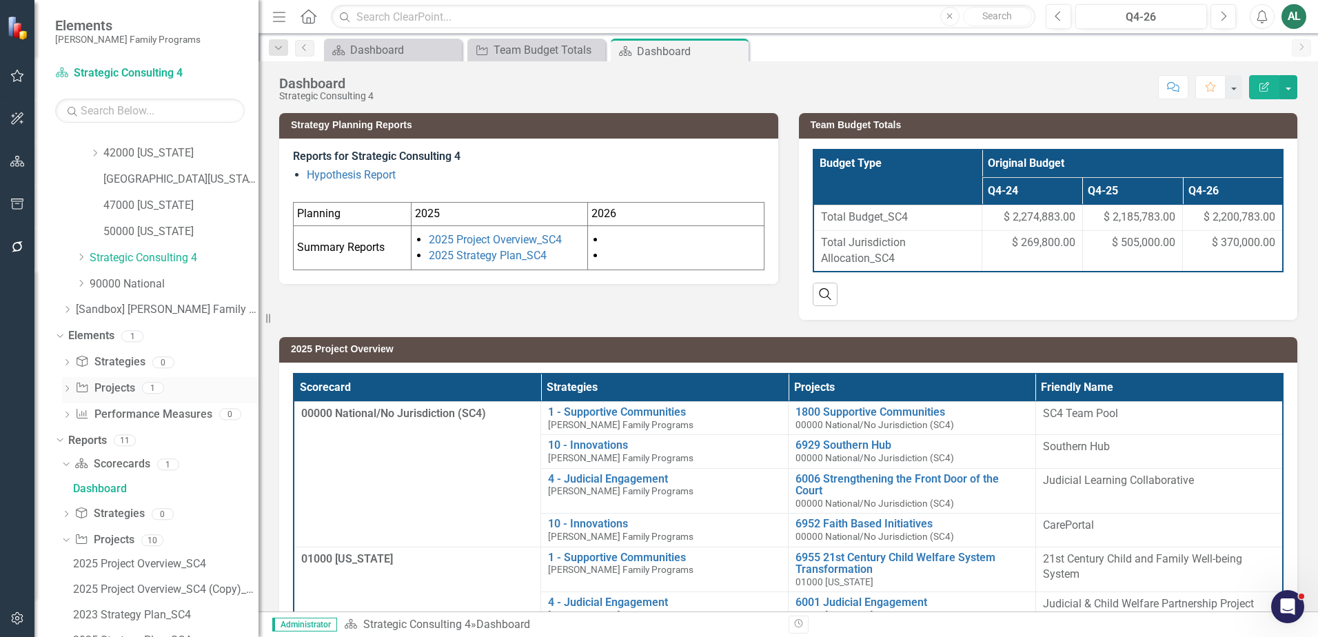
click at [68, 389] on icon at bounding box center [66, 388] width 3 height 6
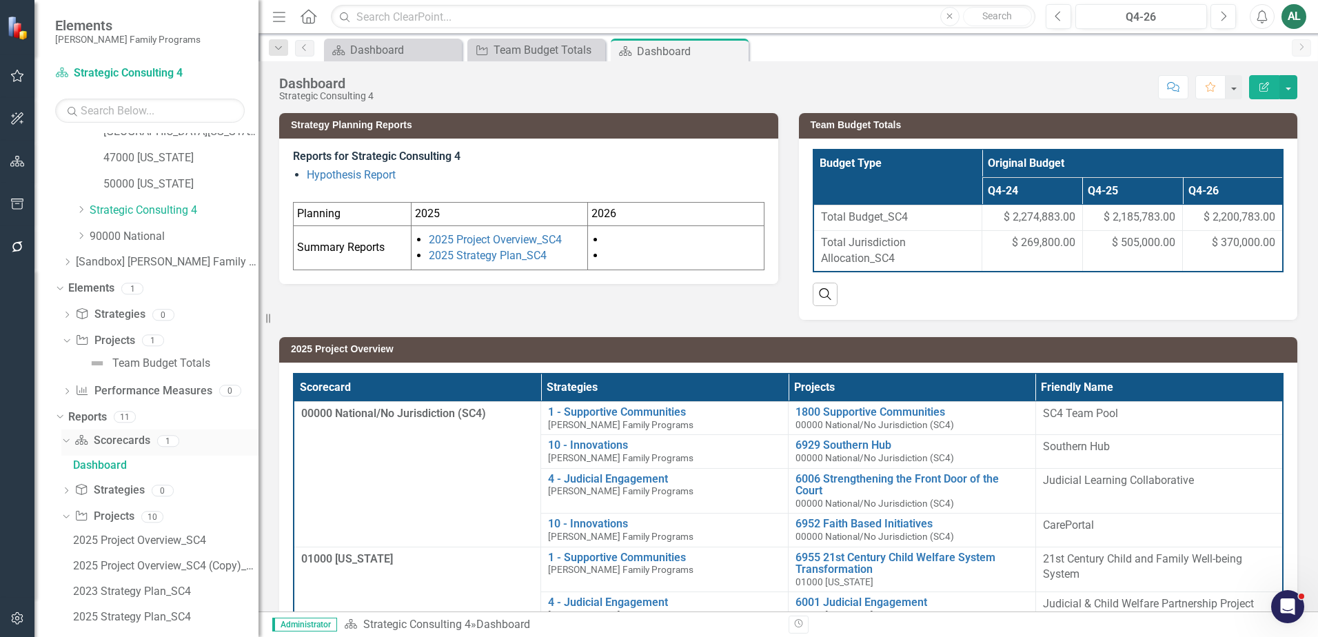
scroll to position [503, 0]
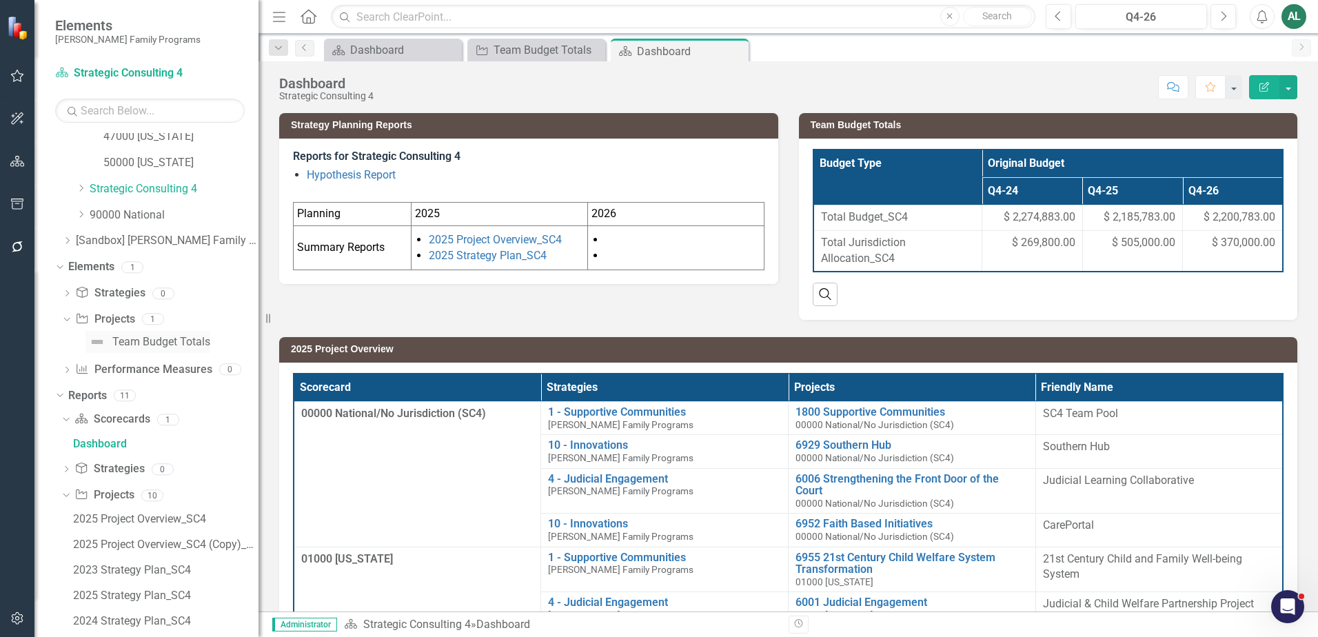
click at [164, 334] on link "Team Budget Totals" at bounding box center [147, 342] width 125 height 22
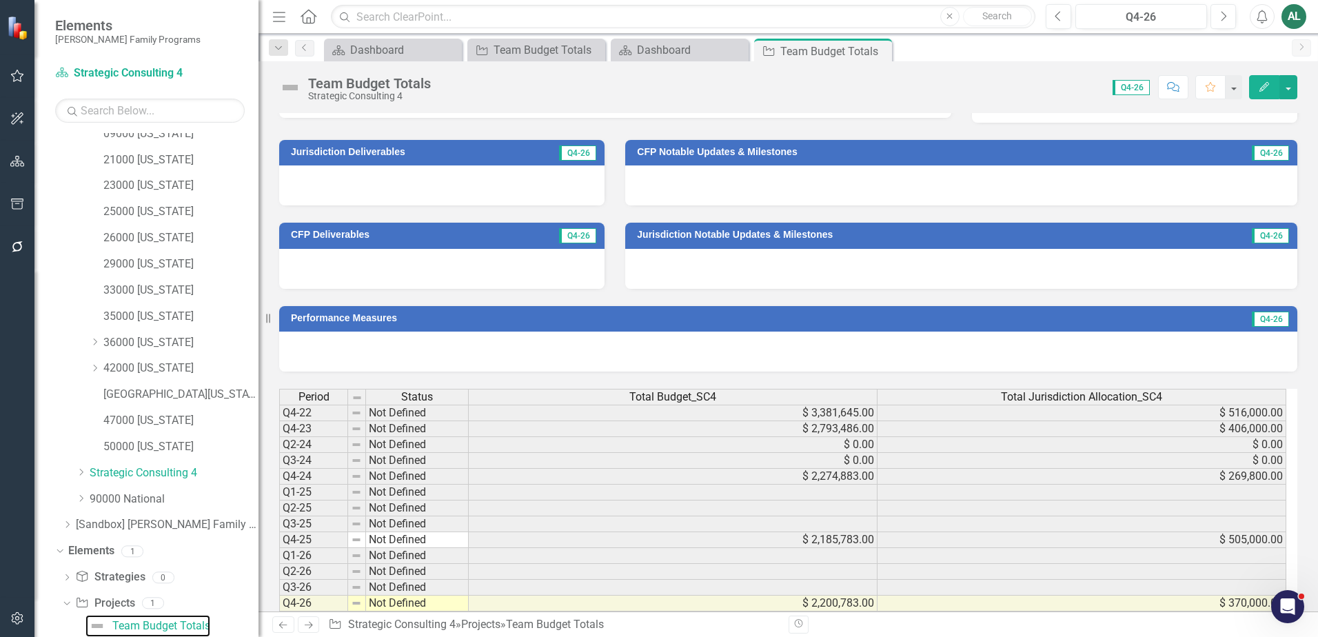
scroll to position [497, 0]
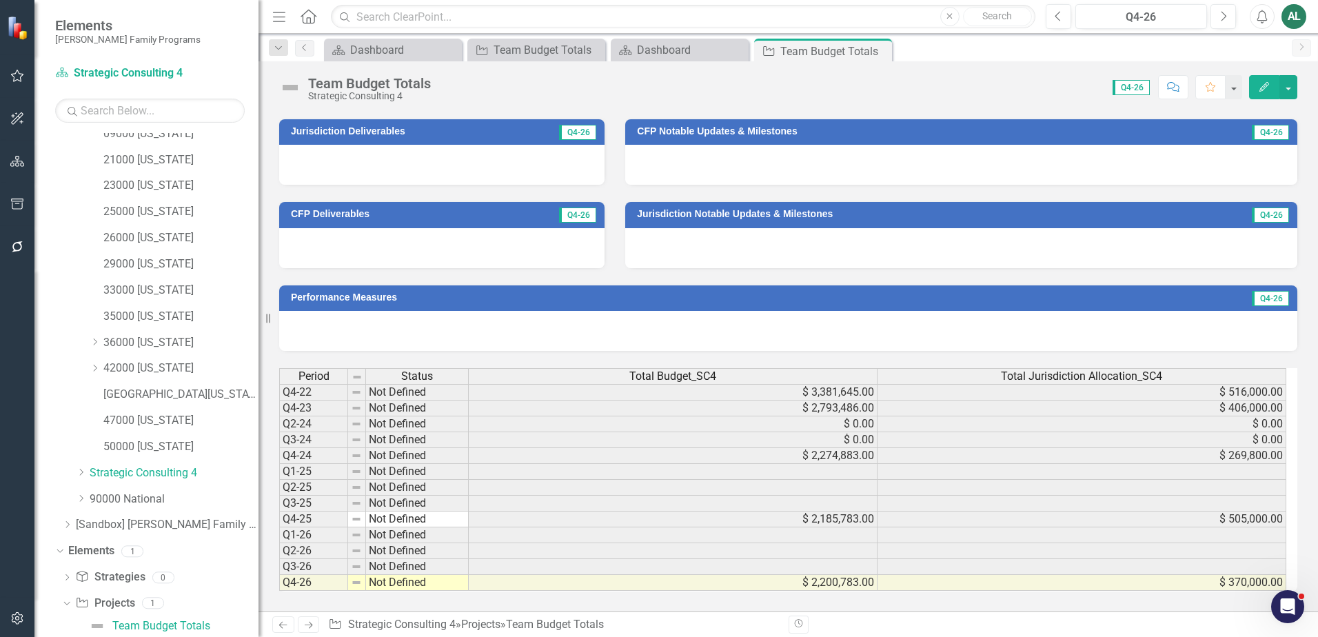
click at [1260, 87] on icon "Edit" at bounding box center [1264, 87] width 12 height 10
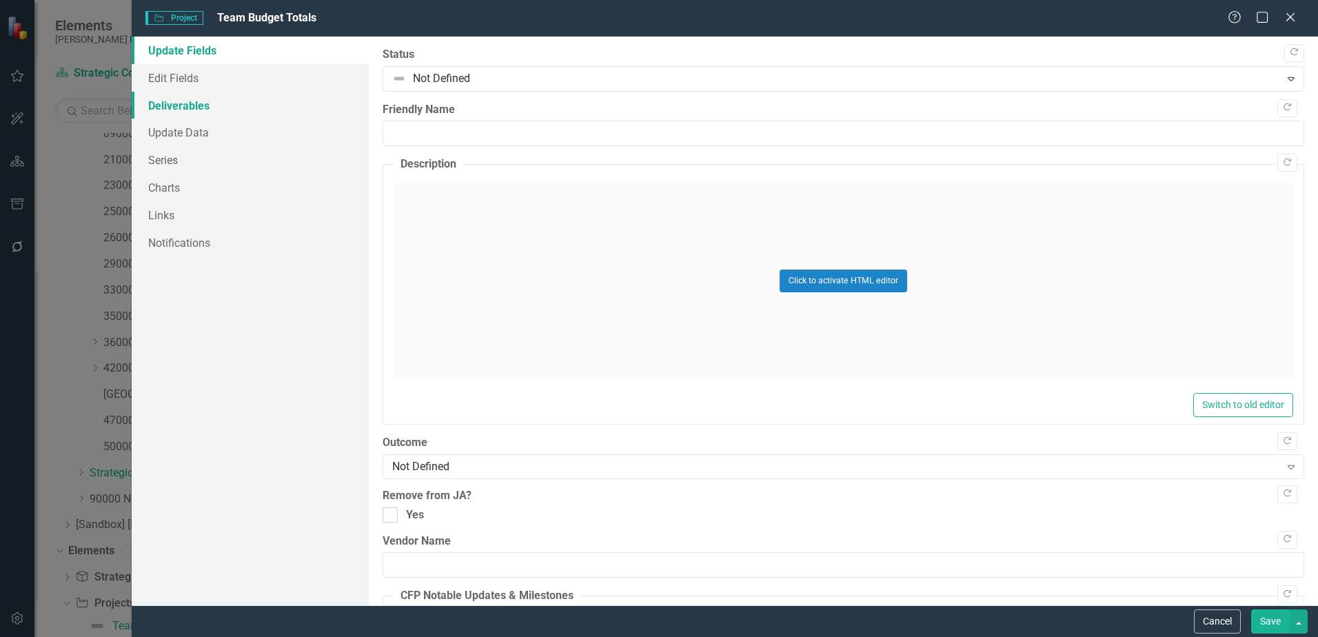
click at [223, 107] on link "Deliverables" at bounding box center [250, 106] width 237 height 28
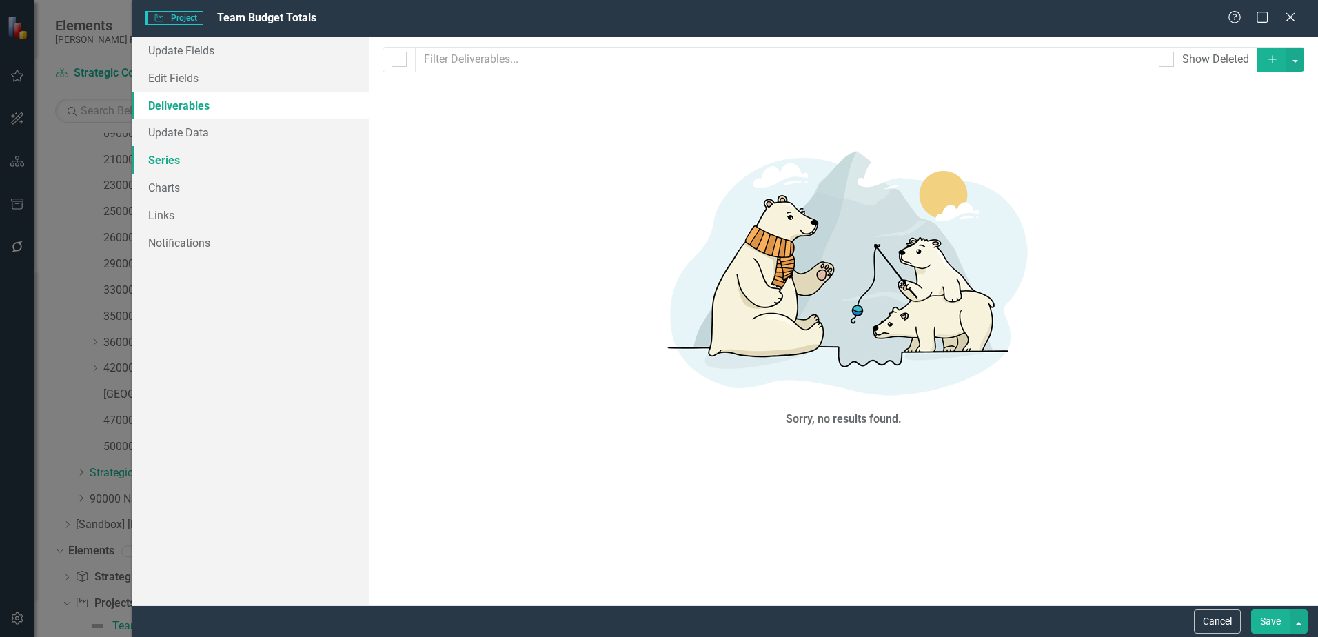
click at [229, 153] on link "Series" at bounding box center [250, 160] width 237 height 28
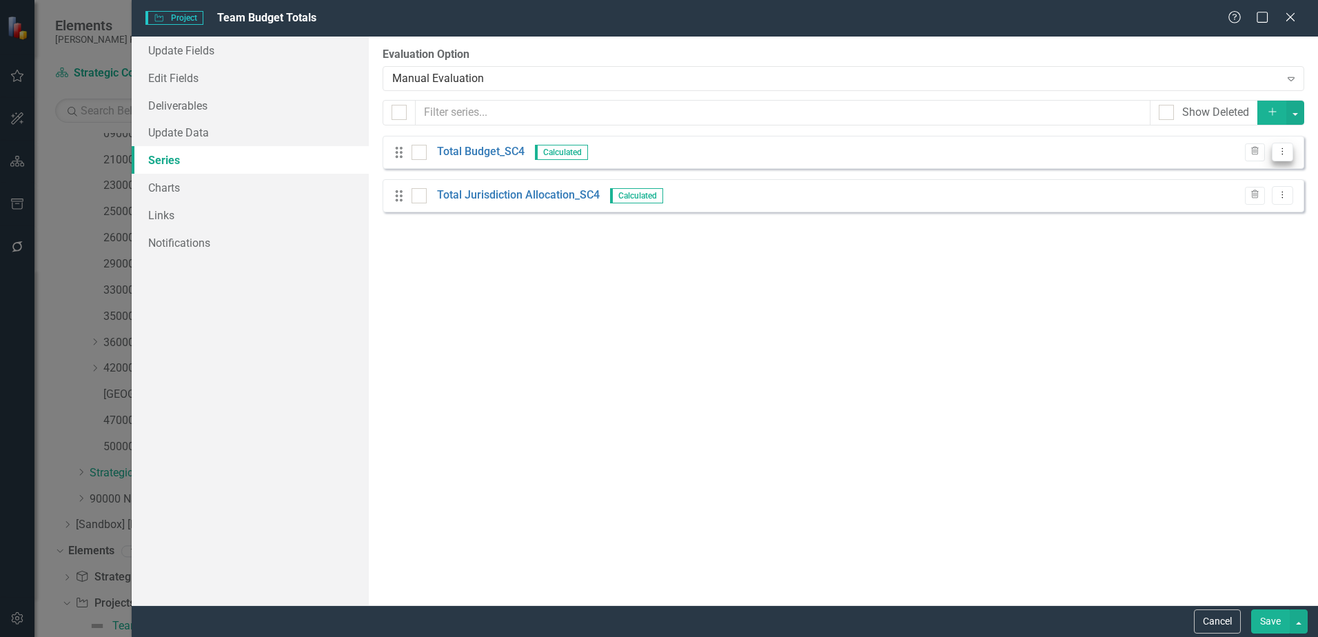
click at [1281, 155] on icon "Dropdown Menu" at bounding box center [1283, 151] width 12 height 9
click at [1254, 173] on link "Edit Edit Measure Series" at bounding box center [1214, 175] width 156 height 26
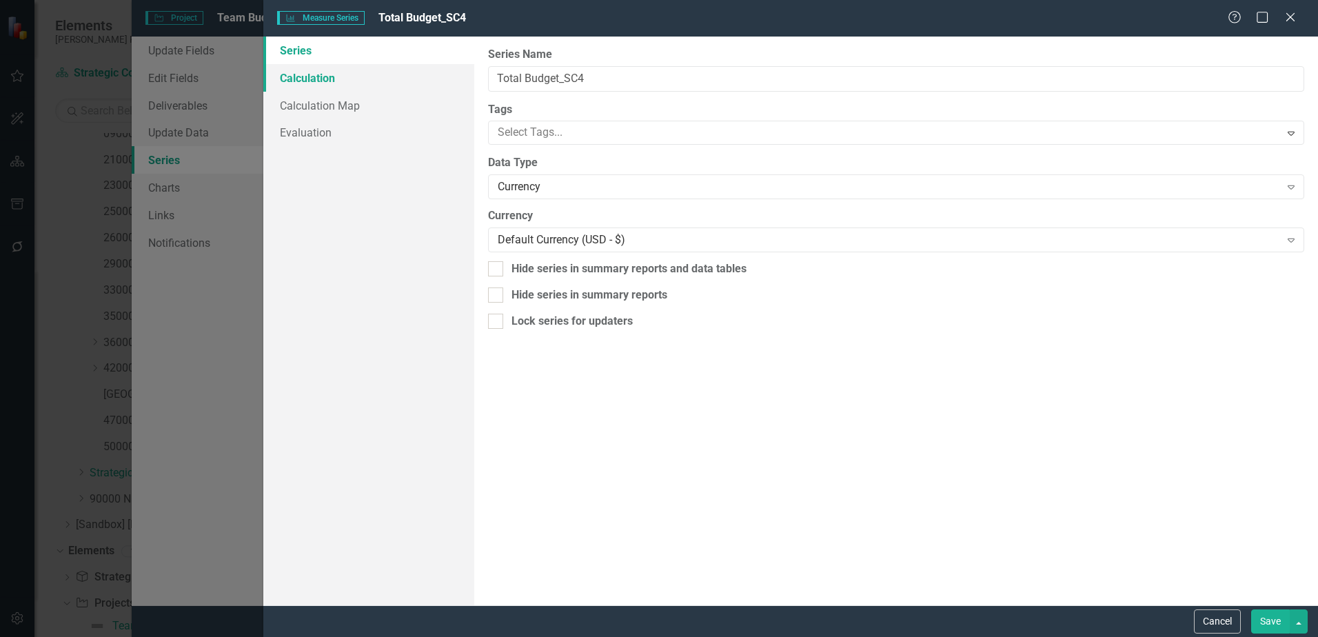
click at [294, 85] on link "Calculation" at bounding box center [368, 78] width 211 height 28
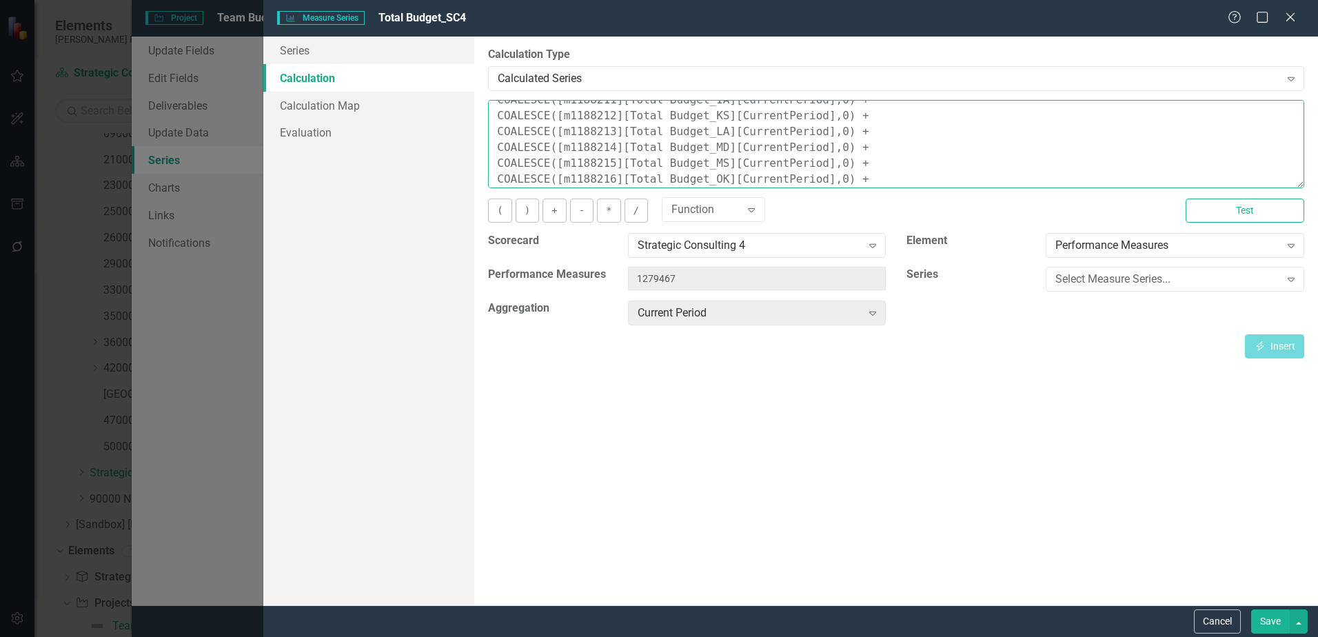
click at [885, 141] on textarea "COALESCE([m1294238][Total Budget_StrategySC4][CurrentPeriod],0) + COALESCE([m11…" at bounding box center [896, 144] width 816 height 88
click at [853, 148] on textarea "COALESCE([m1294238][Total Budget_StrategySC4][CurrentPeriod],0) + COALESCE([m11…" at bounding box center [896, 144] width 816 height 88
paste textarea "COALESCE([m1188171][Total Budget_NJ][CurrentPeriod],0) +"
type textarea "COALESCE([m1294238][Total Budget_StrategySC4][CurrentPeriod],0) + COALESCE([m11…"
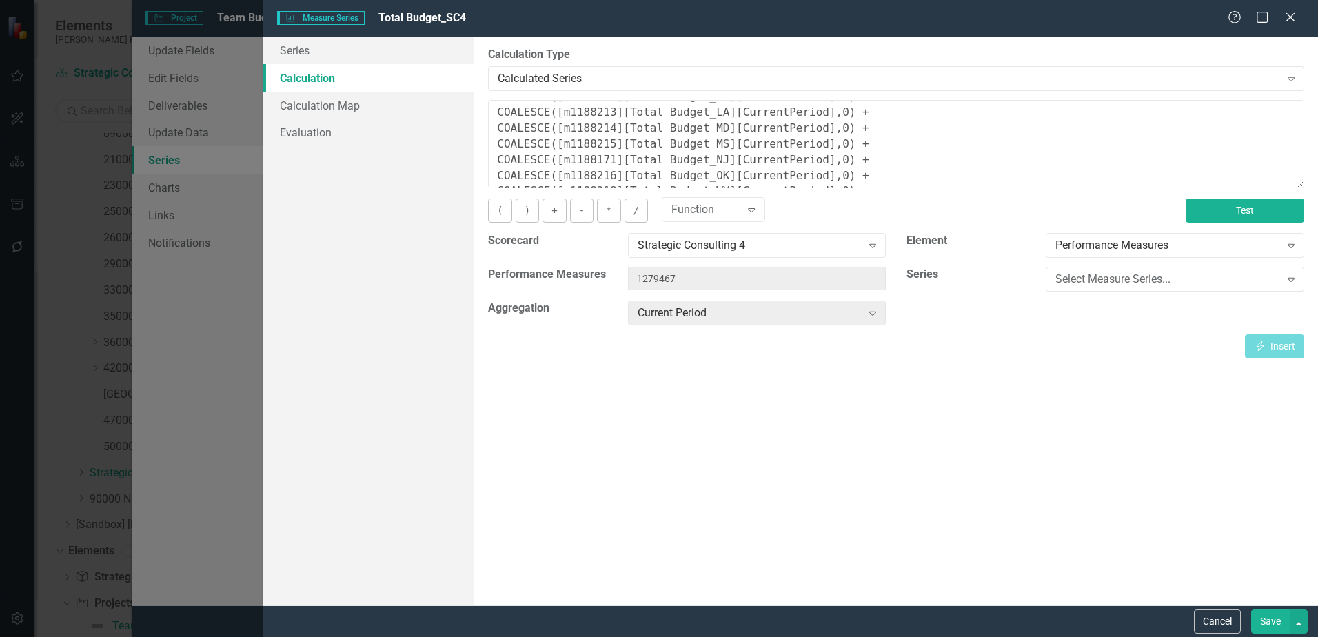
click at [1280, 211] on button "Test" at bounding box center [1245, 211] width 119 height 24
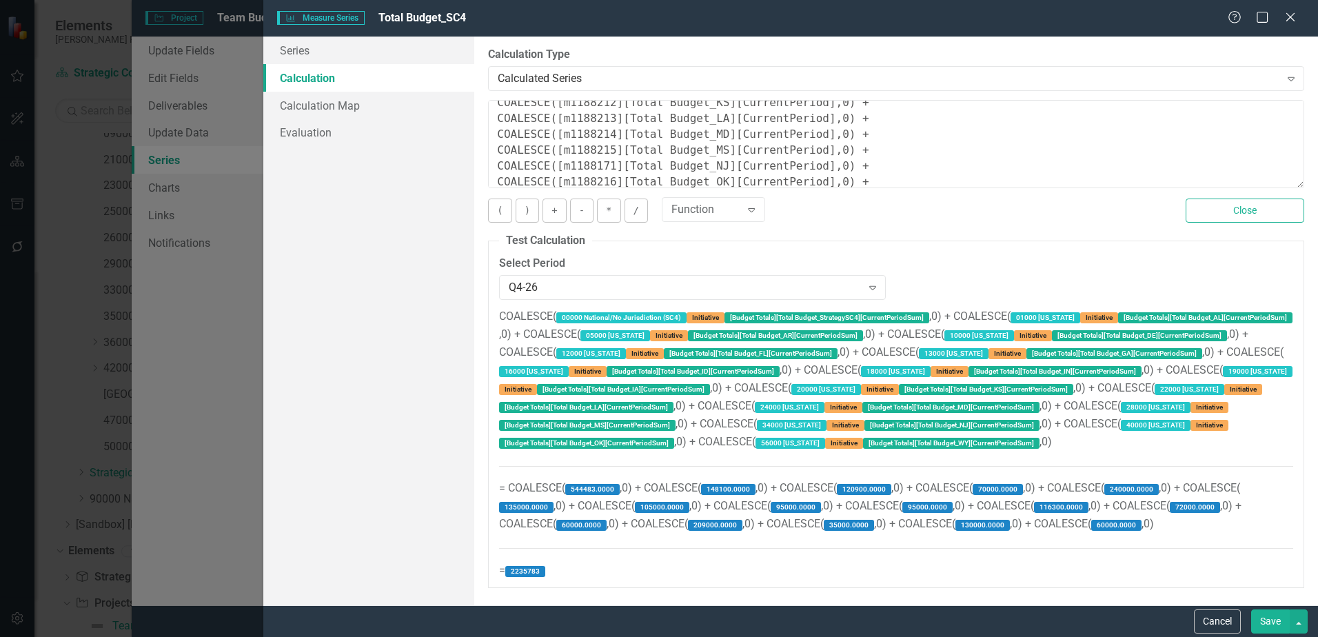
scroll to position [173, 0]
click at [1263, 622] on button "Save" at bounding box center [1270, 621] width 39 height 24
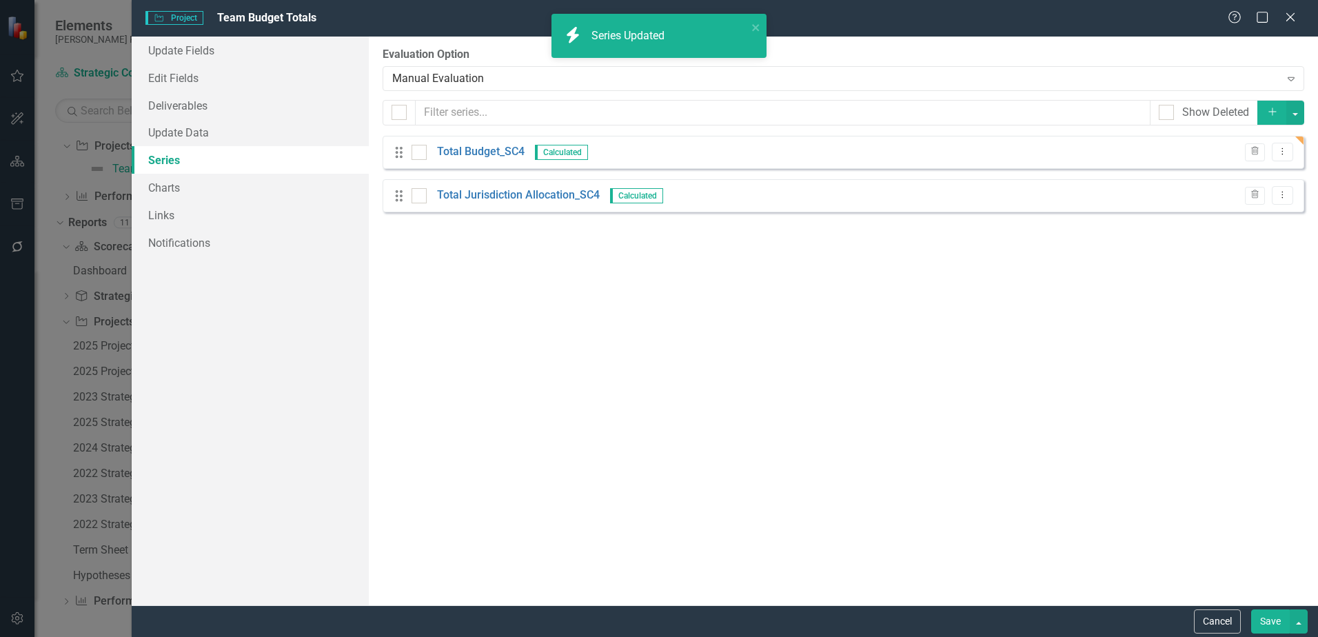
scroll to position [63, 0]
click at [1280, 203] on button "Dropdown Menu" at bounding box center [1282, 195] width 21 height 19
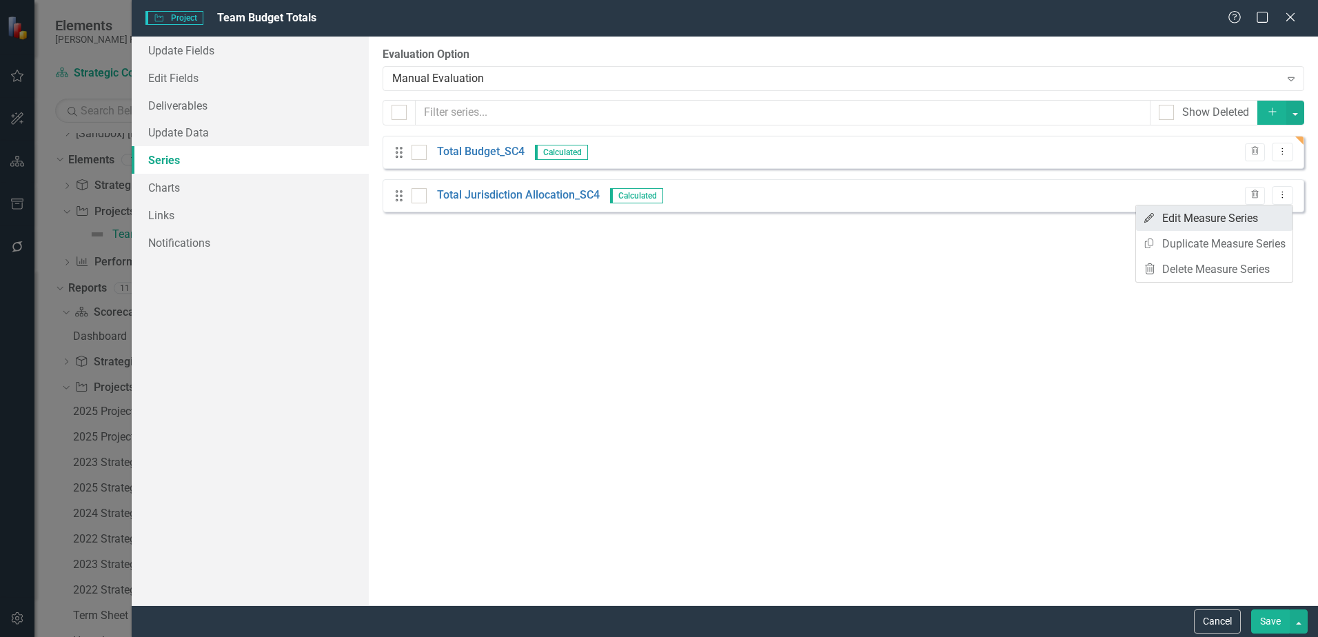
click at [1267, 215] on link "Edit Edit Measure Series" at bounding box center [1214, 218] width 156 height 26
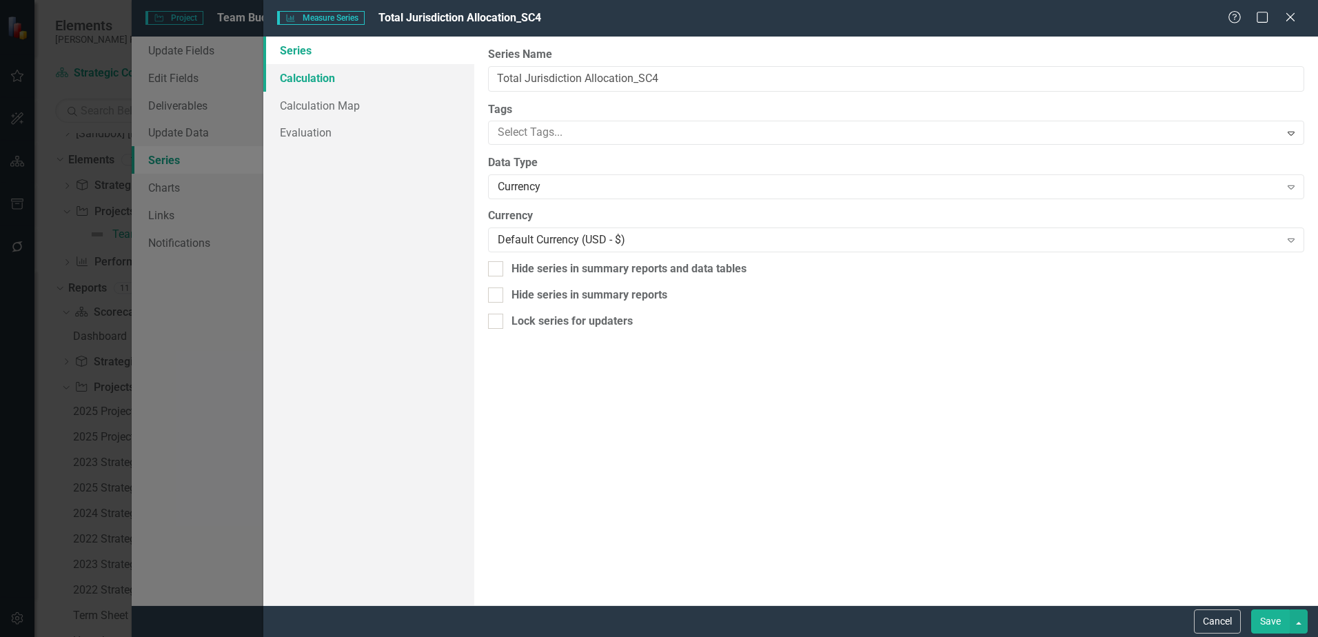
click at [327, 82] on link "Calculation" at bounding box center [368, 78] width 211 height 28
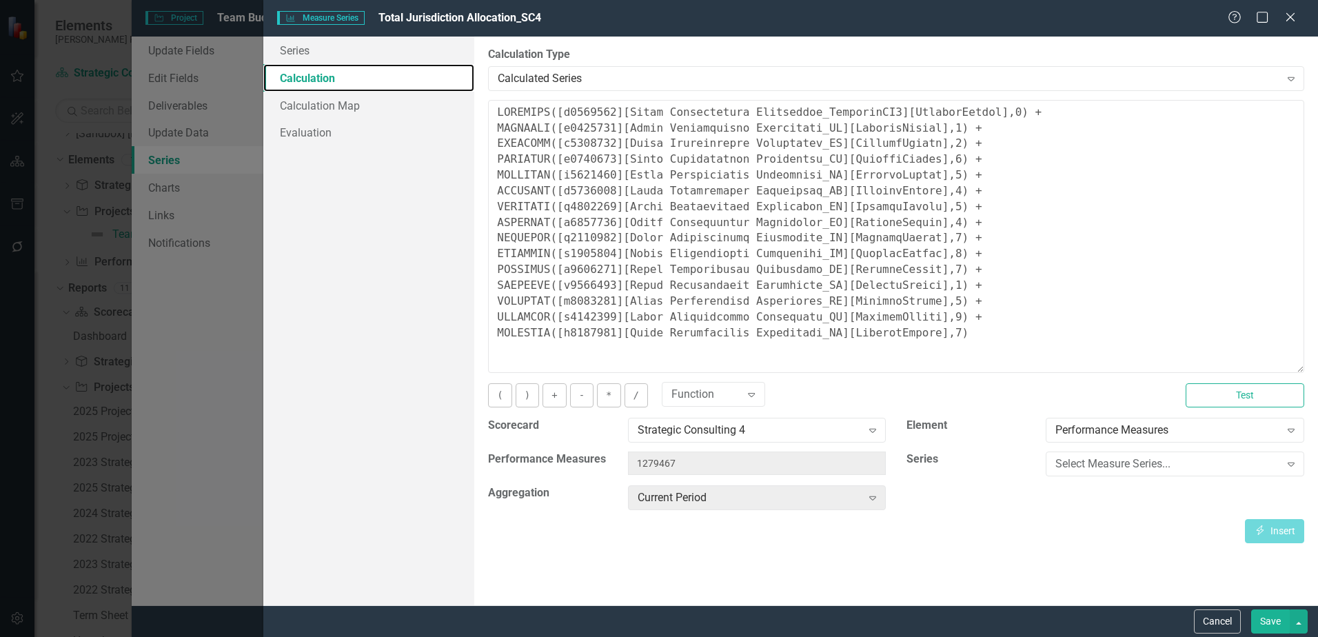
drag, startPoint x: 1297, startPoint y: 182, endPoint x: 1265, endPoint y: 366, distance: 186.8
click at [1265, 366] on textarea at bounding box center [896, 236] width 816 height 273
click at [956, 288] on textarea at bounding box center [896, 236] width 816 height 273
click at [960, 301] on textarea at bounding box center [896, 236] width 816 height 273
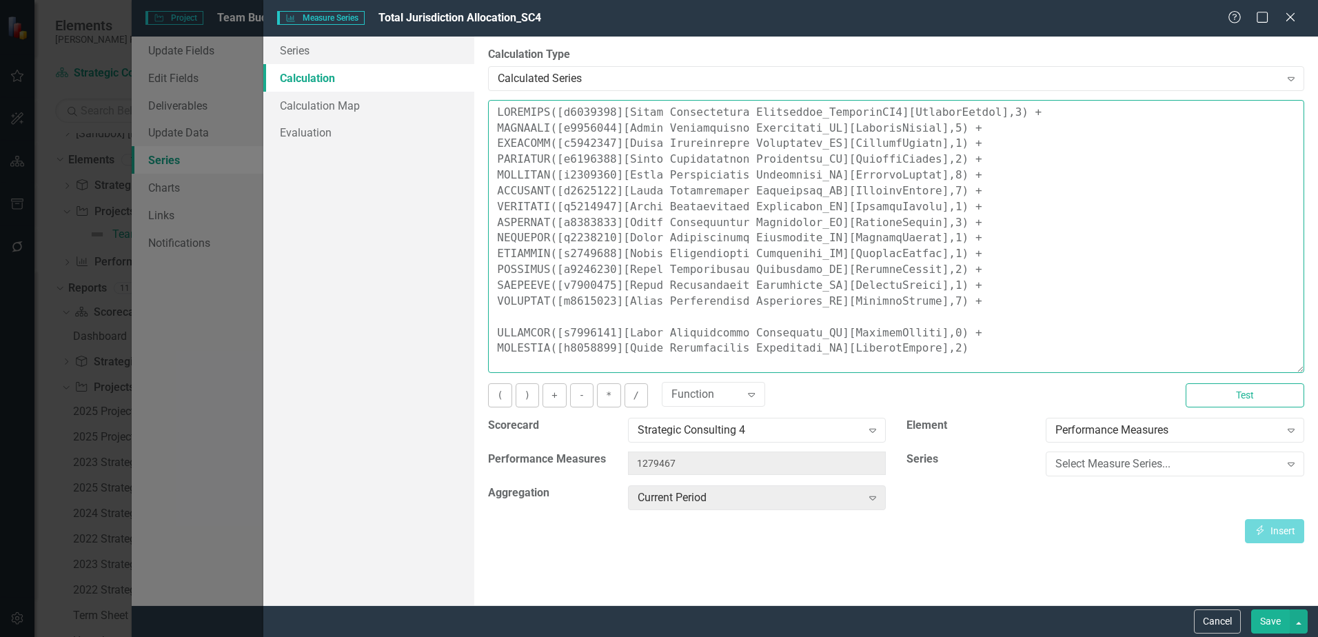
paste textarea "COALESCE([m1188171][Total Budget_NJ][CurrentPeriod],0) +"
drag, startPoint x: 927, startPoint y: 316, endPoint x: 492, endPoint y: 316, distance: 435.7
click at [492, 316] on textarea at bounding box center [896, 236] width 816 height 273
type textarea "COALESCE([m1294238][Total Jurisdiction Allocation_StrategySC4][CurrentPeriod],0…"
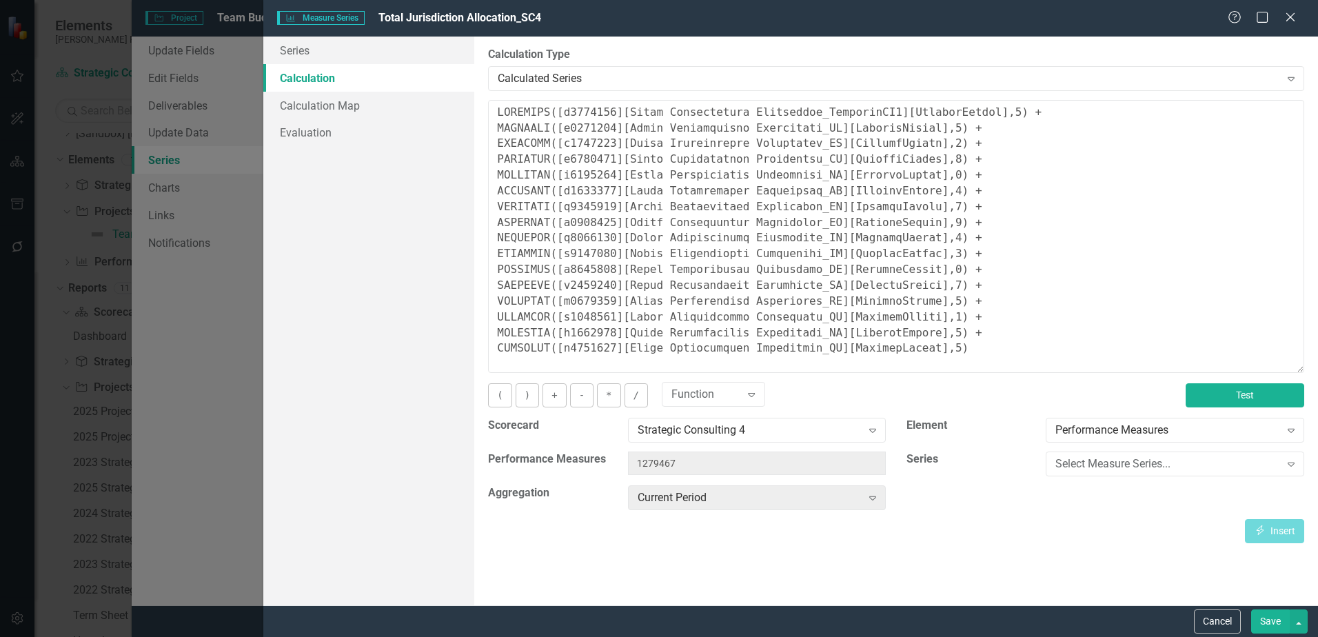
click at [1222, 392] on button "Test" at bounding box center [1245, 395] width 119 height 24
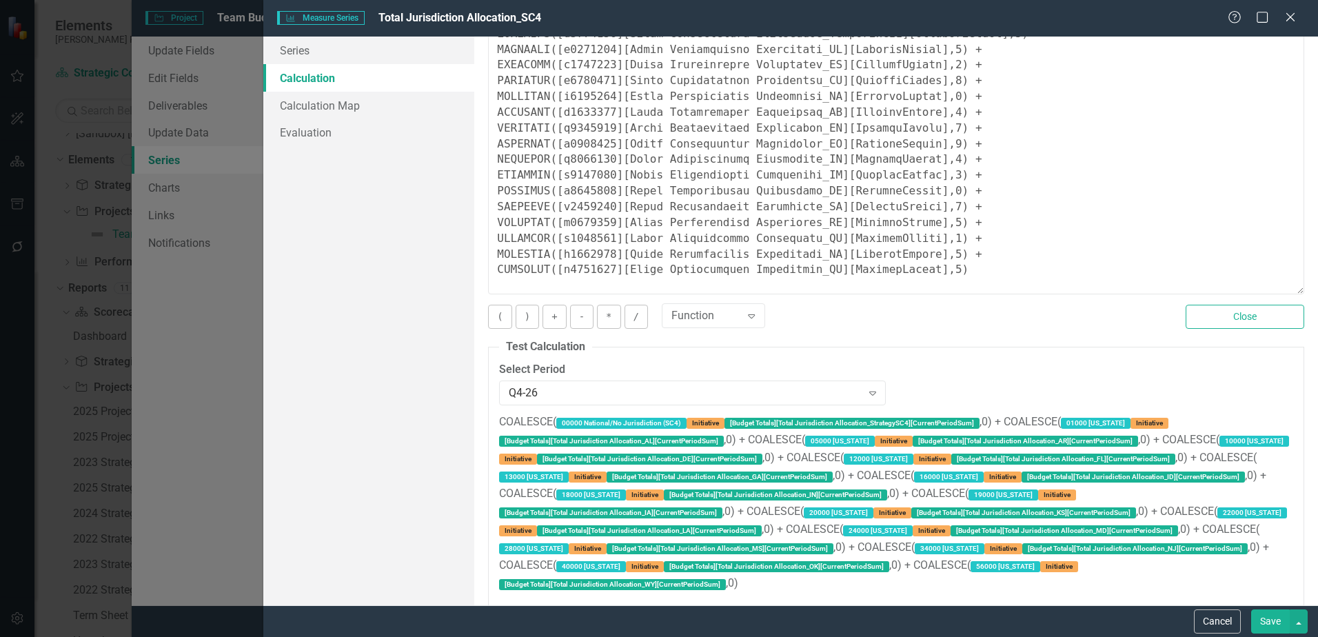
scroll to position [213, 0]
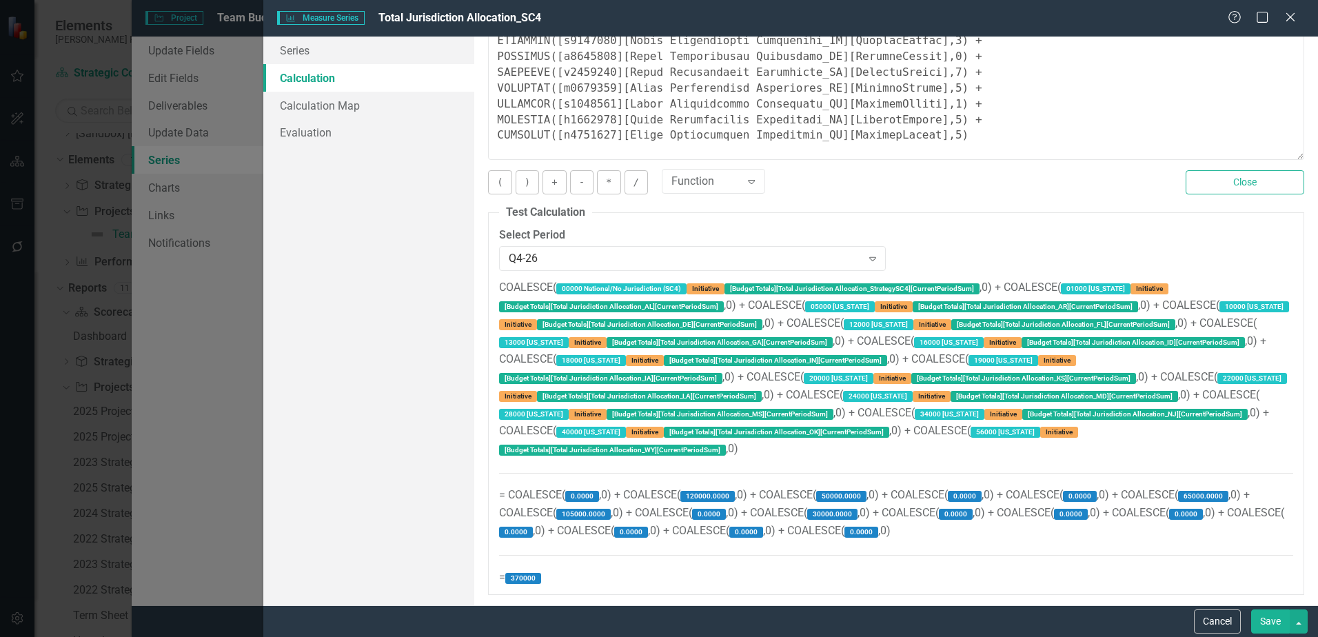
click at [1264, 623] on button "Save" at bounding box center [1270, 621] width 39 height 24
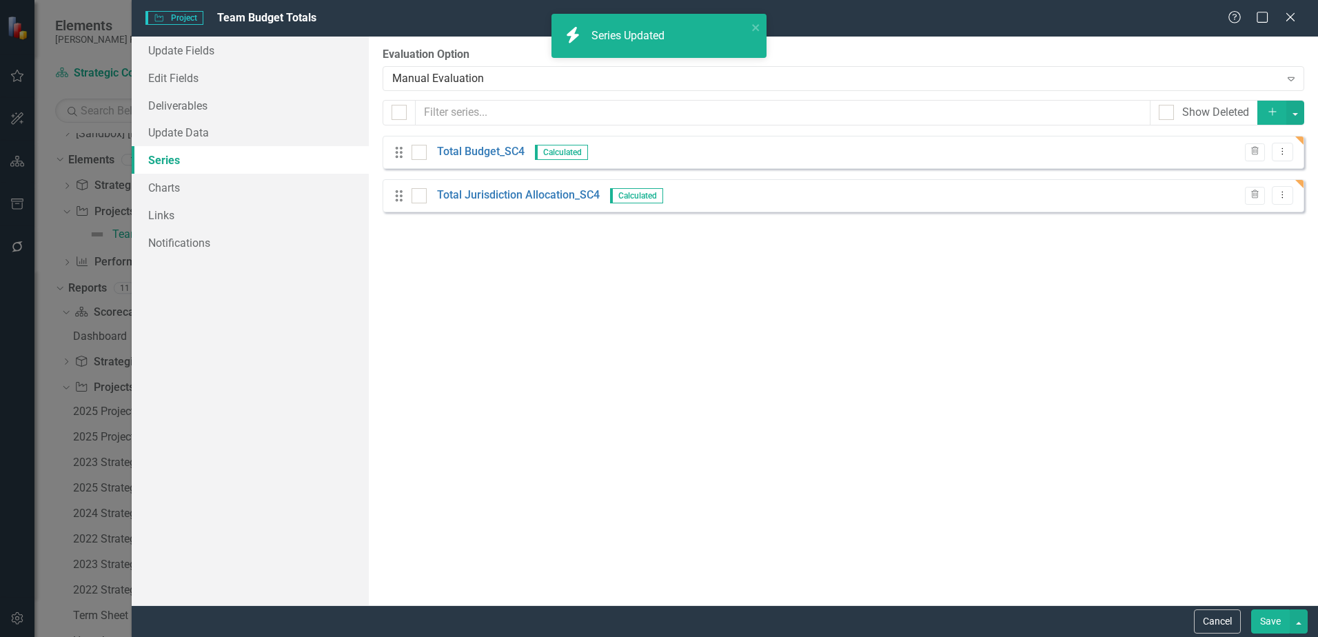
click at [1260, 623] on button "Save" at bounding box center [1270, 621] width 39 height 24
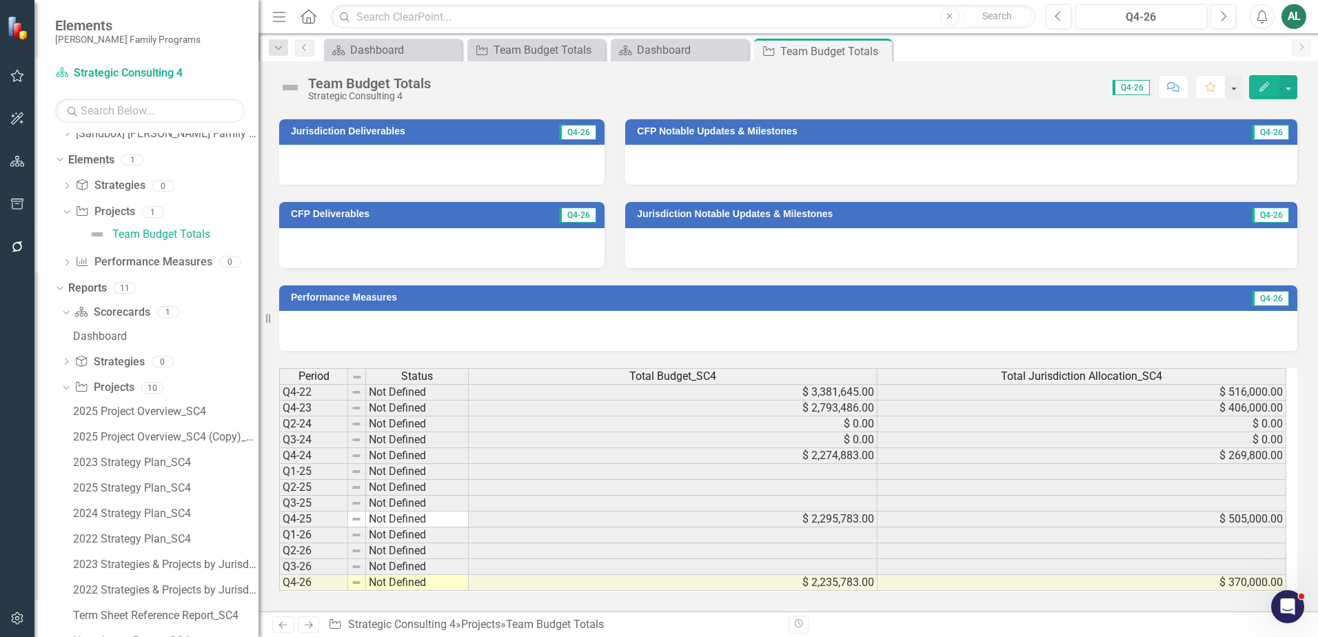
click at [453, 303] on td "Performance Measures" at bounding box center [657, 299] width 733 height 21
